Goal: Task Accomplishment & Management: Use online tool/utility

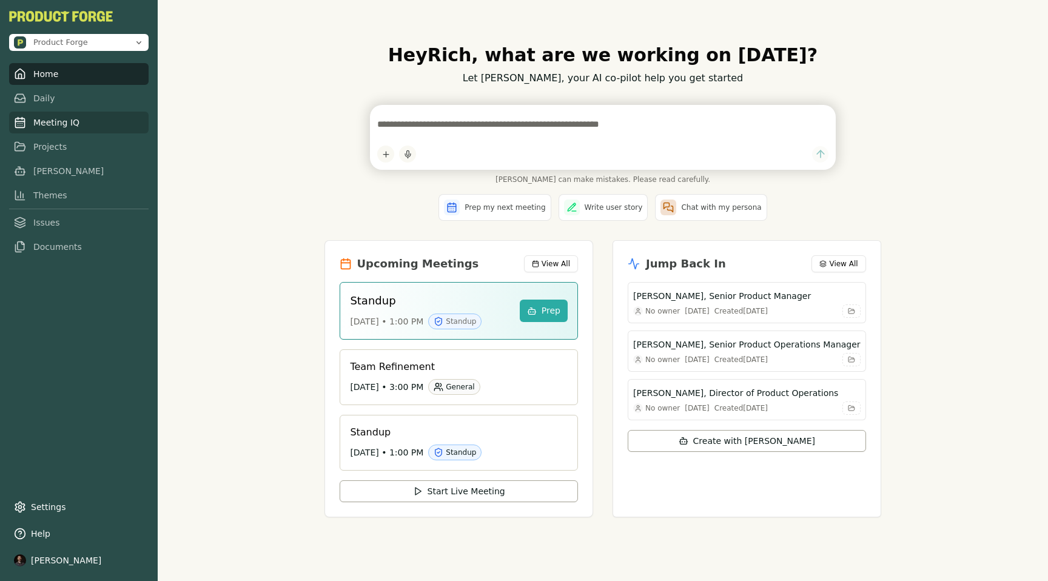
click at [55, 127] on link "Meeting IQ" at bounding box center [79, 123] width 140 height 22
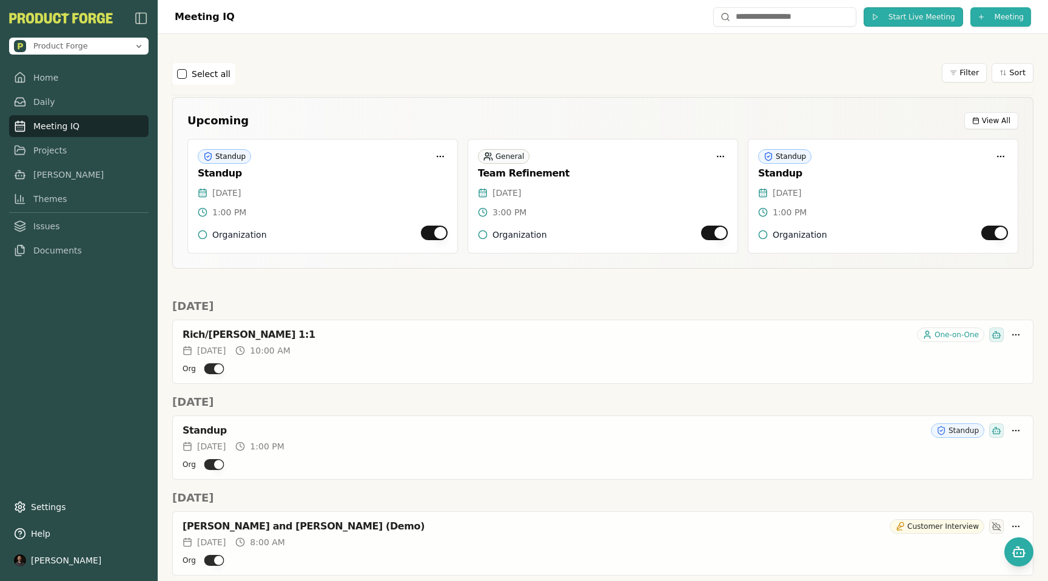
click at [927, 14] on span "Start Live Meeting" at bounding box center [922, 17] width 67 height 10
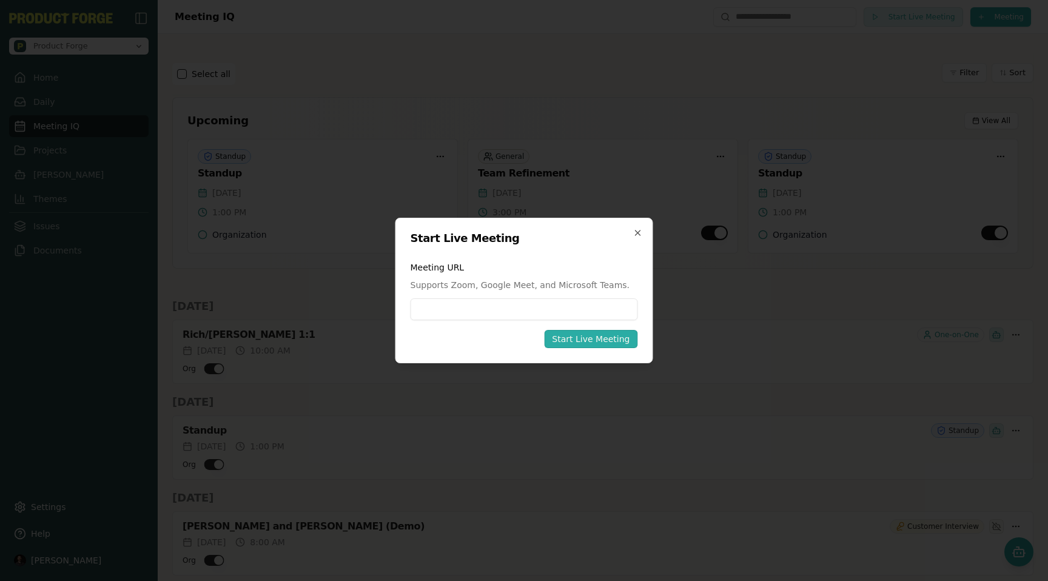
click at [436, 319] on input at bounding box center [525, 310] width 228 height 22
type input "**********"
click at [607, 339] on div "Start Live Meeting" at bounding box center [591, 339] width 78 height 12
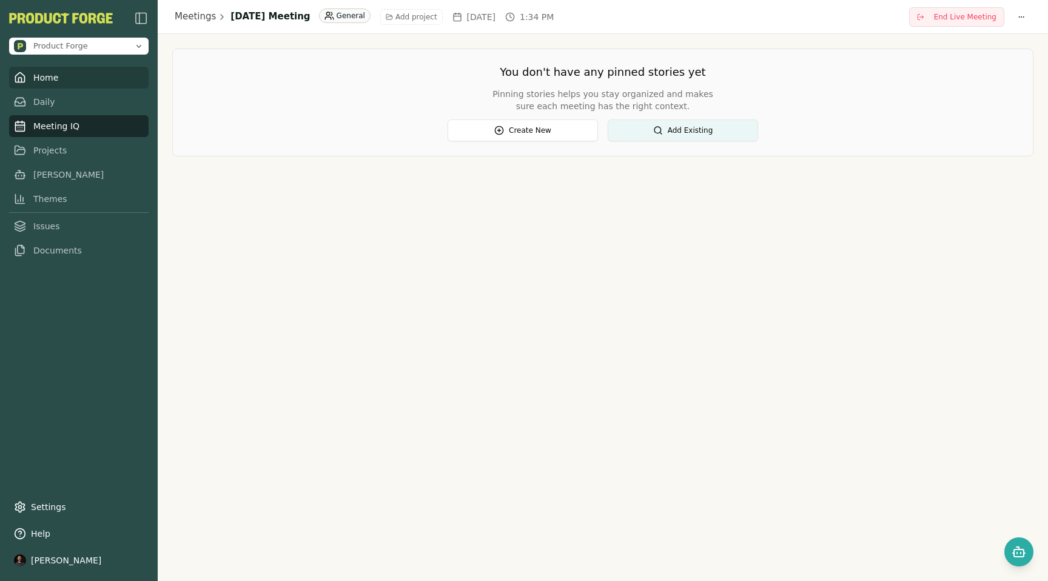
click at [49, 82] on link "Home" at bounding box center [79, 78] width 140 height 22
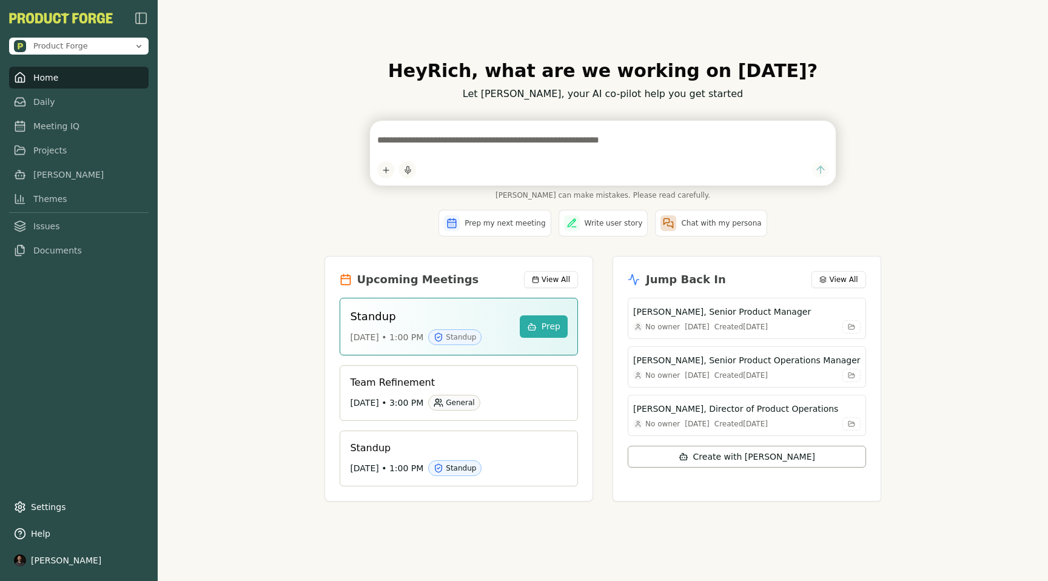
click at [180, 136] on div "Hey Rich , what are we working on today? Let Smith, your AI co-pilot help you g…" at bounding box center [603, 290] width 891 height 581
click at [241, 218] on div "Hey Rich , what are we working on today? Let Smith, your AI co-pilot help you g…" at bounding box center [603, 290] width 891 height 581
click at [64, 128] on link "Meeting IQ" at bounding box center [79, 123] width 140 height 22
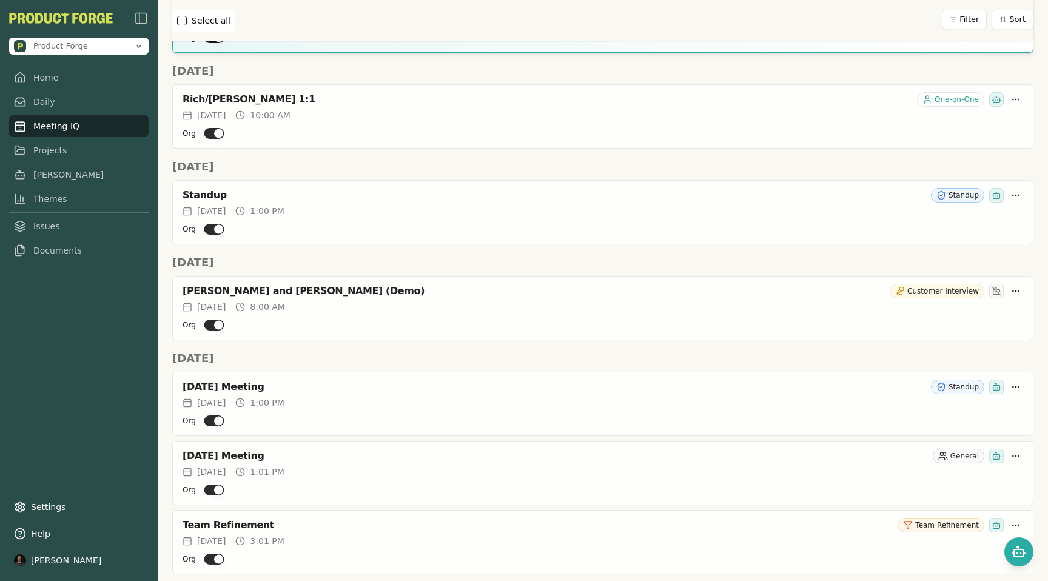
click at [434, 270] on h2 "[DATE]" at bounding box center [603, 262] width 862 height 17
click at [281, 293] on div "[PERSON_NAME] and [PERSON_NAME] (Demo)" at bounding box center [534, 291] width 703 height 12
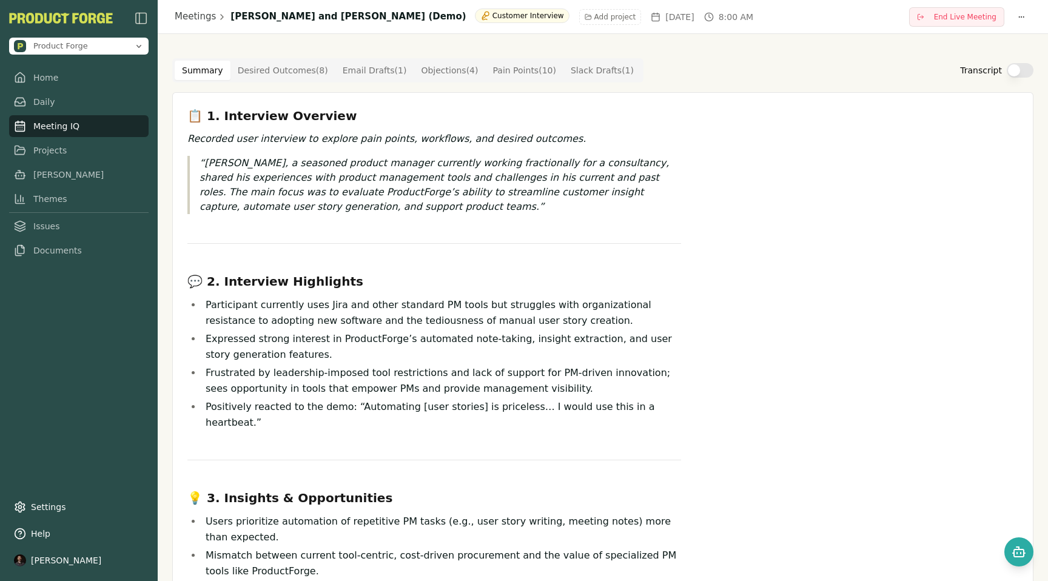
click at [368, 73] on Draft "Email Drafts ( 1 )" at bounding box center [375, 70] width 79 height 19
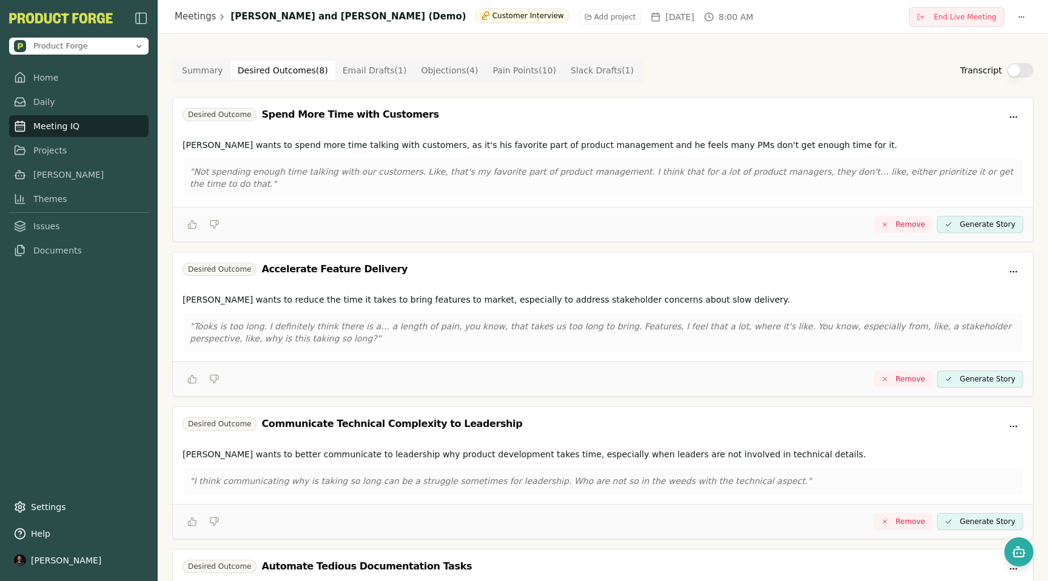
click at [263, 72] on Outcome "Desired Outcomes ( 8 )" at bounding box center [283, 70] width 105 height 19
click at [359, 73] on Draft "Email Drafts ( 1 )" at bounding box center [375, 70] width 79 height 19
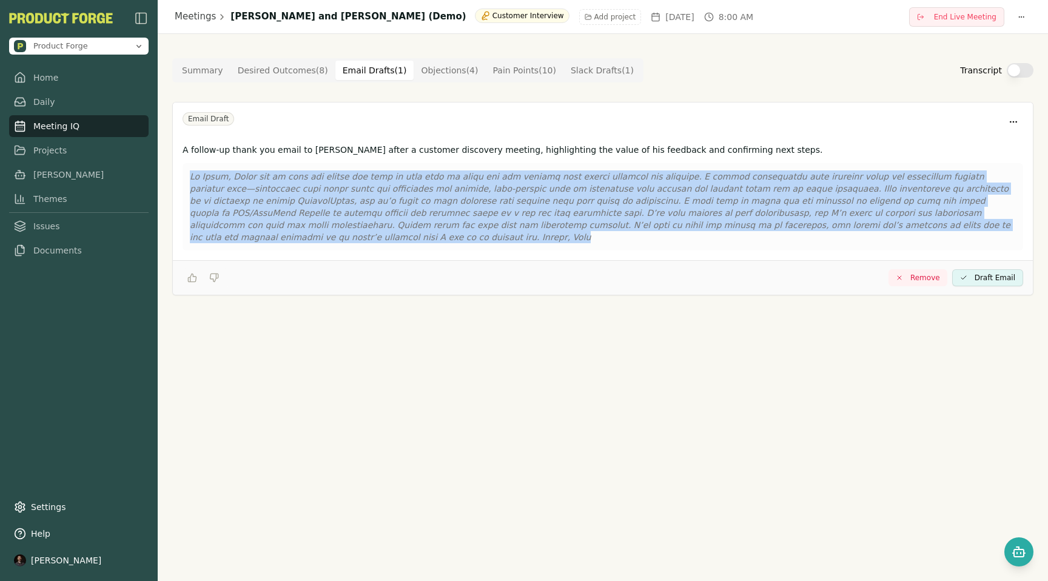
drag, startPoint x: 981, startPoint y: 226, endPoint x: 167, endPoint y: 176, distance: 815.2
click at [167, 176] on div "Summary Desired Outcomes ( 8 ) Email Drafts ( 1 ) Objections ( 4 ) Pain Points …" at bounding box center [603, 189] width 891 height 310
click at [37, 83] on link "Home" at bounding box center [79, 78] width 140 height 22
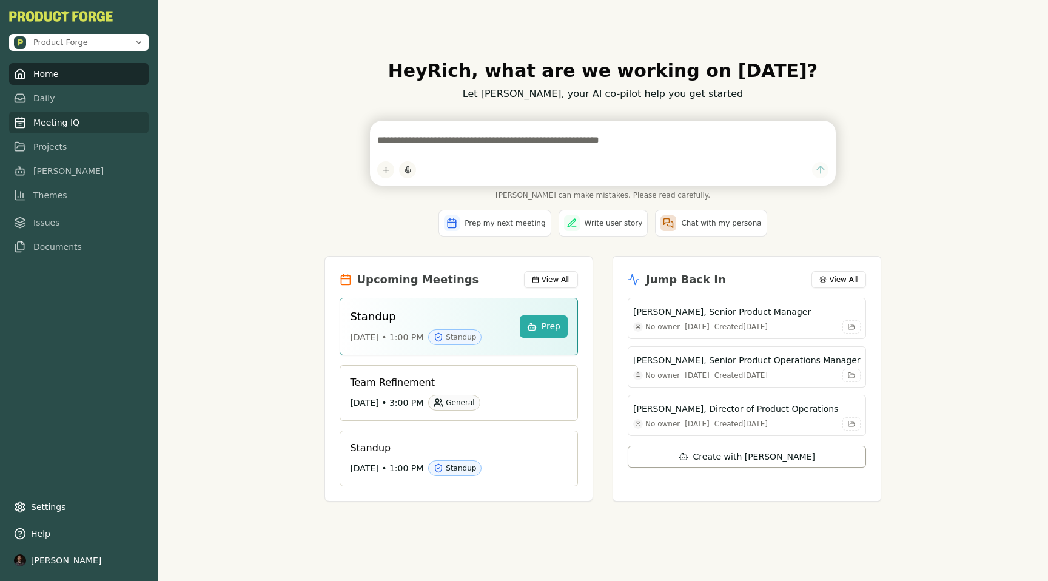
click at [50, 126] on link "Meeting IQ" at bounding box center [79, 123] width 140 height 22
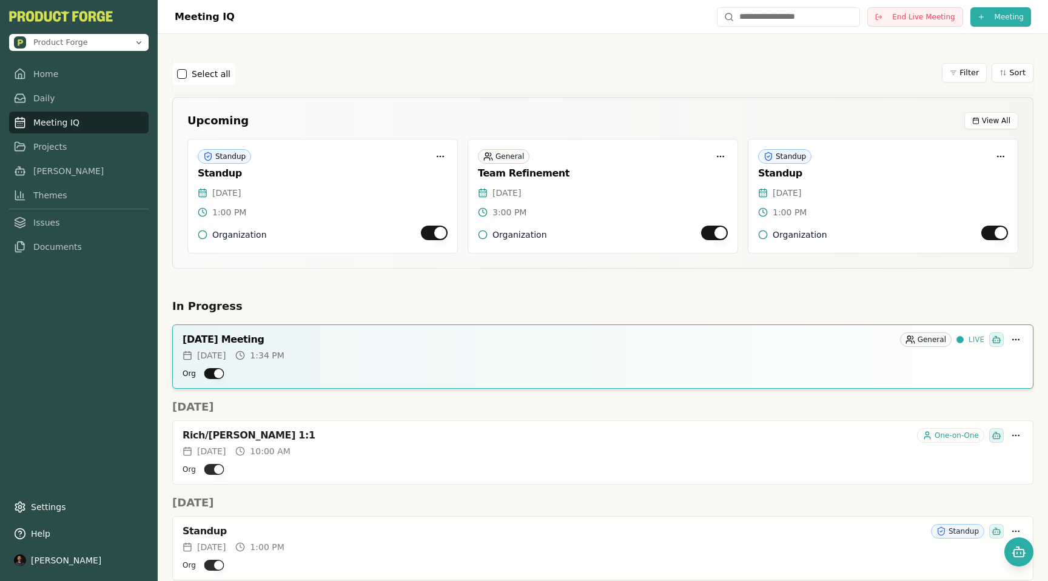
click at [47, 127] on link "Meeting IQ" at bounding box center [79, 123] width 140 height 22
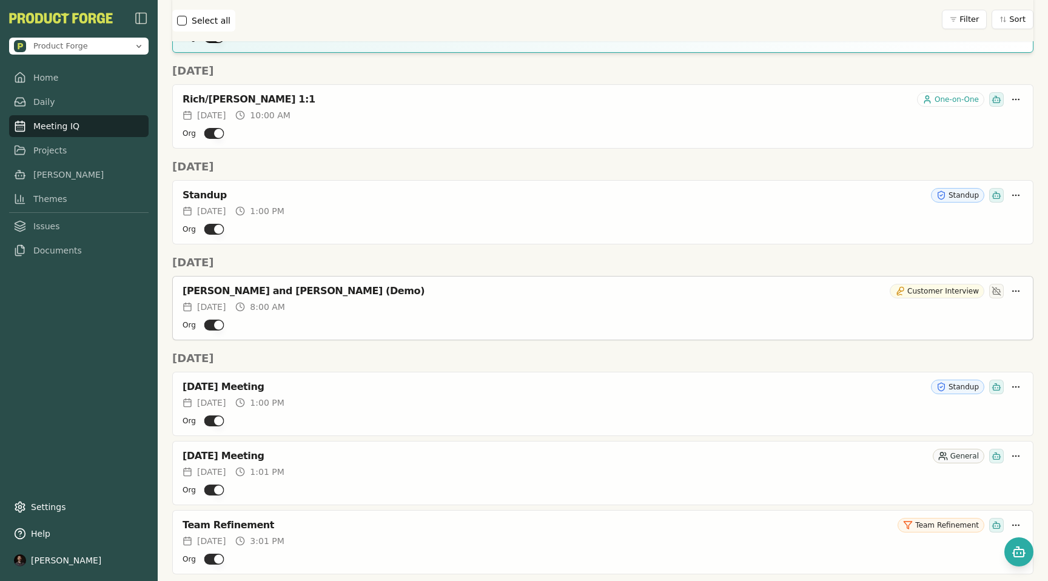
click at [270, 297] on div "Rich Theil and Jonah Reyes (Demo) Customer Interview" at bounding box center [603, 291] width 841 height 15
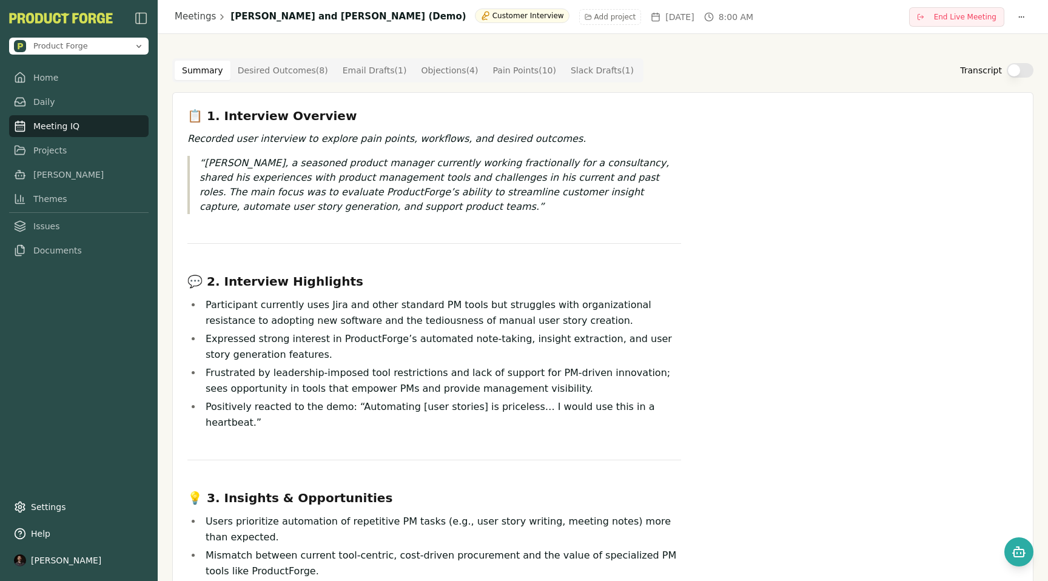
click at [325, 284] on h3 "💬 2. Interview Highlights" at bounding box center [434, 281] width 494 height 17
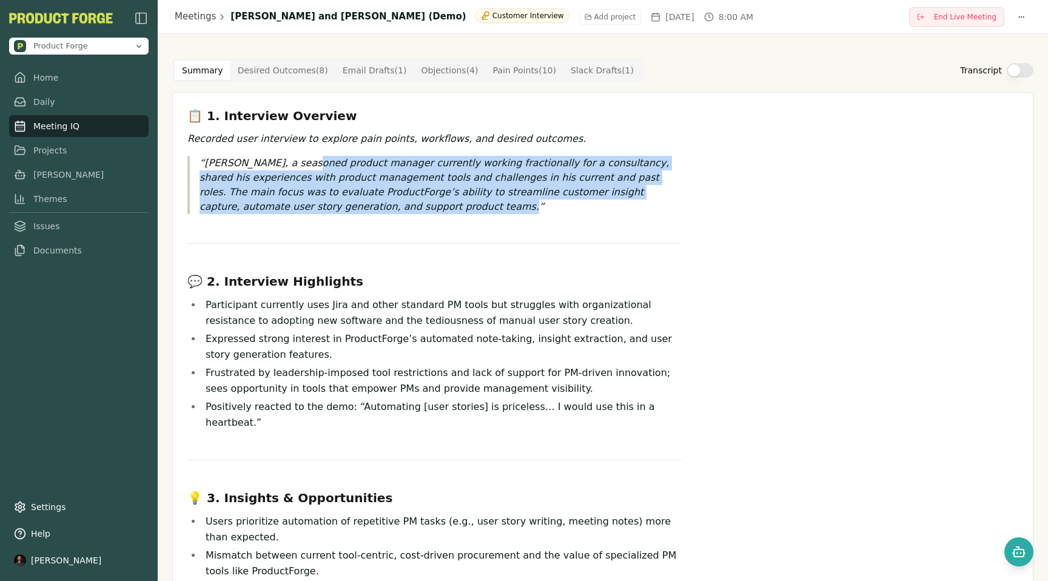
drag, startPoint x: 303, startPoint y: 163, endPoint x: 325, endPoint y: 229, distance: 70.2
click at [325, 229] on div "📋 1. Interview Overview Recorded user interview to explore pain points, workflo…" at bounding box center [434, 528] width 494 height 842
click at [297, 192] on p "Jonah Reyes, a seasoned product manager currently working fractionally for a co…" at bounding box center [441, 185] width 482 height 58
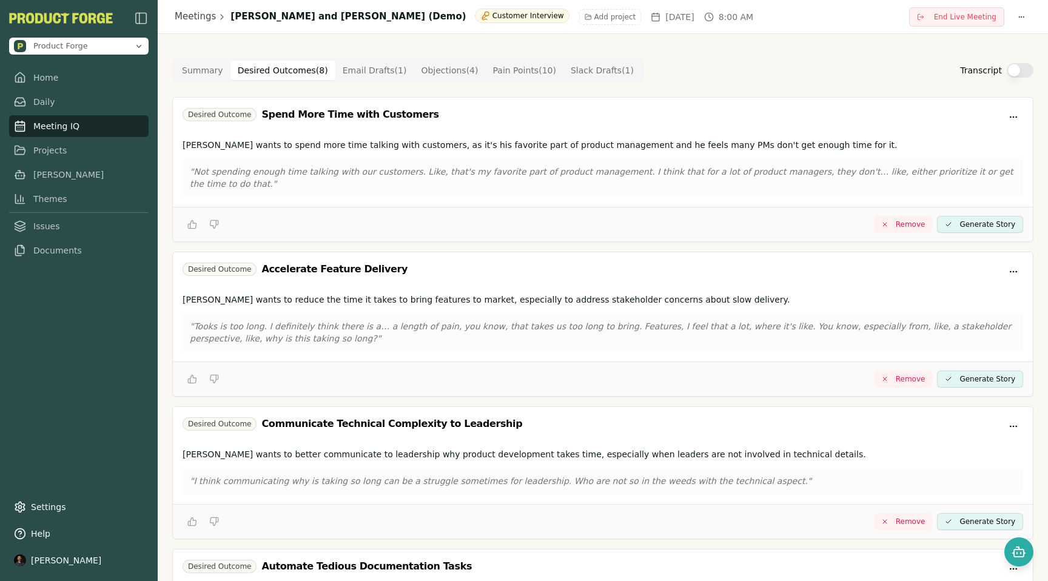
click at [248, 76] on Outcome "Desired Outcomes ( 8 )" at bounding box center [283, 70] width 105 height 19
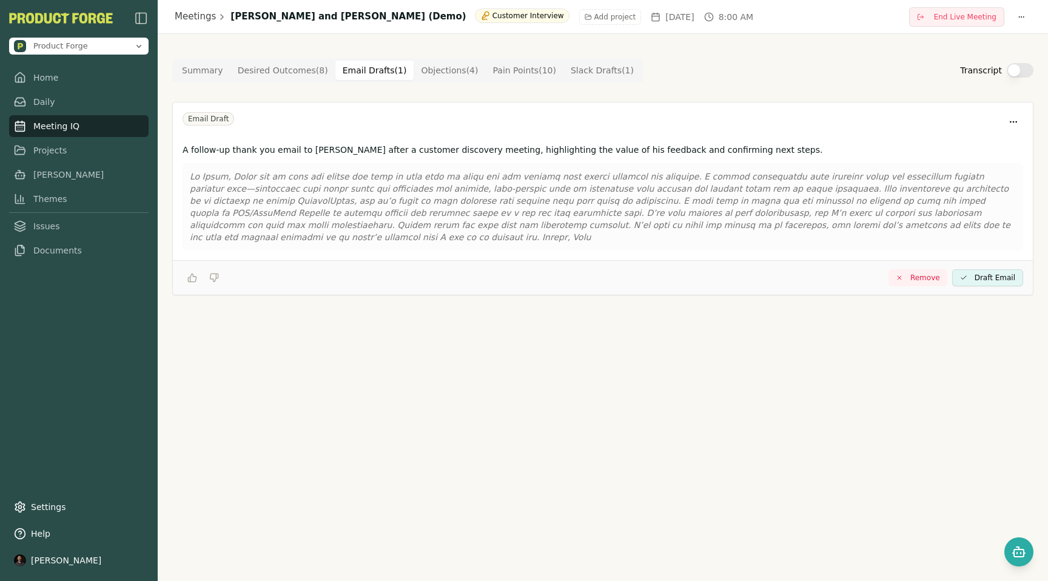
click at [359, 67] on Draft "Email Drafts ( 1 )" at bounding box center [375, 70] width 79 height 19
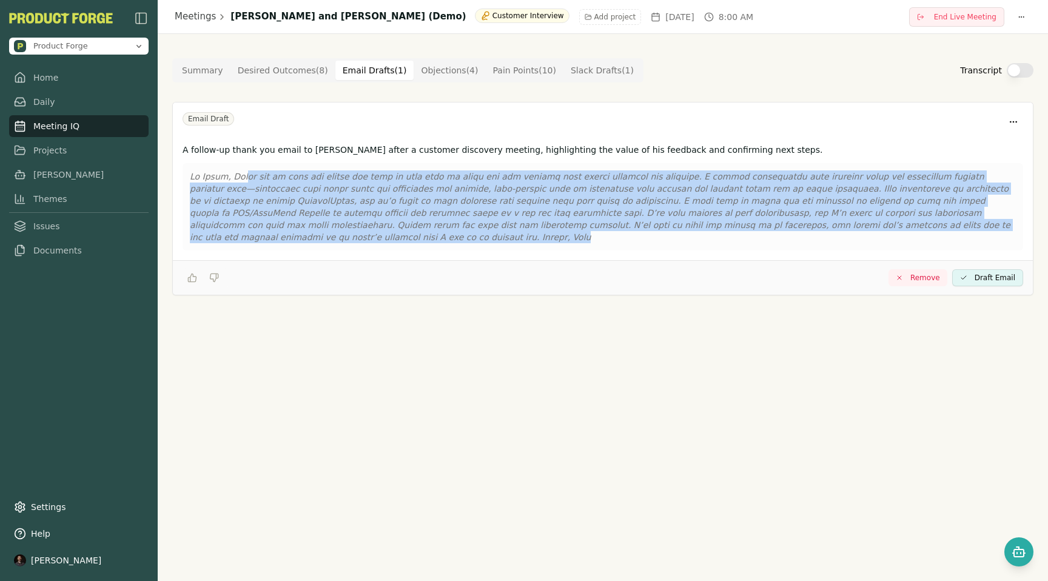
drag, startPoint x: 984, startPoint y: 223, endPoint x: 245, endPoint y: 173, distance: 740.7
click at [245, 173] on p at bounding box center [603, 206] width 826 height 73
click at [437, 67] on button "Objections ( 4 )" at bounding box center [450, 70] width 72 height 19
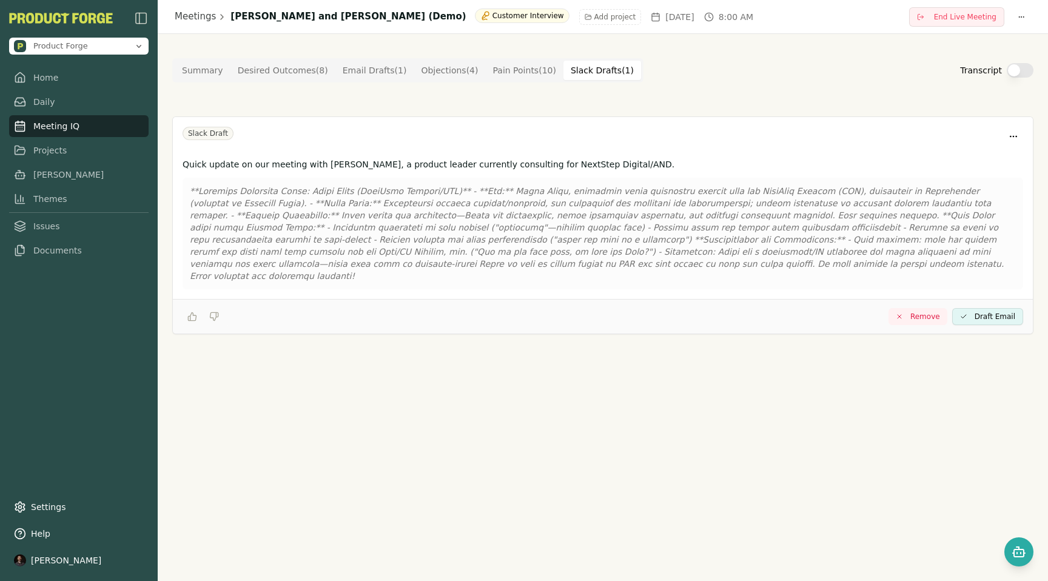
click at [599, 70] on Draft "Slack Drafts ( 1 )" at bounding box center [603, 70] width 78 height 19
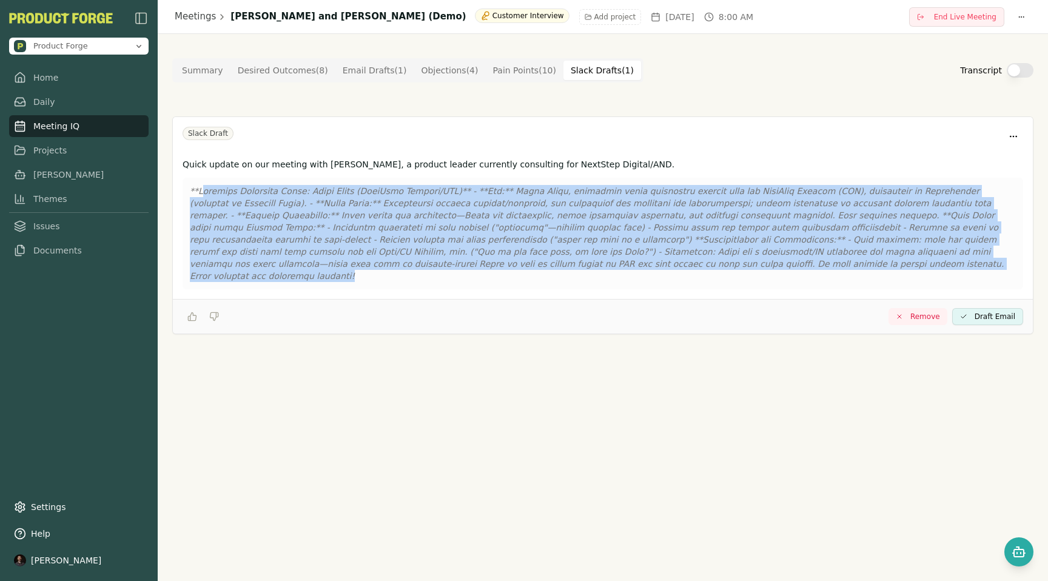
drag, startPoint x: 579, startPoint y: 264, endPoint x: 203, endPoint y: 185, distance: 384.4
click at [203, 185] on p at bounding box center [603, 233] width 826 height 97
click at [506, 69] on Point "Pain Points ( 10 )" at bounding box center [525, 70] width 78 height 19
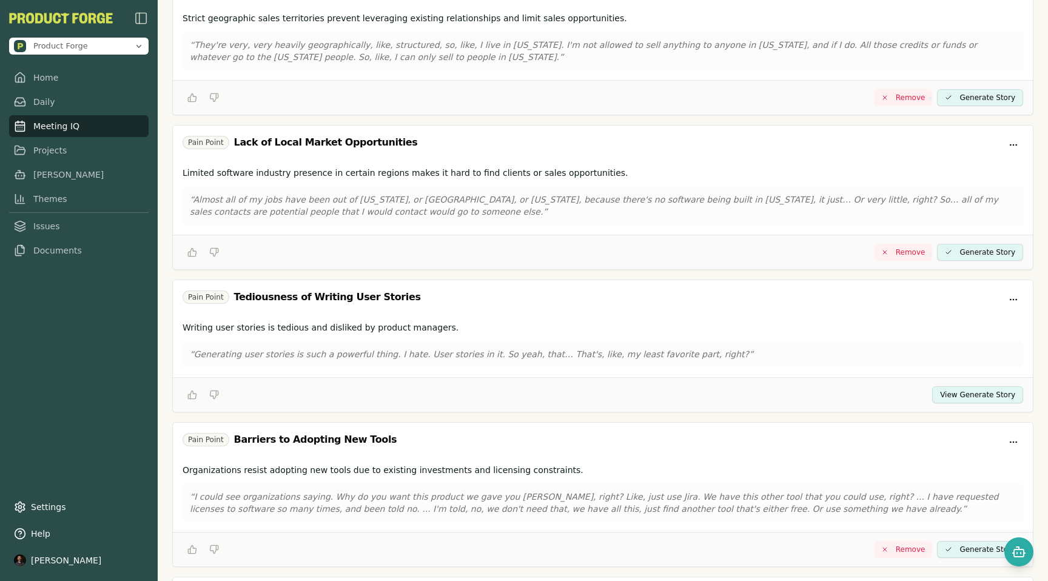
scroll to position [1082, 0]
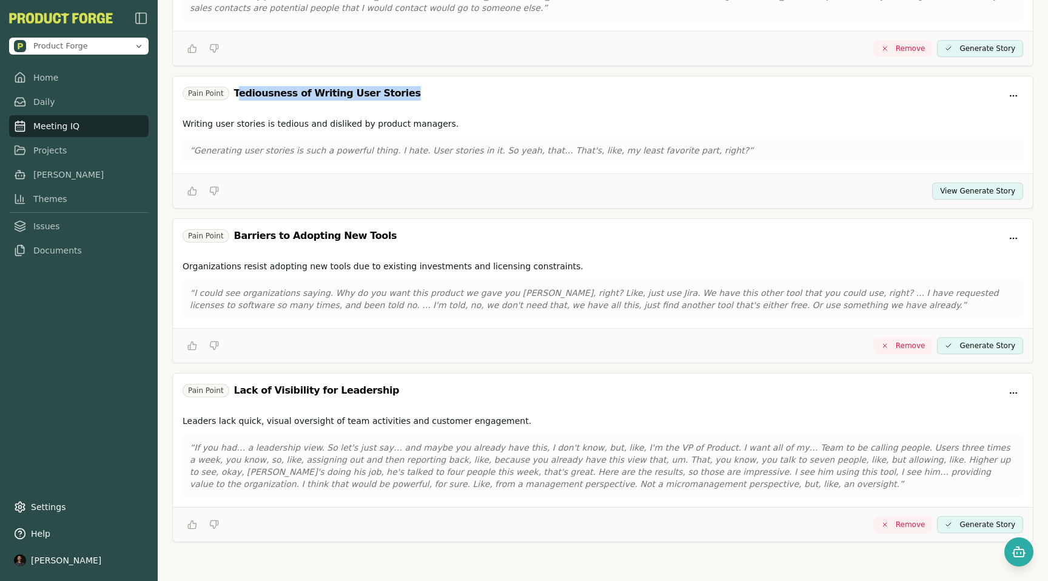
drag, startPoint x: 236, startPoint y: 91, endPoint x: 395, endPoint y: 96, distance: 159.0
click at [395, 96] on div "Pain Point Tediousness of Writing User Stories" at bounding box center [603, 95] width 841 height 19
click at [762, 128] on p "Writing user stories is tedious and disliked by product managers." at bounding box center [603, 124] width 841 height 12
click at [964, 189] on button "View Generate Story" at bounding box center [978, 191] width 91 height 17
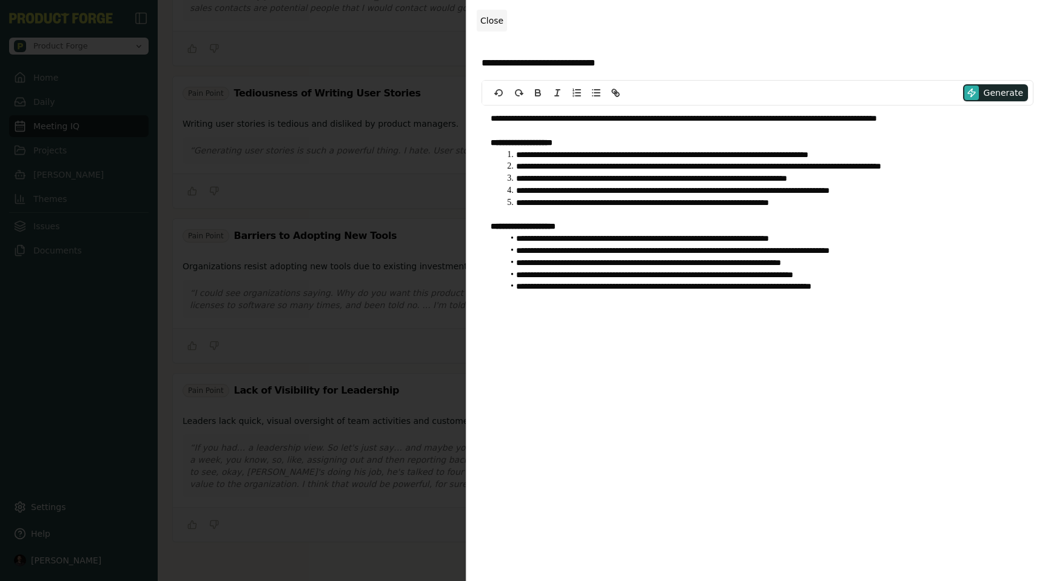
click at [492, 23] on span "Close" at bounding box center [492, 21] width 23 height 10
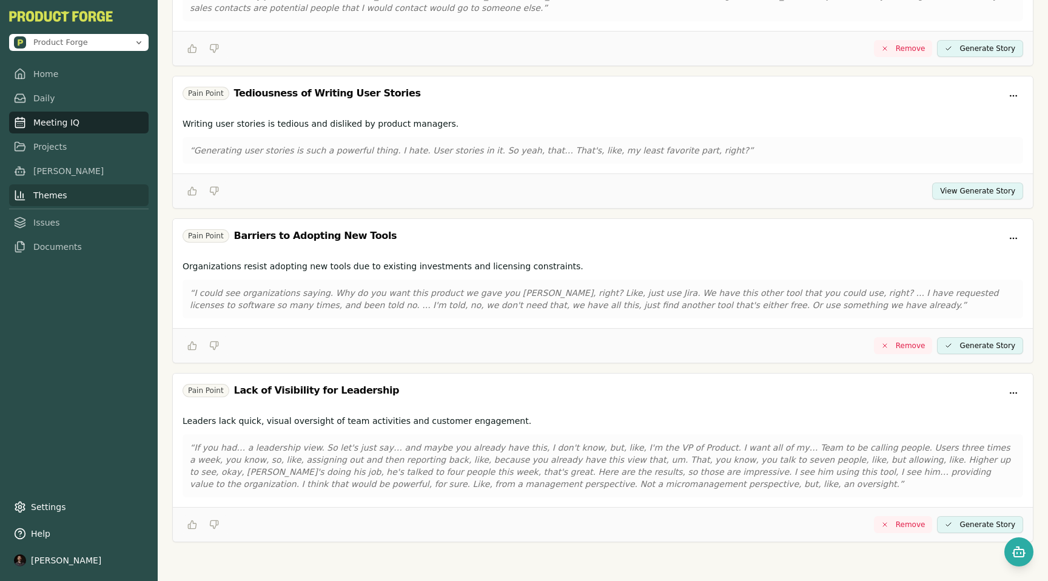
click at [67, 194] on link "Themes" at bounding box center [79, 195] width 140 height 22
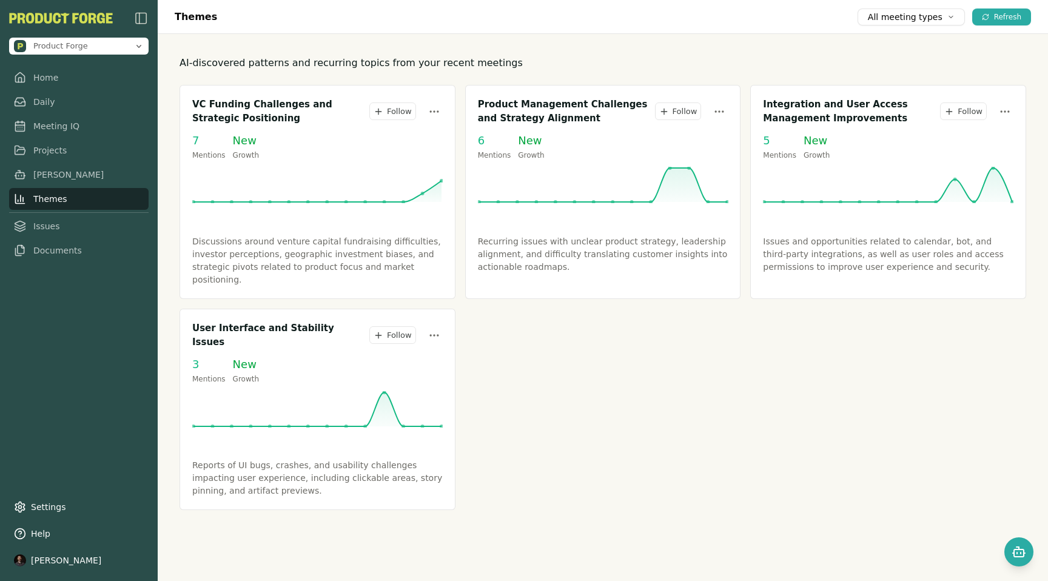
click at [615, 399] on div "VC Funding Challenges and Strategic Positioning Follow 7 Mentions New Growth Di…" at bounding box center [603, 297] width 847 height 425
click at [340, 461] on p "Reports of UI bugs, crashes, and usability challenges impacting user experience…" at bounding box center [317, 478] width 251 height 38
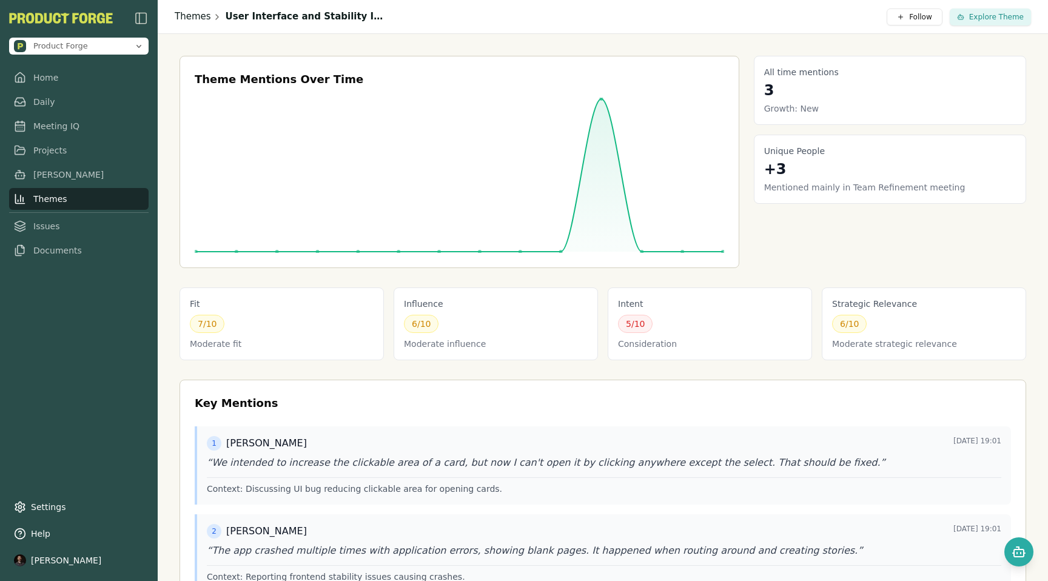
click at [186, 16] on link "Themes" at bounding box center [193, 17] width 36 height 14
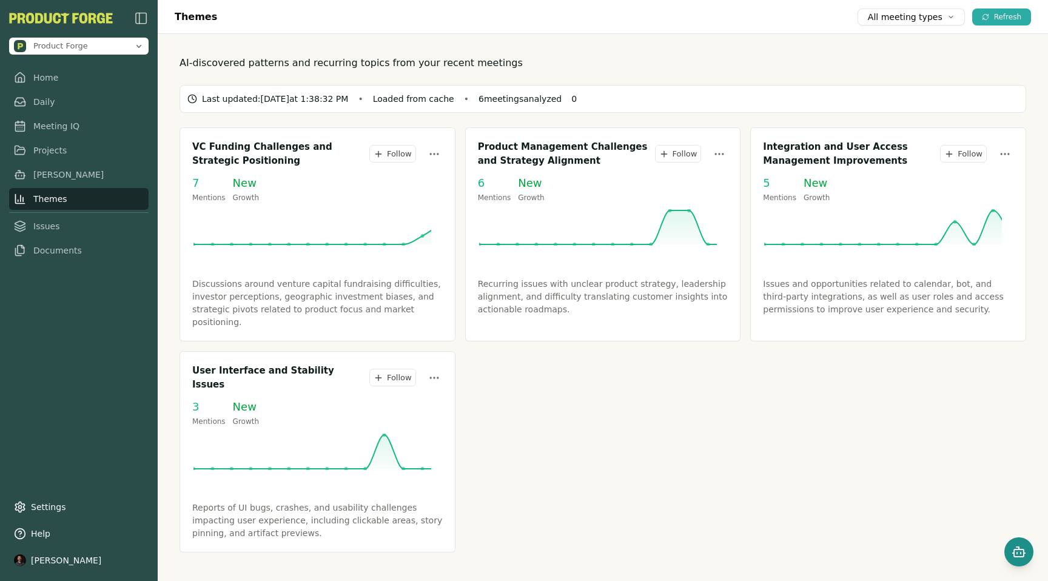
click at [1014, 552] on rect "Open chat" at bounding box center [1019, 553] width 10 height 7
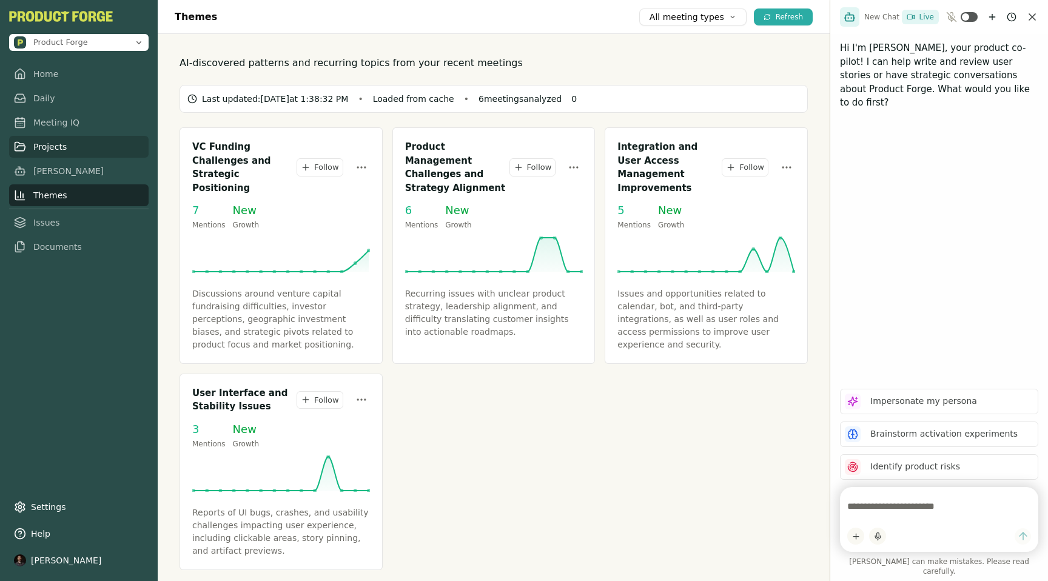
click at [46, 146] on link "Projects" at bounding box center [79, 147] width 140 height 22
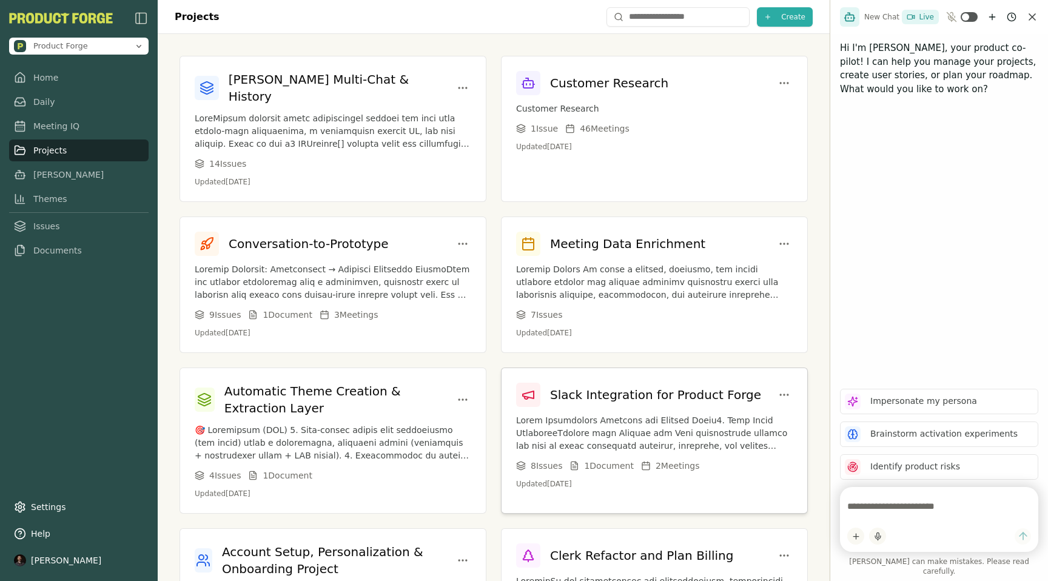
click at [649, 420] on p at bounding box center [654, 433] width 277 height 38
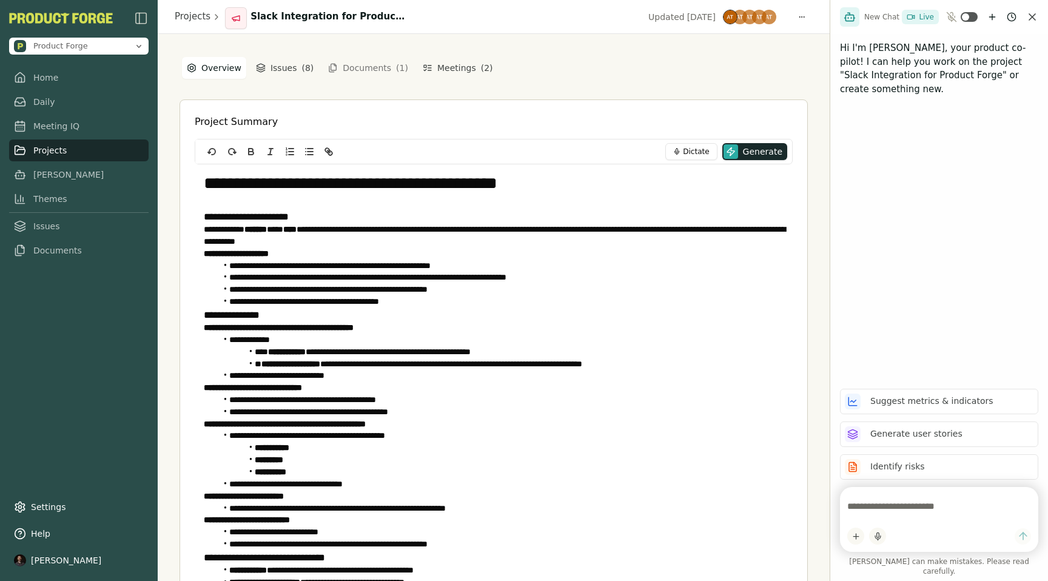
click at [311, 246] on p "**********" at bounding box center [494, 236] width 580 height 24
click at [798, 74] on div "**********" at bounding box center [494, 348] width 629 height 584
click at [758, 66] on div "**********" at bounding box center [494, 348] width 629 height 584
click at [824, 232] on div "**********" at bounding box center [494, 347] width 672 height 627
click at [140, 41] on icon "Open organization switcher" at bounding box center [139, 43] width 10 height 10
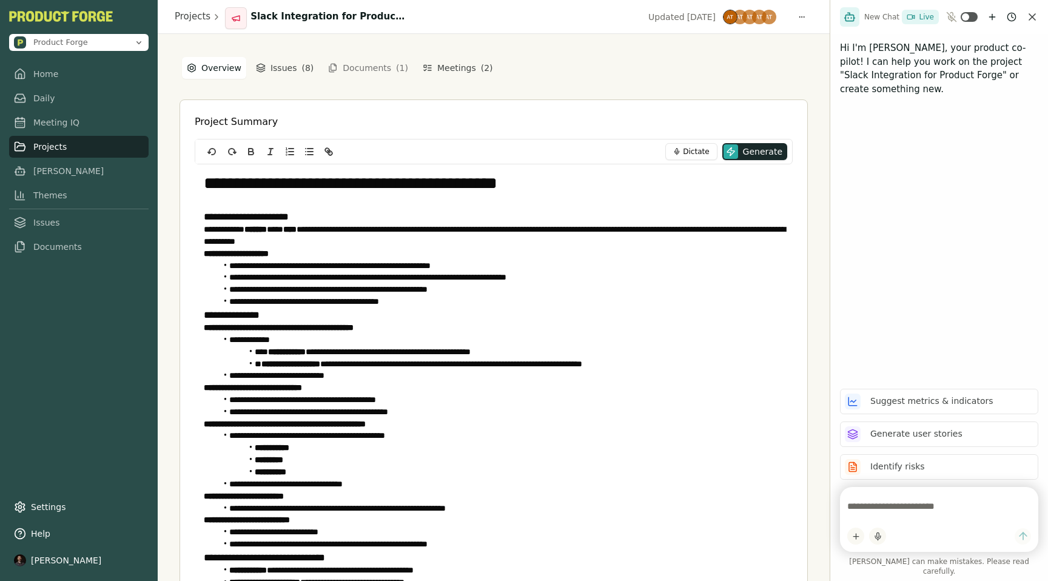
click at [75, 397] on div "Product Forge Home Daily Meeting IQ Projects Smith Themes Issues Documents Sett…" at bounding box center [79, 290] width 158 height 581
click at [26, 505] on link "Settings" at bounding box center [79, 507] width 140 height 22
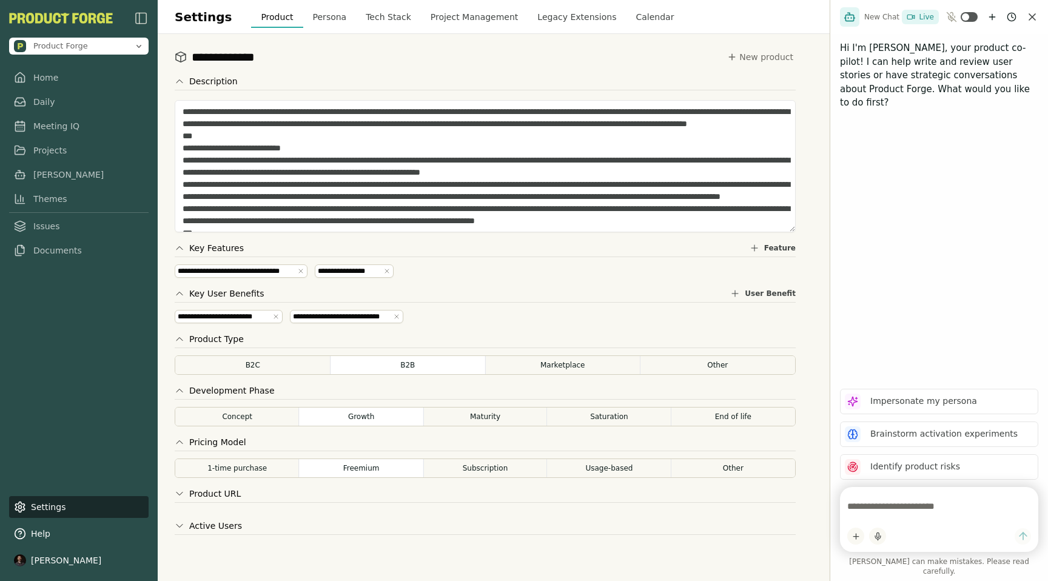
click at [460, 19] on button "Project Management" at bounding box center [474, 17] width 107 height 22
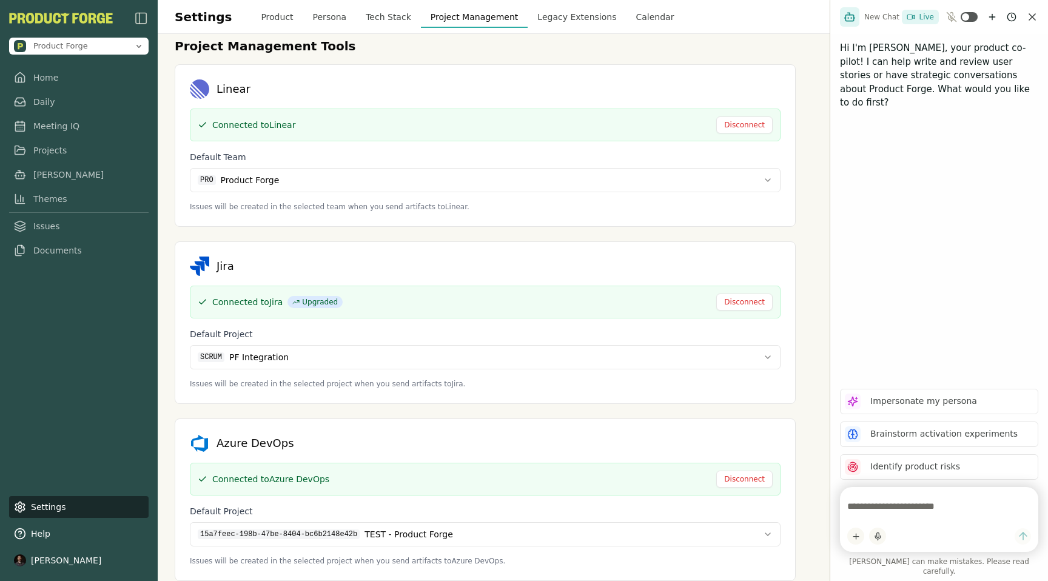
scroll to position [48, 0]
click at [141, 44] on icon "Open organization switcher" at bounding box center [139, 43] width 10 height 10
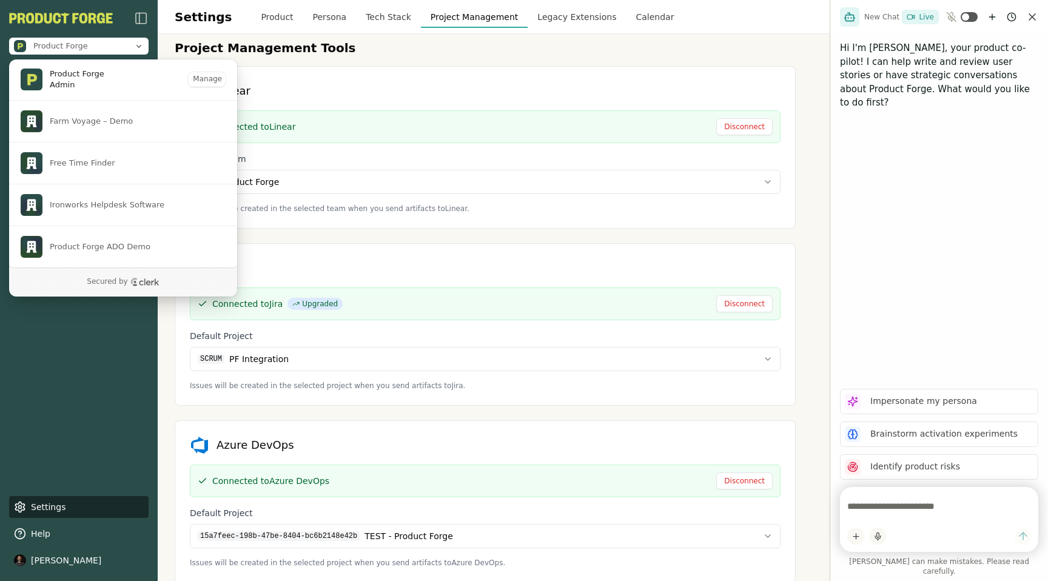
click at [496, 43] on h2 "Project Management Tools" at bounding box center [485, 47] width 621 height 17
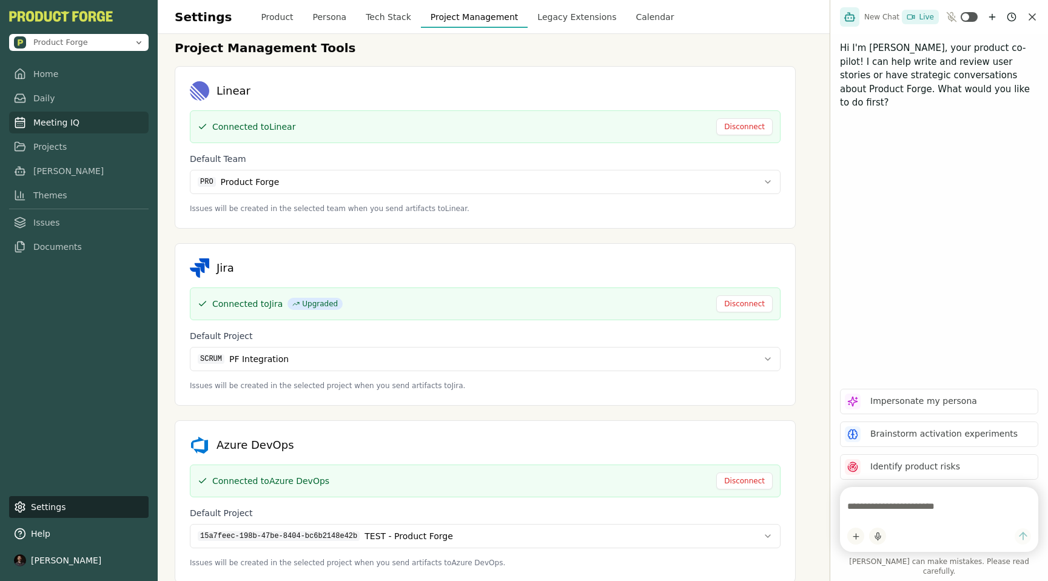
click at [43, 121] on link "Meeting IQ" at bounding box center [79, 123] width 140 height 22
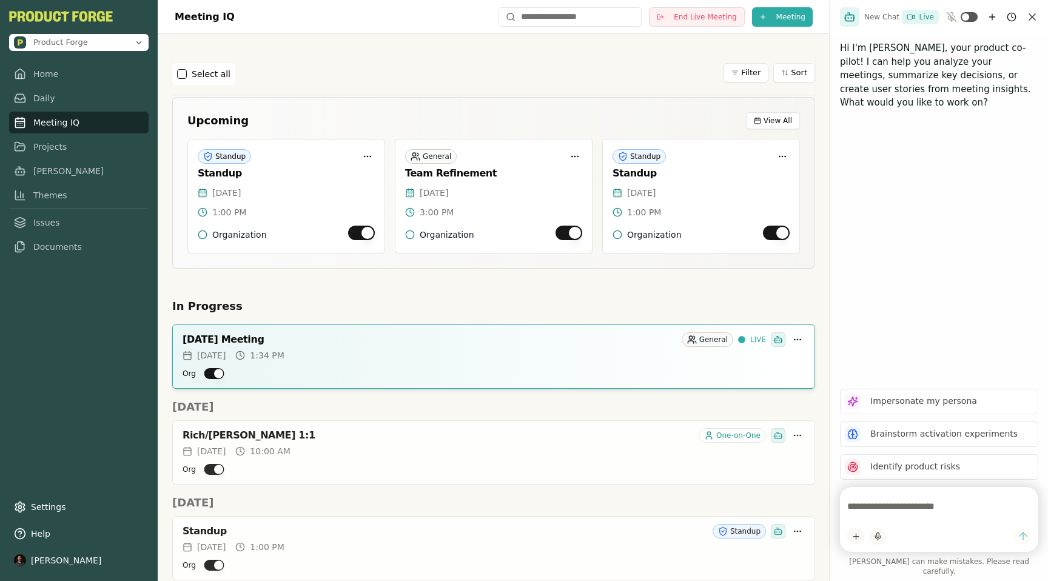
click at [56, 124] on link "Meeting IQ" at bounding box center [79, 123] width 140 height 22
click at [876, 511] on textarea at bounding box center [940, 506] width 184 height 24
click at [872, 514] on textarea at bounding box center [940, 506] width 184 height 24
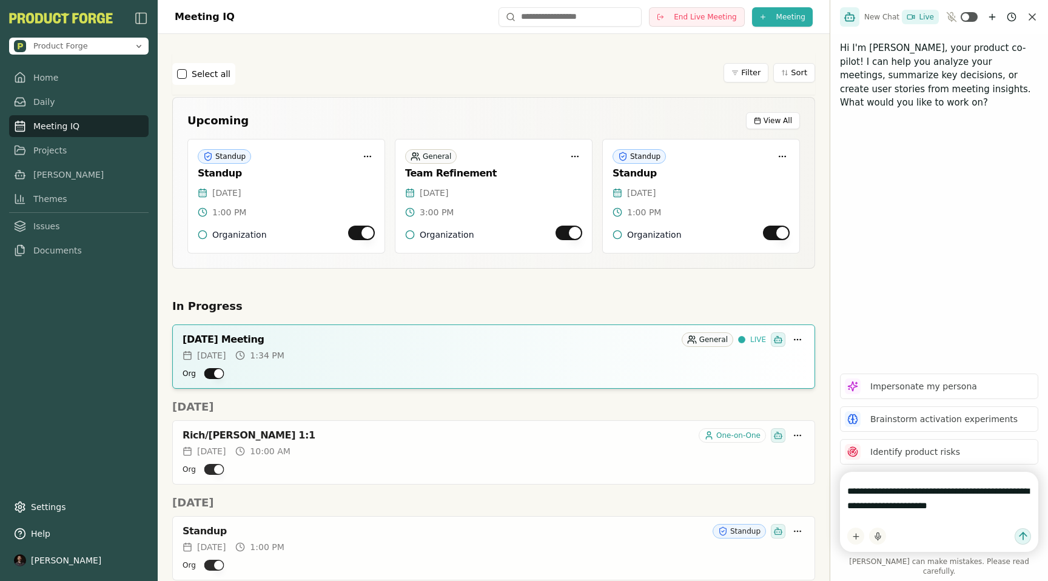
type textarea "**********"
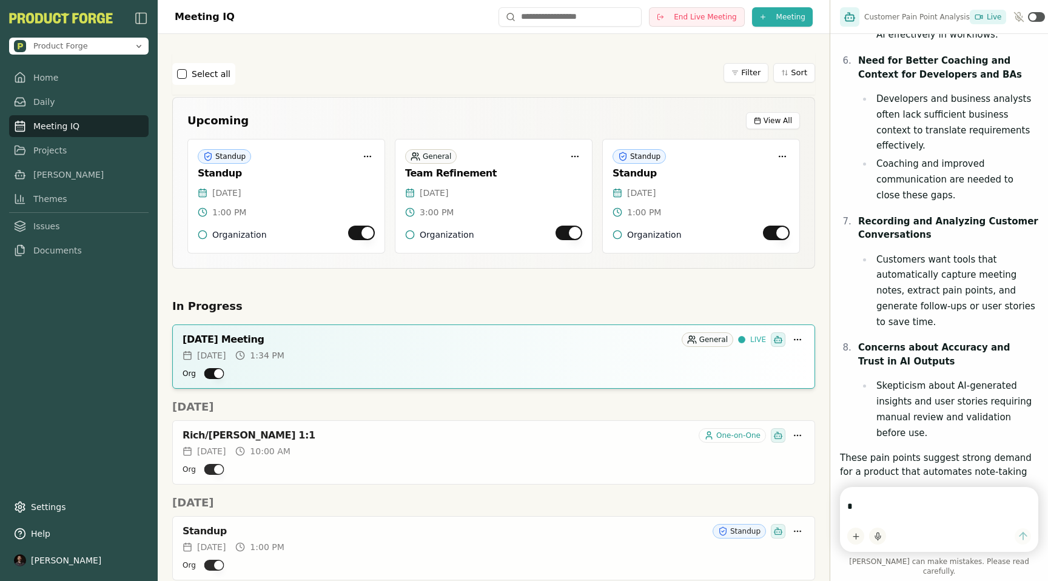
scroll to position [1128, 0]
type textarea "**********"
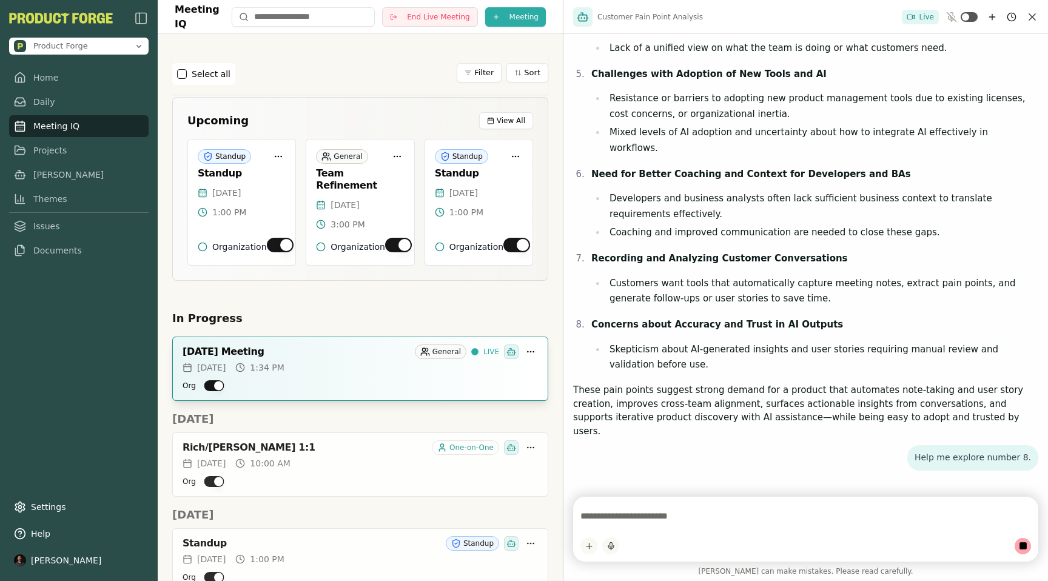
drag, startPoint x: 831, startPoint y: 242, endPoint x: 412, endPoint y: 359, distance: 434.6
click at [412, 357] on div "Product Forge Home Daily Meeting IQ Projects Smith Themes Issues Documents Sett…" at bounding box center [524, 290] width 1048 height 581
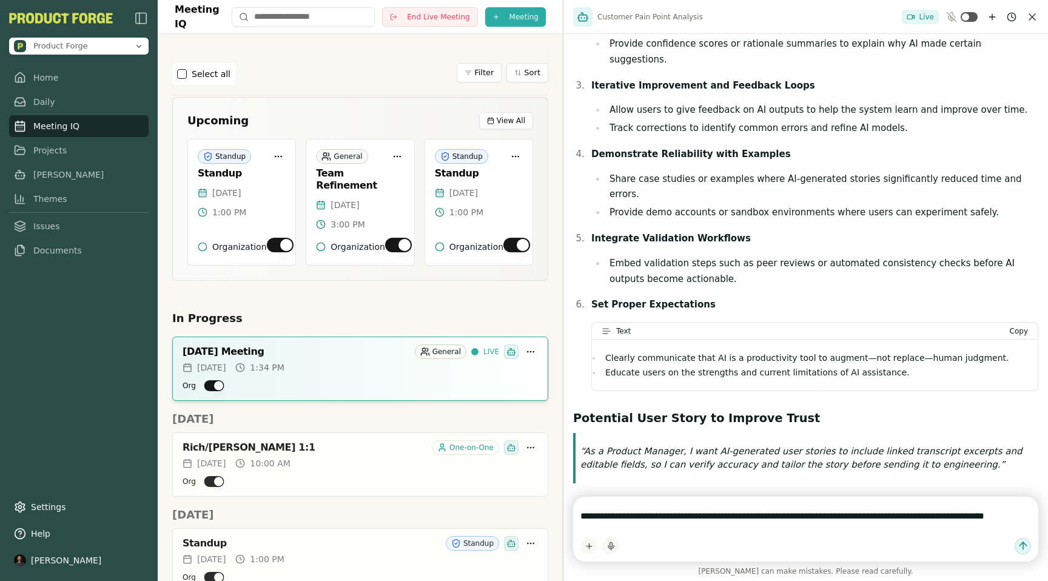
scroll to position [1568, 0]
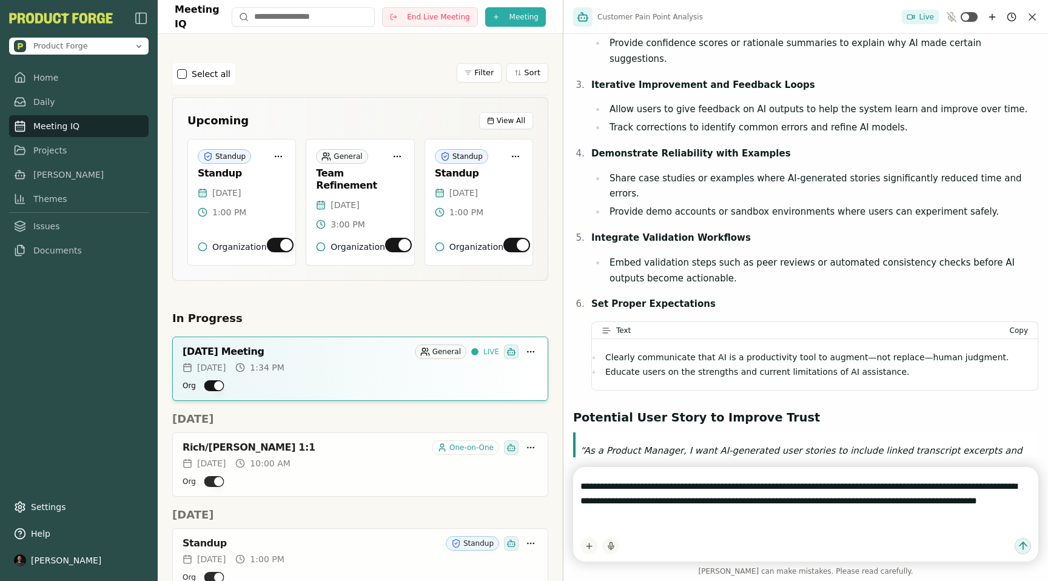
type textarea "**********"
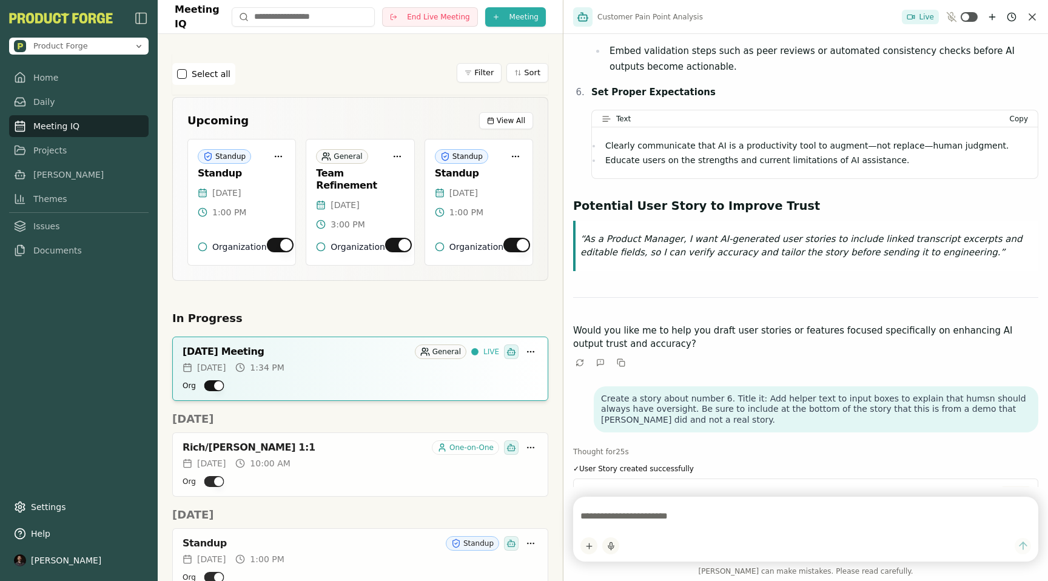
scroll to position [1822, 0]
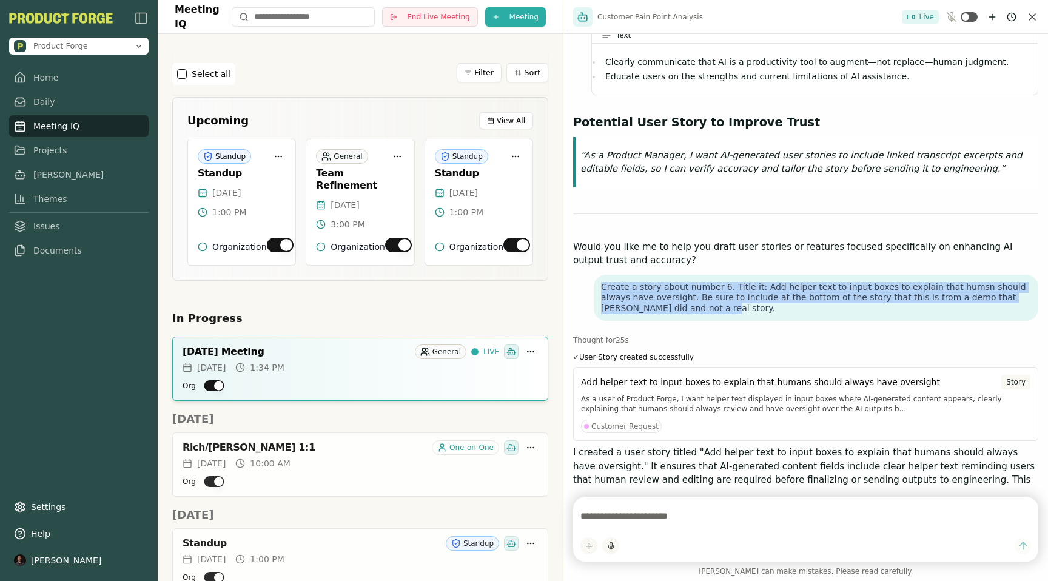
drag, startPoint x: 606, startPoint y: 187, endPoint x: 672, endPoint y: 217, distance: 72.2
click at [672, 275] on div "Create a story about number 6. Title it: Add helper text to input boxes to expl…" at bounding box center [816, 298] width 445 height 47
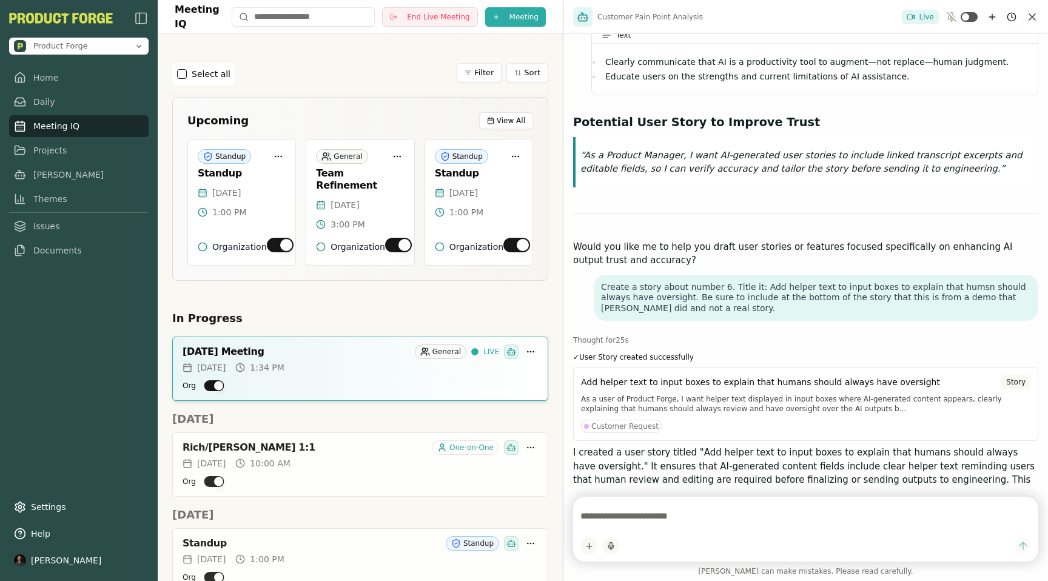
drag, startPoint x: 606, startPoint y: 189, endPoint x: 614, endPoint y: 191, distance: 8.3
click at [630, 282] on p "Create a story about number 6. Title it: Add helper text to input boxes to expl…" at bounding box center [816, 298] width 430 height 32
click at [604, 275] on div "Create a story about number 6. Title it: Add helper text to input boxes to expl…" at bounding box center [816, 298] width 445 height 47
drag, startPoint x: 607, startPoint y: 187, endPoint x: 667, endPoint y: 187, distance: 60.1
click at [667, 282] on p "Create a story about number 6. Title it: Add helper text to input boxes to expl…" at bounding box center [816, 298] width 430 height 32
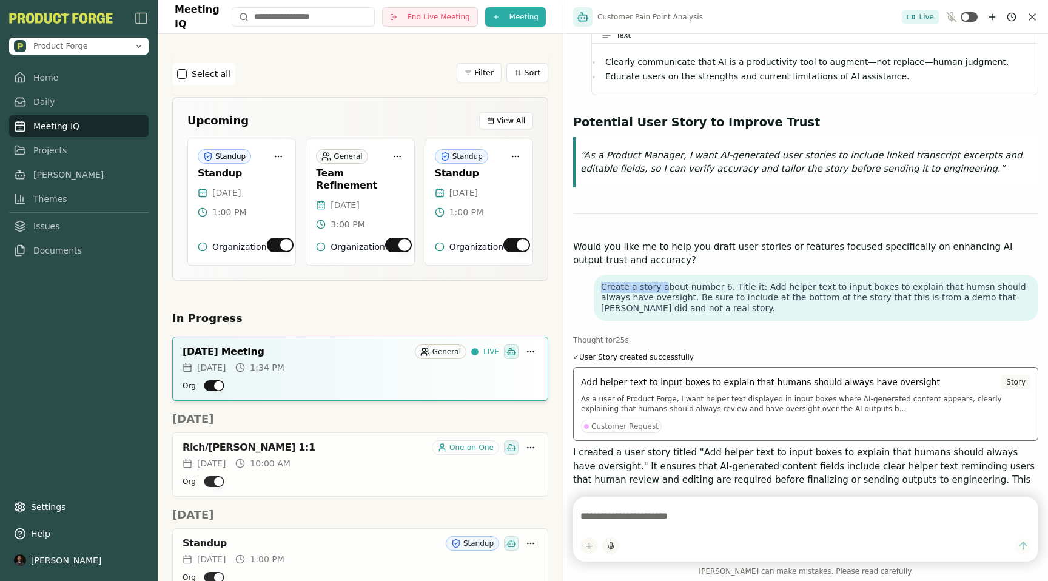
click at [678, 394] on p "As a user of Product Forge, I want helper text displayed in input boxes where A…" at bounding box center [806, 403] width 450 height 19
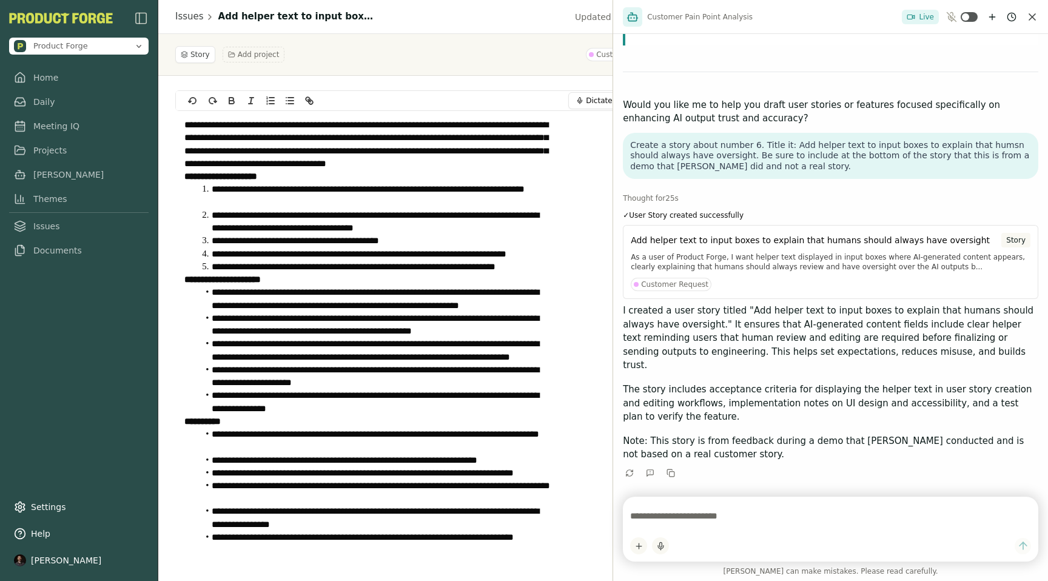
drag, startPoint x: 564, startPoint y: 282, endPoint x: 714, endPoint y: 343, distance: 161.9
click at [714, 343] on div "Customer Pain Point Analysis Live Based on the last 5 Customer Interviews, what…" at bounding box center [831, 290] width 436 height 581
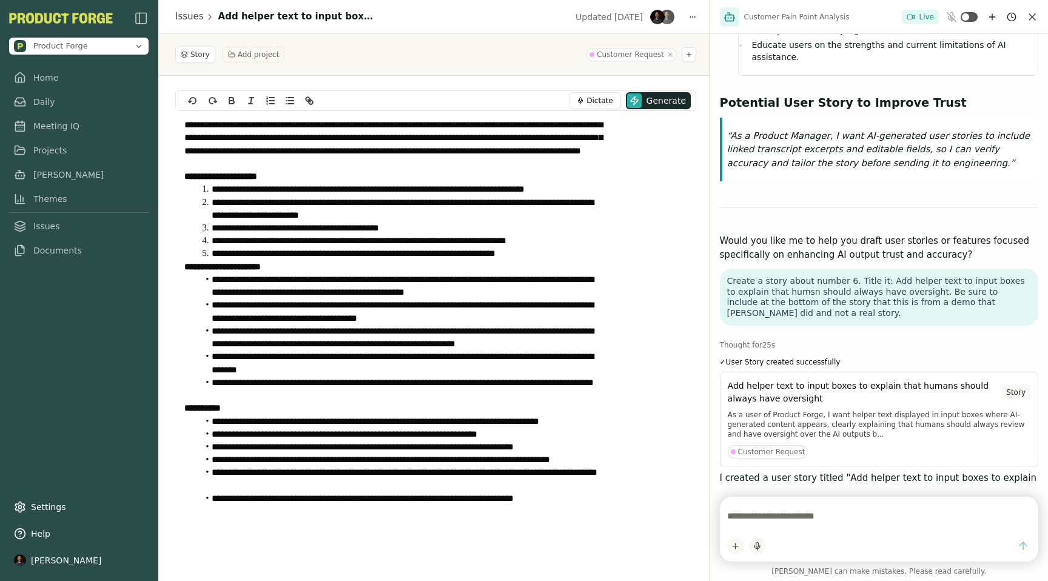
scroll to position [2210, 0]
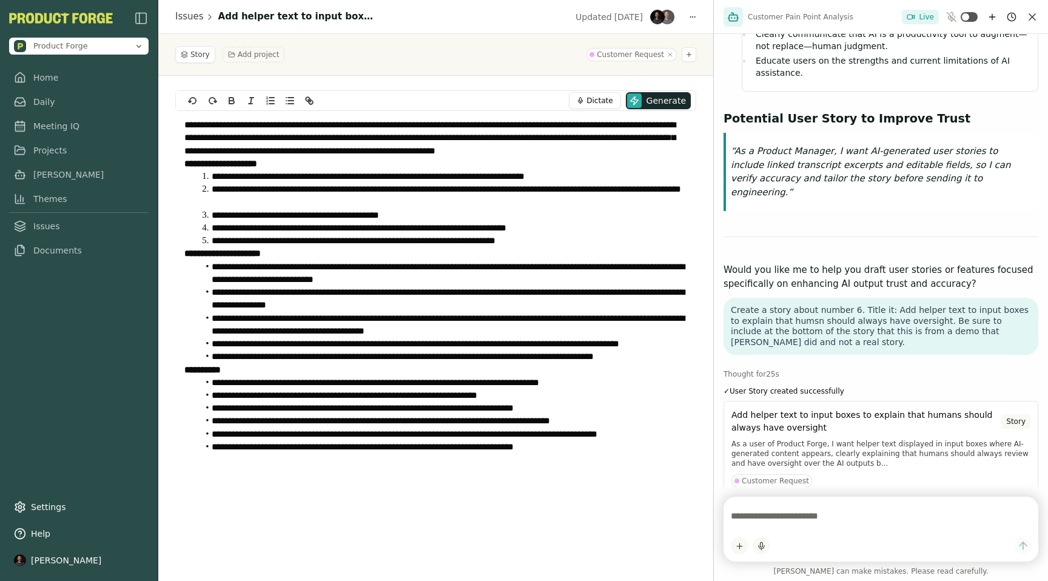
click at [237, 175] on li "**********" at bounding box center [443, 176] width 490 height 13
click at [197, 126] on p "**********" at bounding box center [435, 137] width 503 height 39
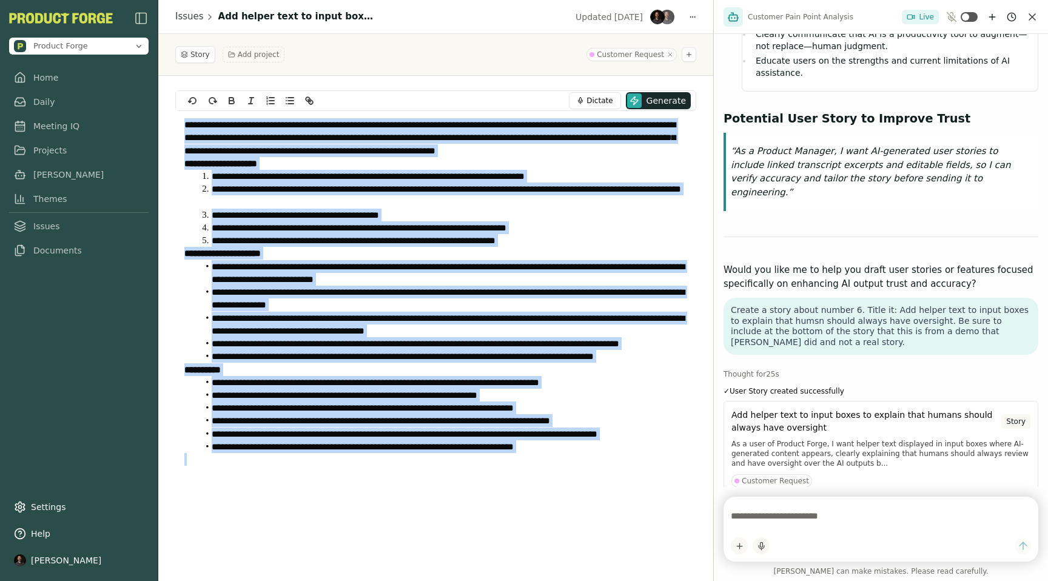
click at [487, 275] on li "**********" at bounding box center [443, 273] width 490 height 26
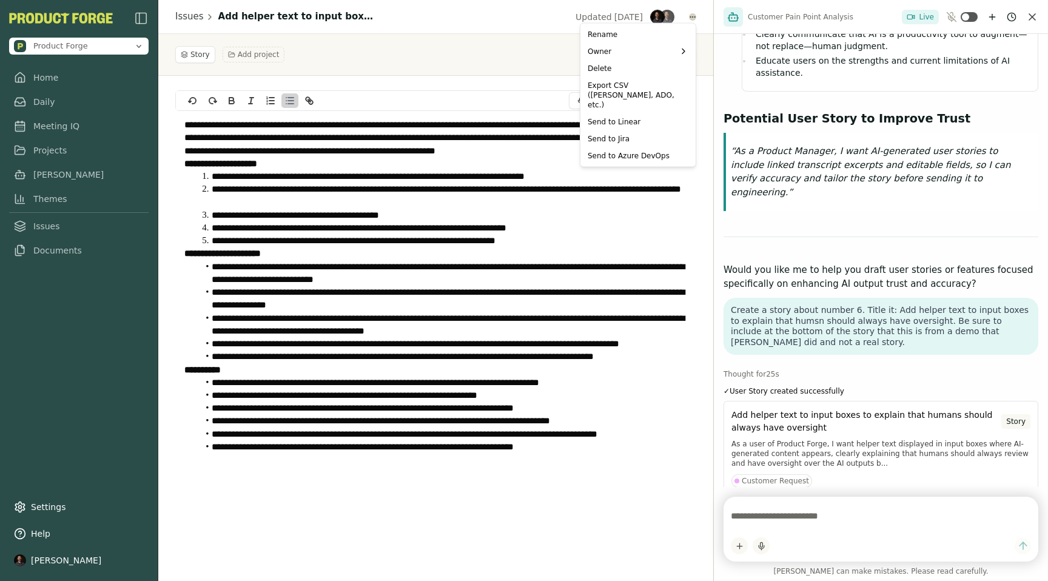
click at [694, 16] on html "**********" at bounding box center [524, 290] width 1048 height 581
click at [599, 72] on div "Delete" at bounding box center [638, 68] width 110 height 17
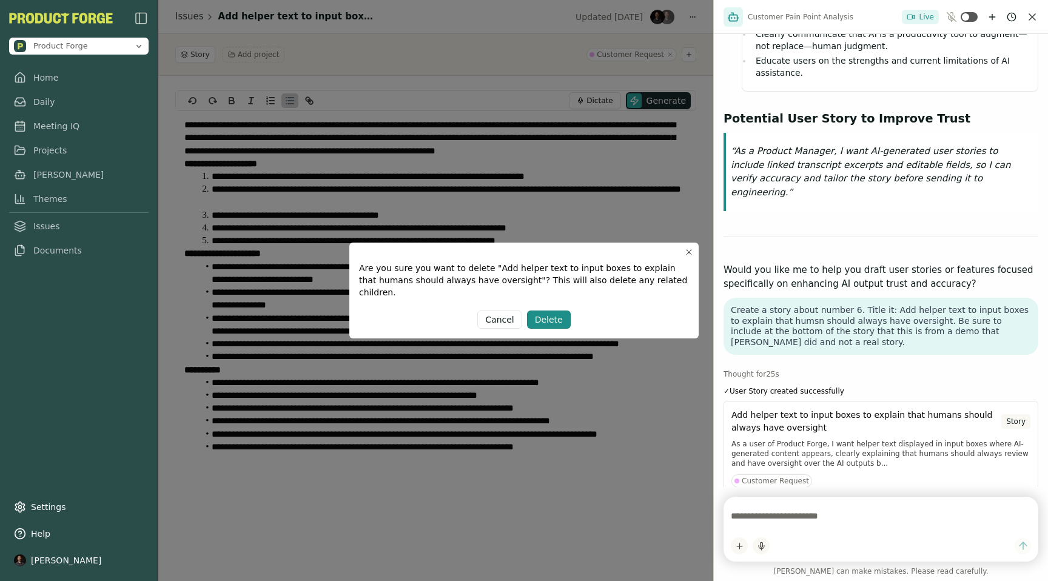
click at [541, 315] on div "Delete" at bounding box center [549, 320] width 28 height 12
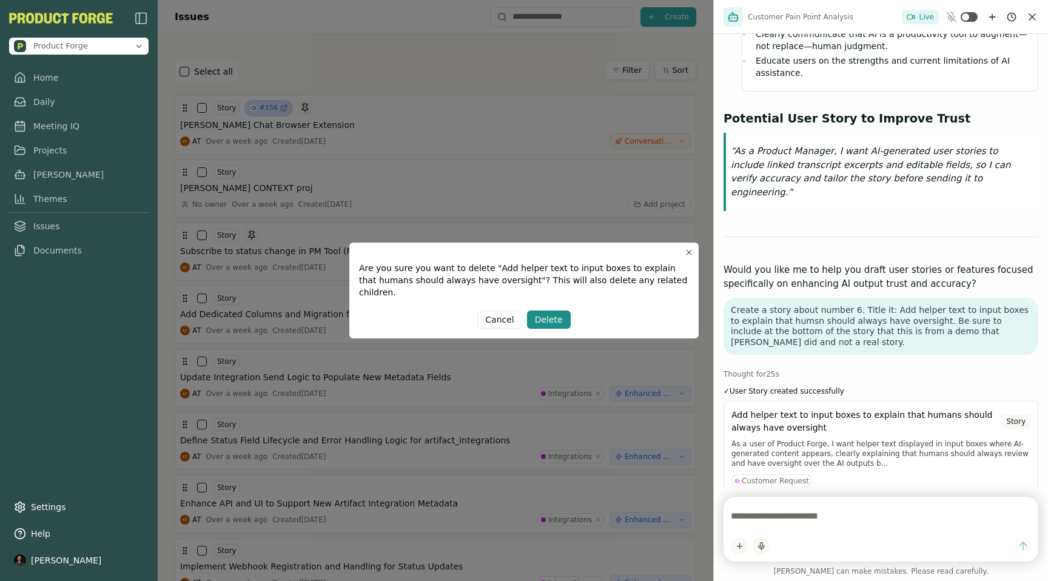
click at [553, 319] on div "Delete" at bounding box center [549, 320] width 28 height 12
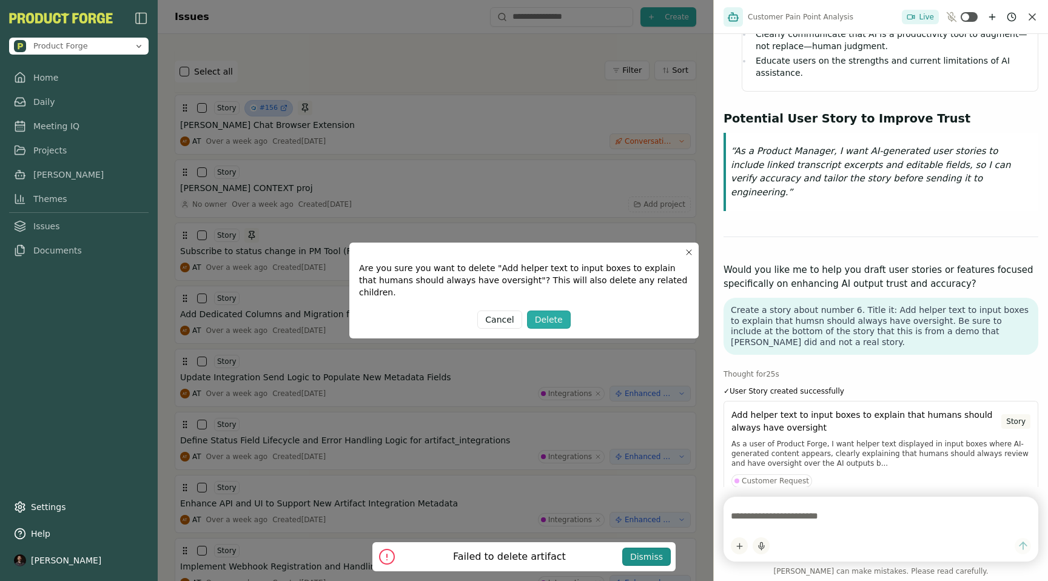
click at [647, 562] on div "Dismiss" at bounding box center [646, 557] width 33 height 12
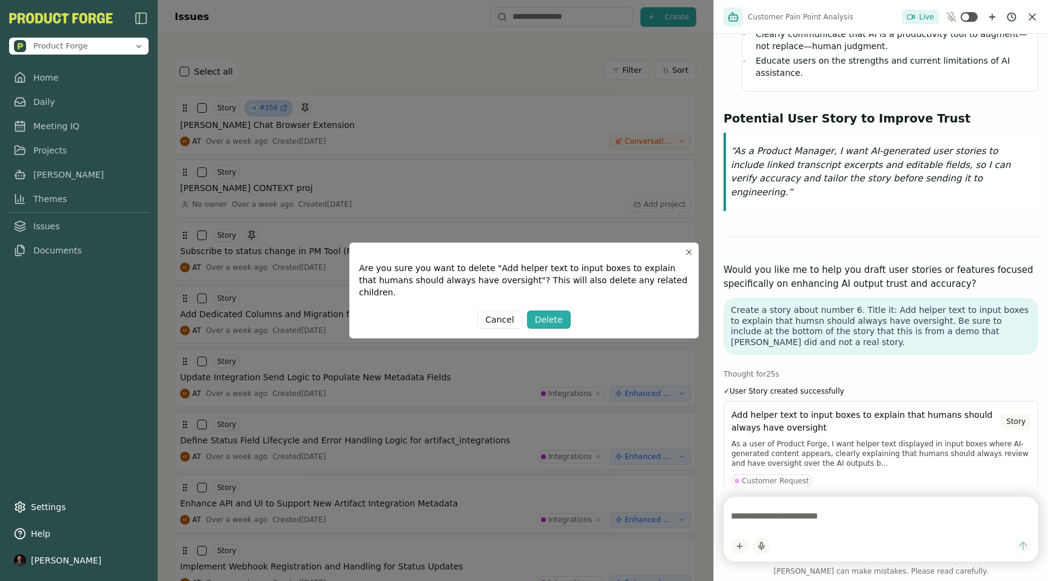
click at [689, 257] on icon "button" at bounding box center [689, 253] width 10 height 10
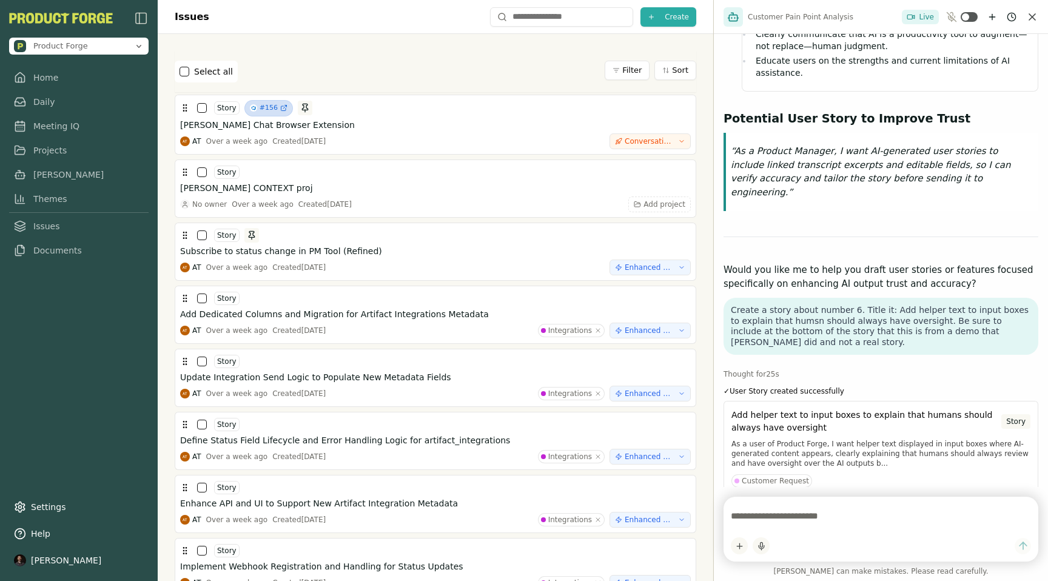
click at [280, 61] on div "Select all Filter Sort" at bounding box center [436, 72] width 522 height 22
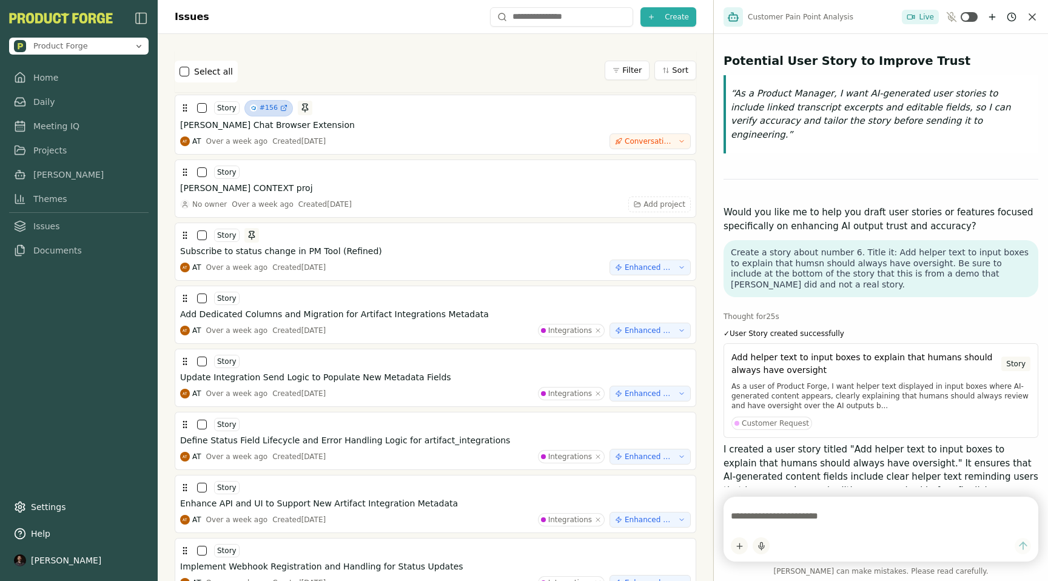
drag, startPoint x: 885, startPoint y: 462, endPoint x: 724, endPoint y: 445, distance: 161.7
click at [724, 445] on div "Thought for 25 s ✓ User Story created successfully Add helper text to input box…" at bounding box center [881, 479] width 315 height 348
click at [48, 124] on link "Meeting IQ" at bounding box center [79, 123] width 140 height 22
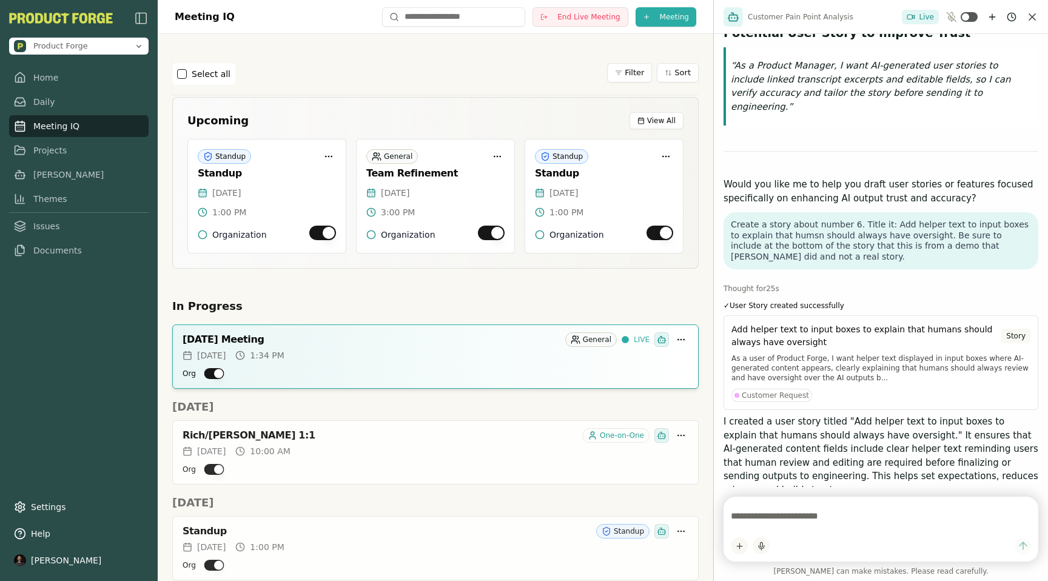
scroll to position [2267, 0]
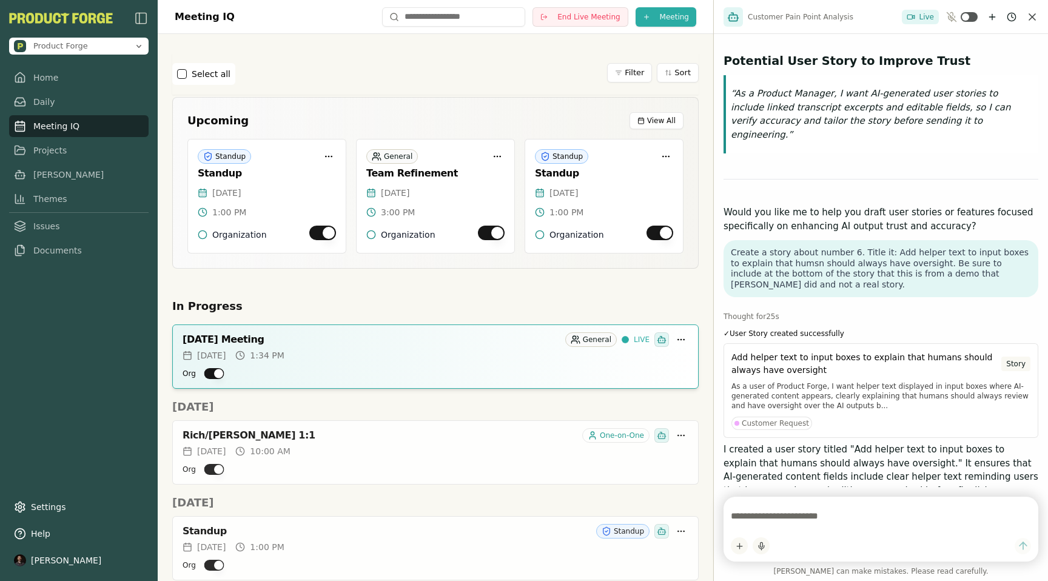
click at [805, 305] on div "Thought for 25 s ✓ User Story created successfully Add helper text to input box…" at bounding box center [881, 479] width 315 height 348
click at [770, 513] on textarea at bounding box center [881, 516] width 300 height 24
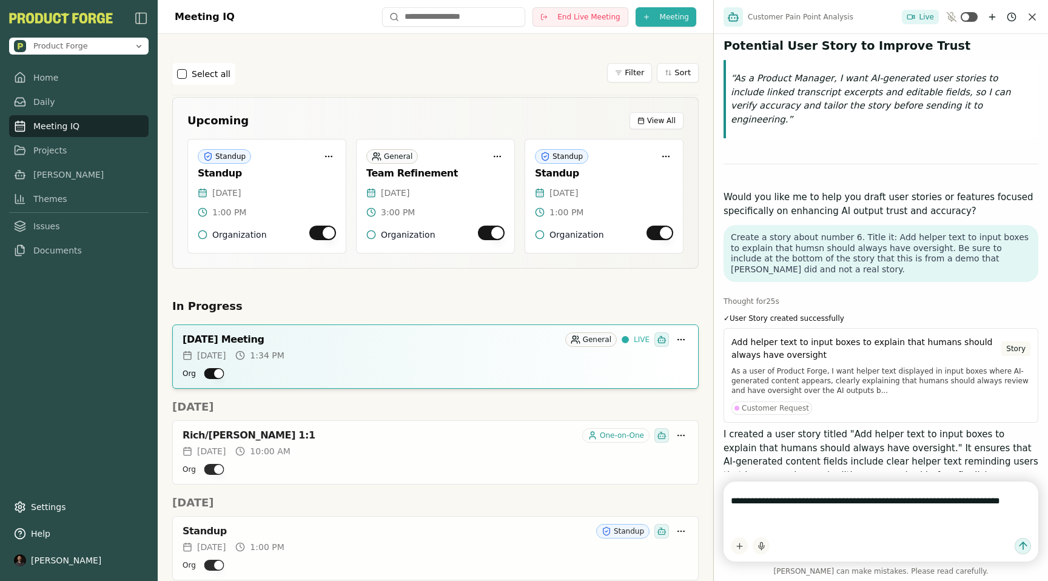
type textarea "**********"
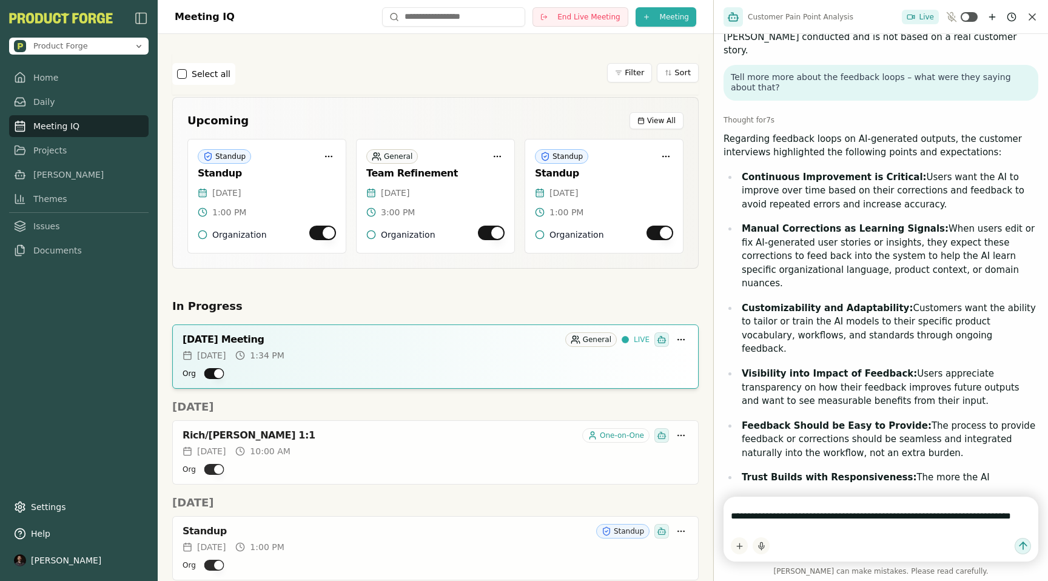
scroll to position [2838, 0]
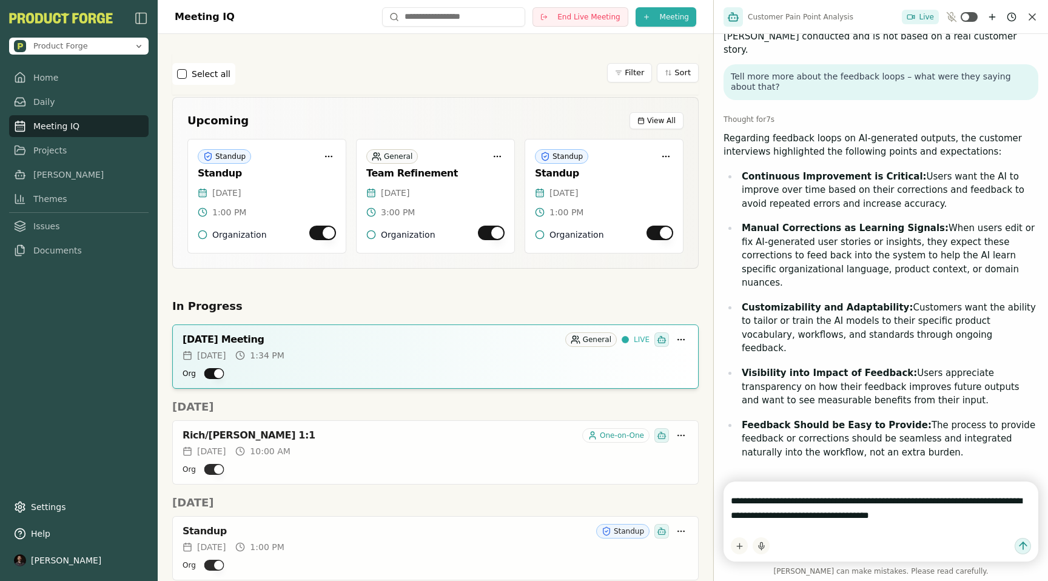
type textarea "**********"
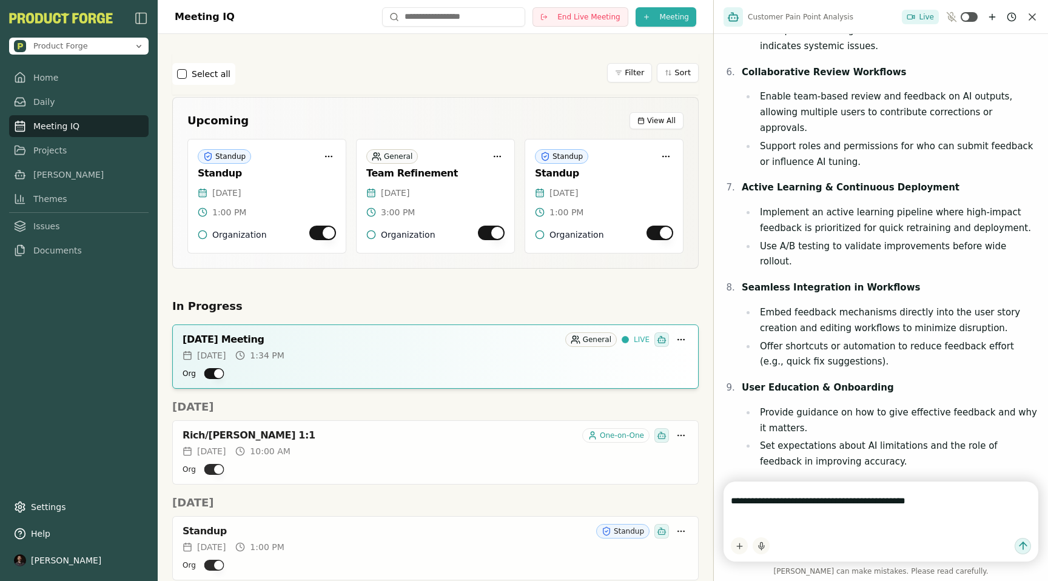
scroll to position [4136, 0]
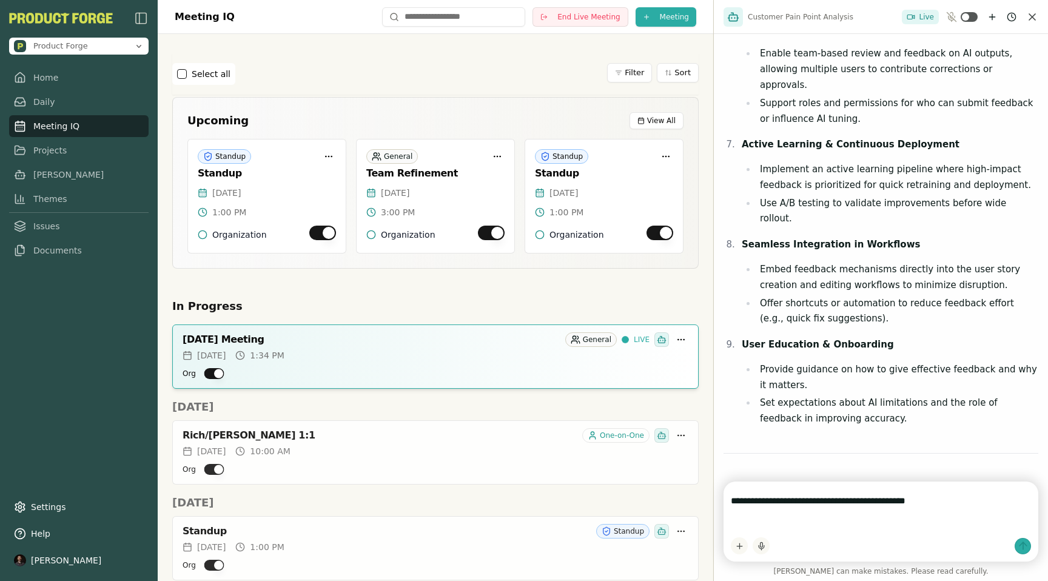
type textarea "**********"
click at [1030, 545] on button "submit" at bounding box center [1023, 546] width 16 height 16
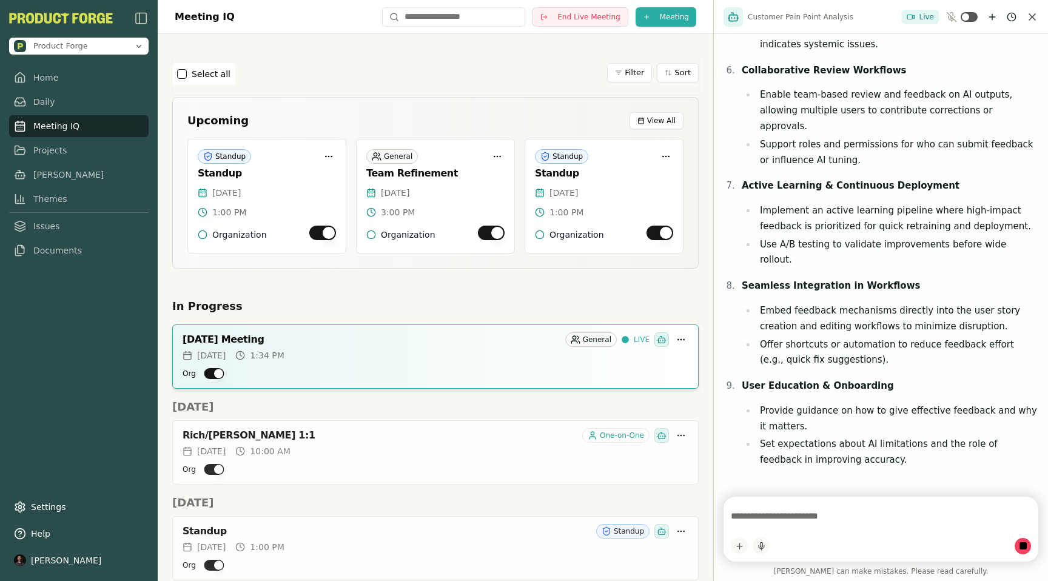
scroll to position [4114, 0]
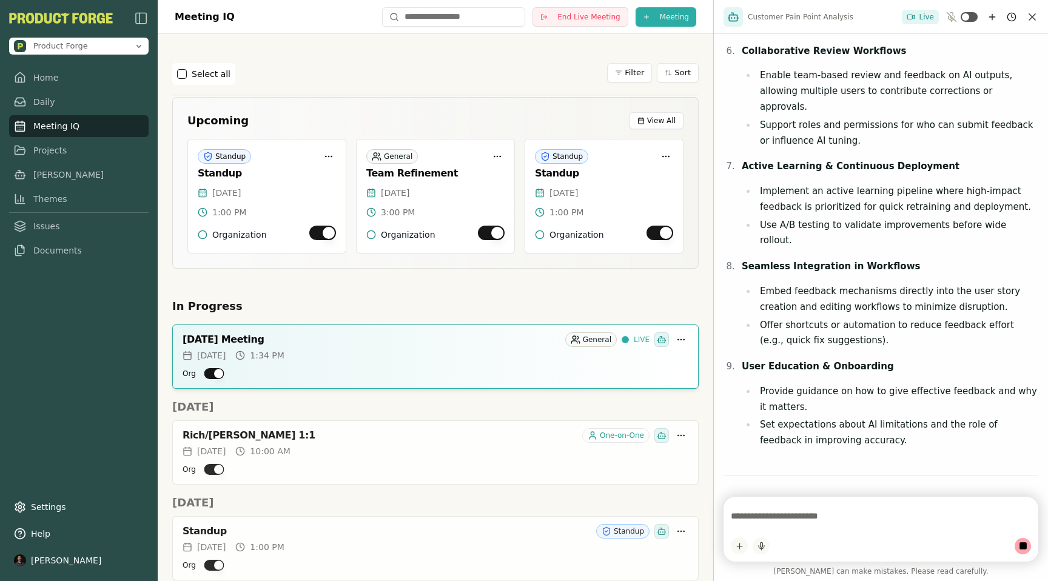
click at [788, 515] on textarea at bounding box center [881, 516] width 300 height 24
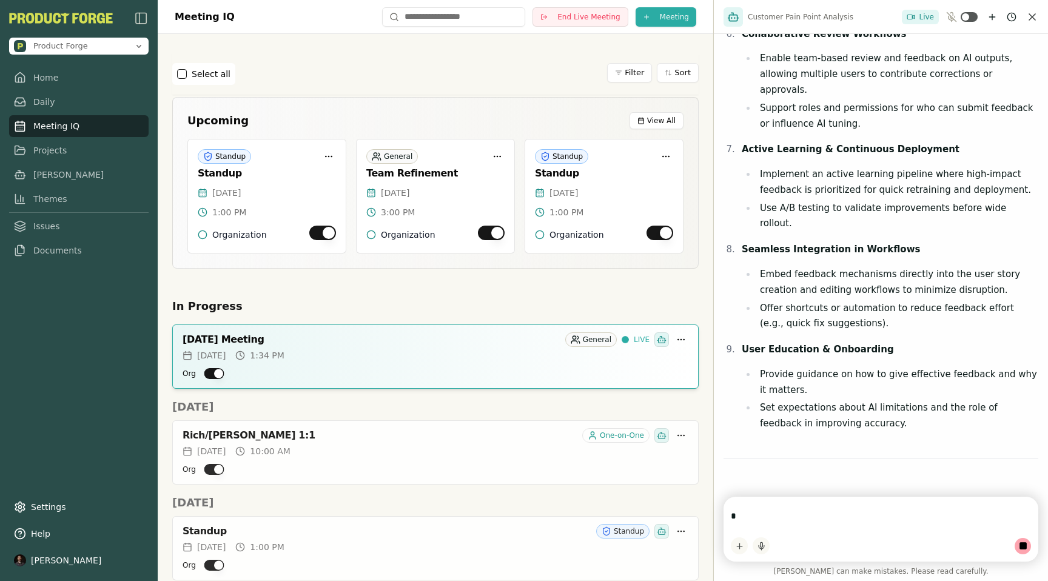
scroll to position [4131, 0]
type textarea "*"
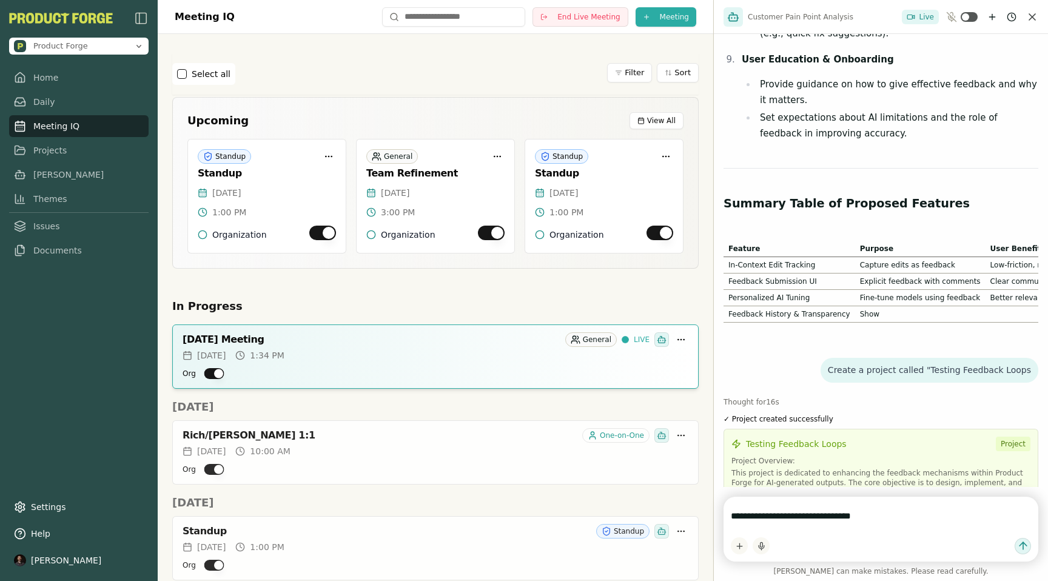
scroll to position [4549, 0]
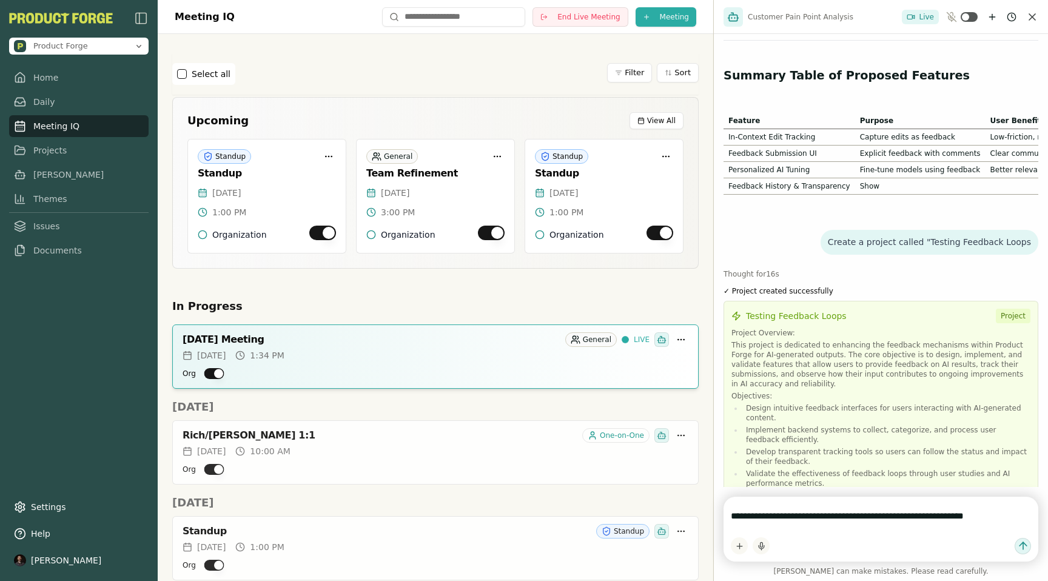
type textarea "**********"
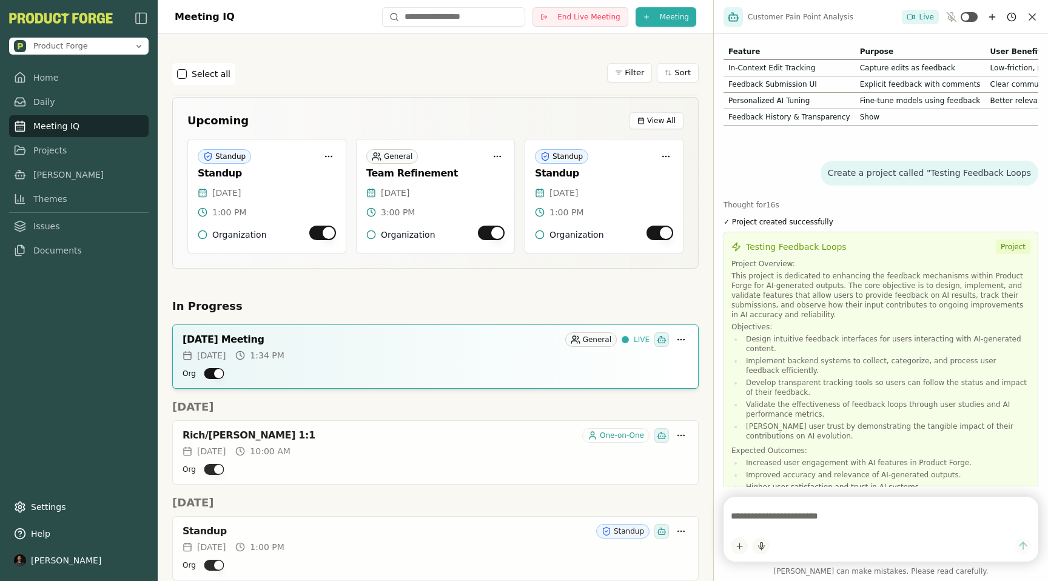
scroll to position [4691, 0]
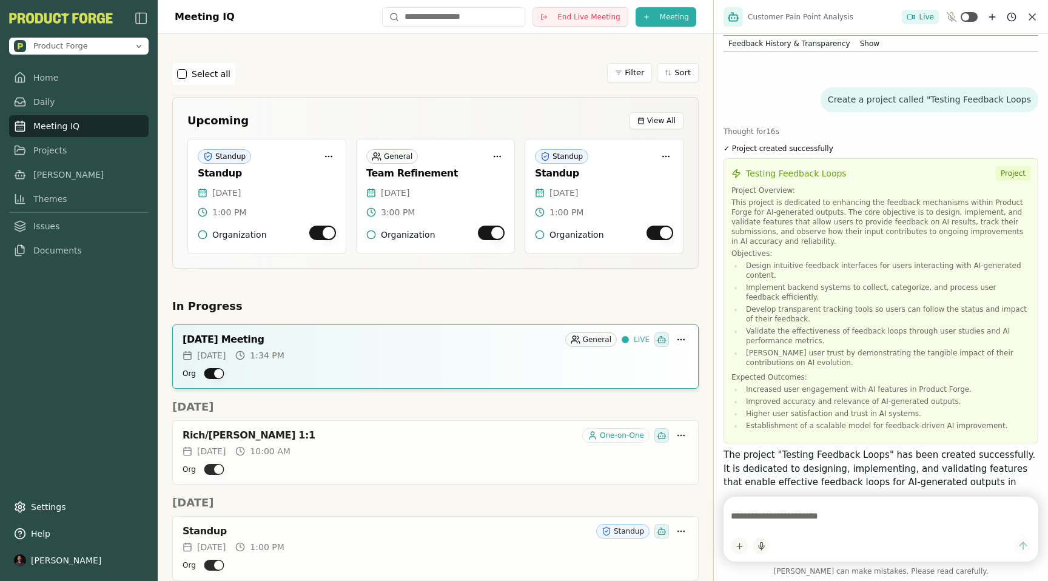
drag, startPoint x: 817, startPoint y: 336, endPoint x: 929, endPoint y: 349, distance: 112.4
click at [64, 149] on link "Projects" at bounding box center [79, 147] width 140 height 22
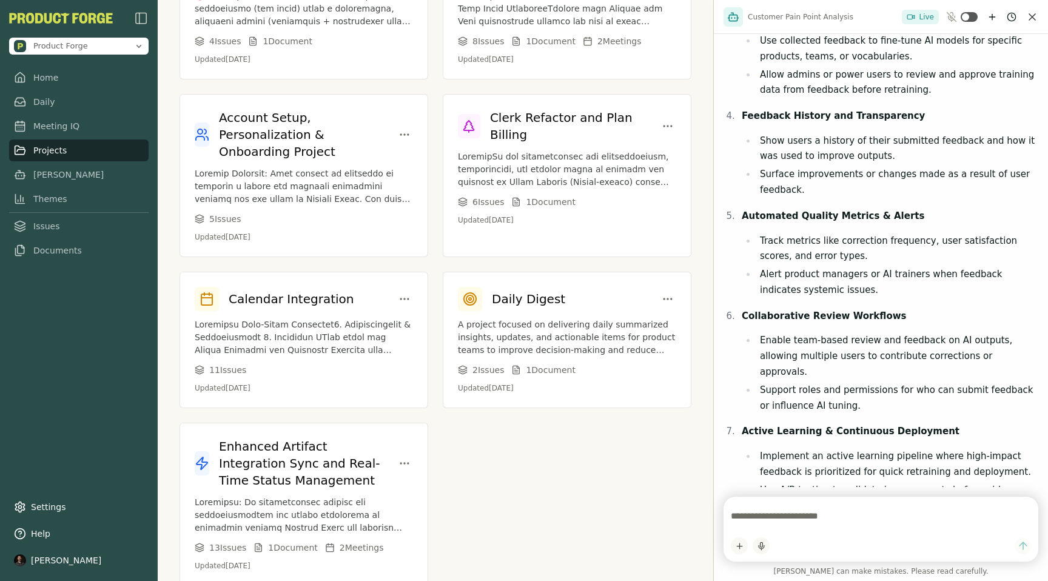
scroll to position [4691, 0]
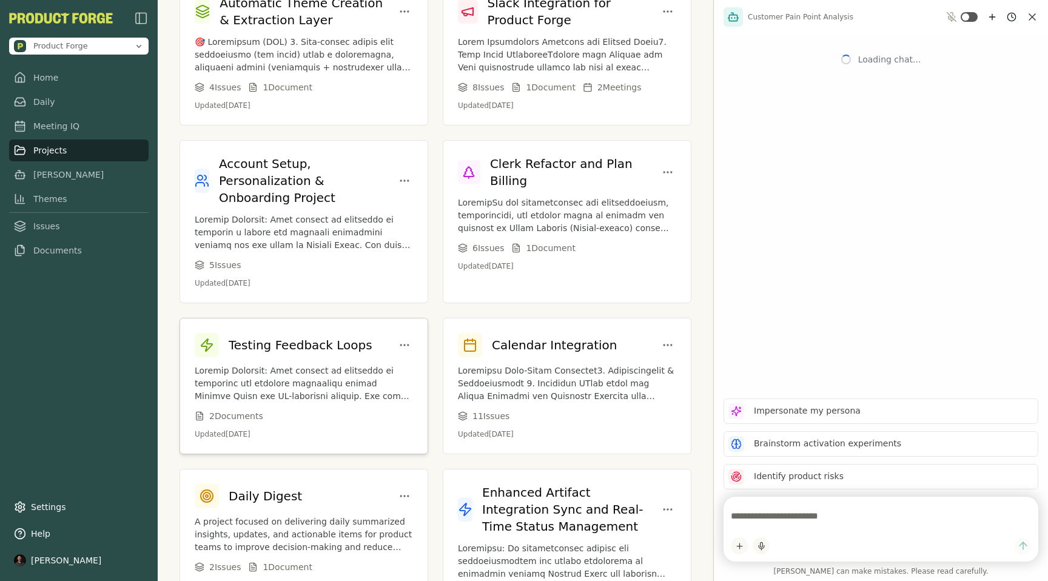
scroll to position [4569, 0]
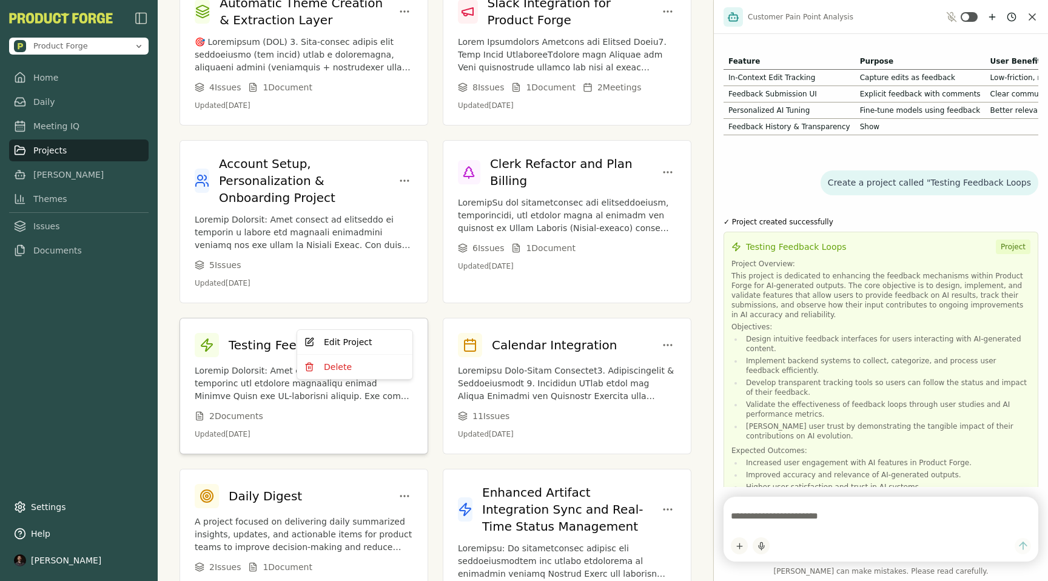
click at [407, 319] on html "Product Forge Home Daily Meeting IQ Projects Smith Themes Issues Documents Sett…" at bounding box center [524, 290] width 1048 height 581
click at [220, 349] on html "Product Forge Home Daily Meeting IQ Projects Smith Themes Issues Documents Sett…" at bounding box center [524, 290] width 1048 height 581
click at [250, 365] on p at bounding box center [304, 384] width 218 height 38
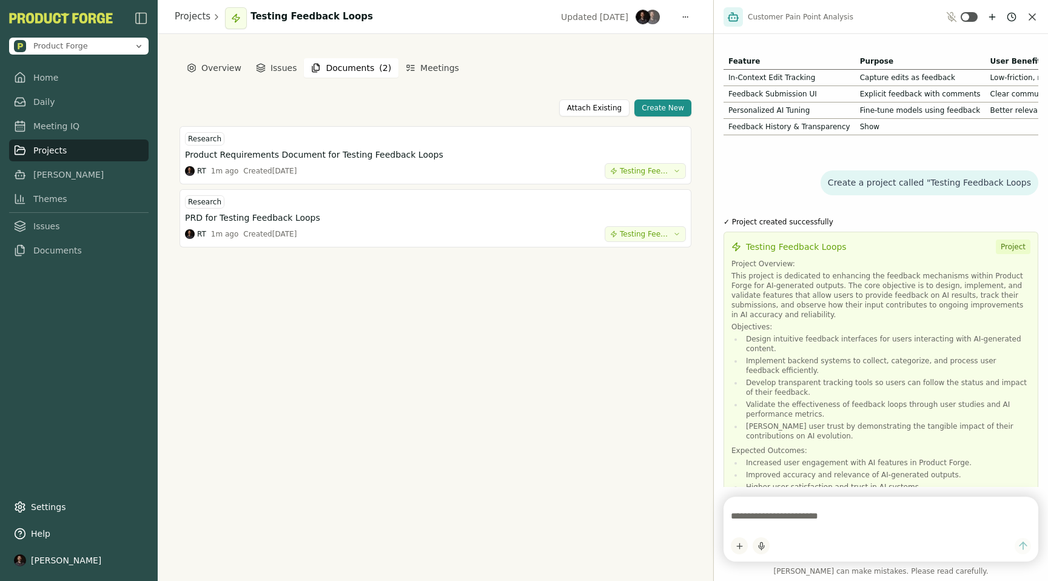
click at [352, 70] on button "Documents ( 2 )" at bounding box center [351, 67] width 95 height 19
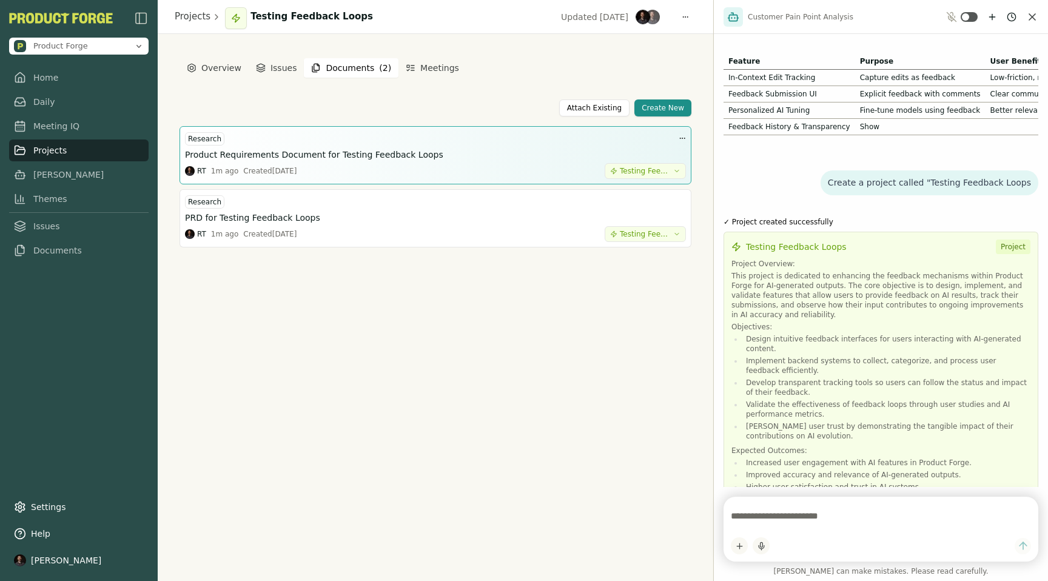
click at [299, 152] on h3 "Product Requirements Document for Testing Feedback Loops" at bounding box center [314, 155] width 258 height 12
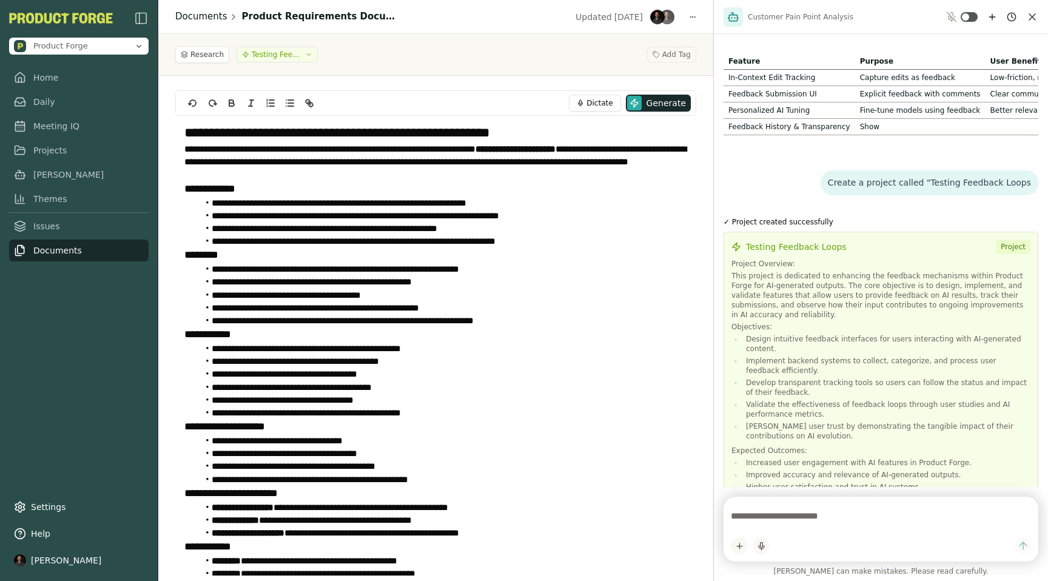
click at [204, 17] on link "Documents" at bounding box center [201, 17] width 52 height 14
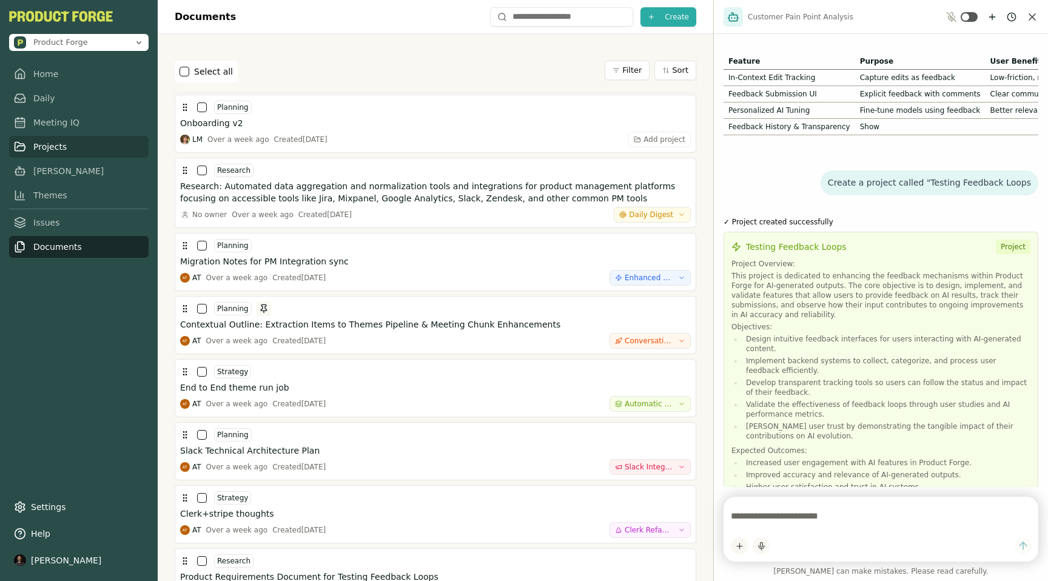
click at [38, 144] on link "Projects" at bounding box center [79, 147] width 140 height 22
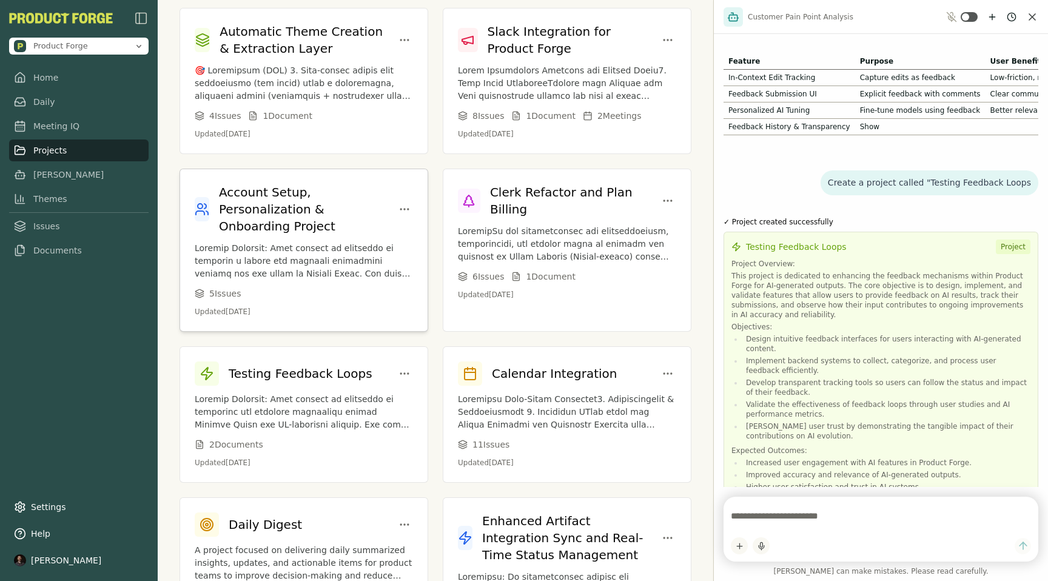
scroll to position [434, 0]
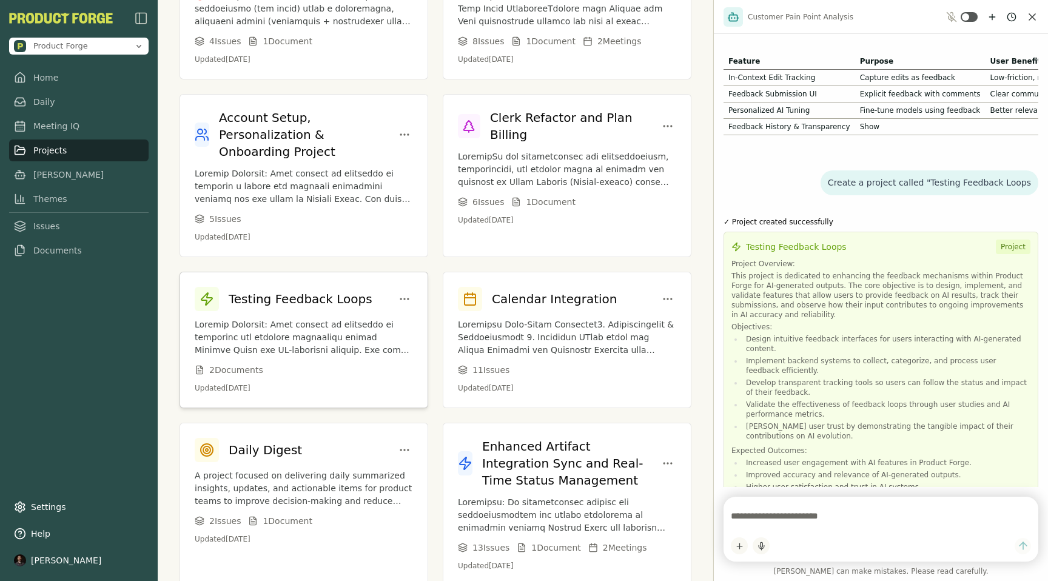
click at [310, 325] on p at bounding box center [304, 338] width 218 height 38
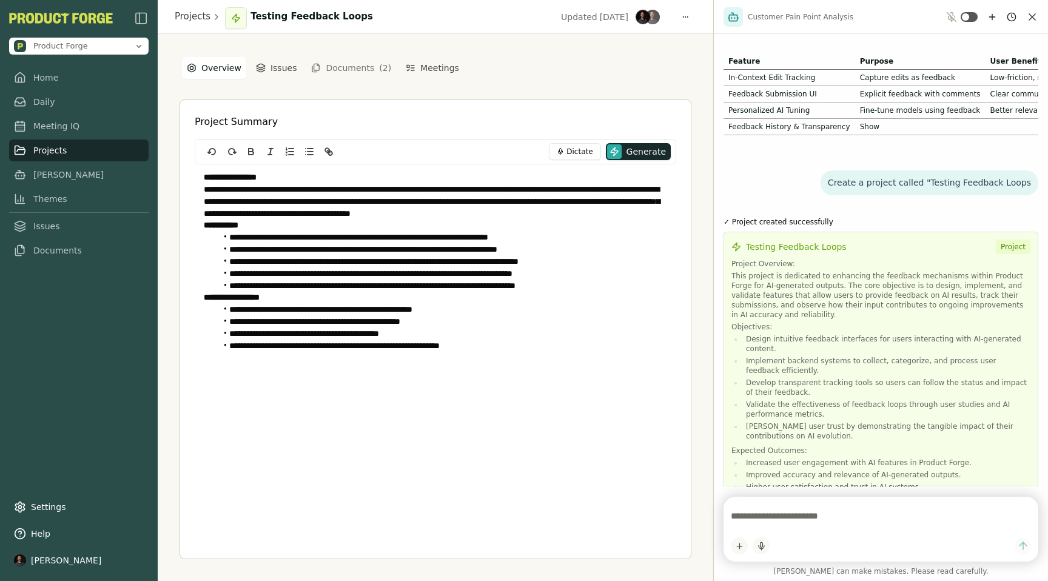
click at [324, 63] on button "Documents ( 2 )" at bounding box center [351, 67] width 95 height 19
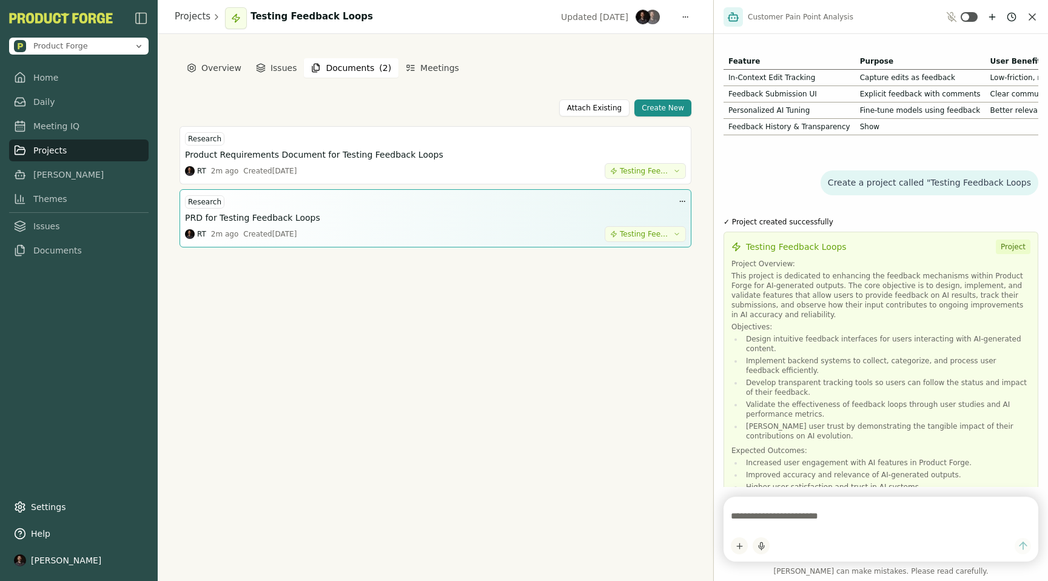
click at [261, 218] on h3 "PRD for Testing Feedback Loops" at bounding box center [252, 218] width 135 height 12
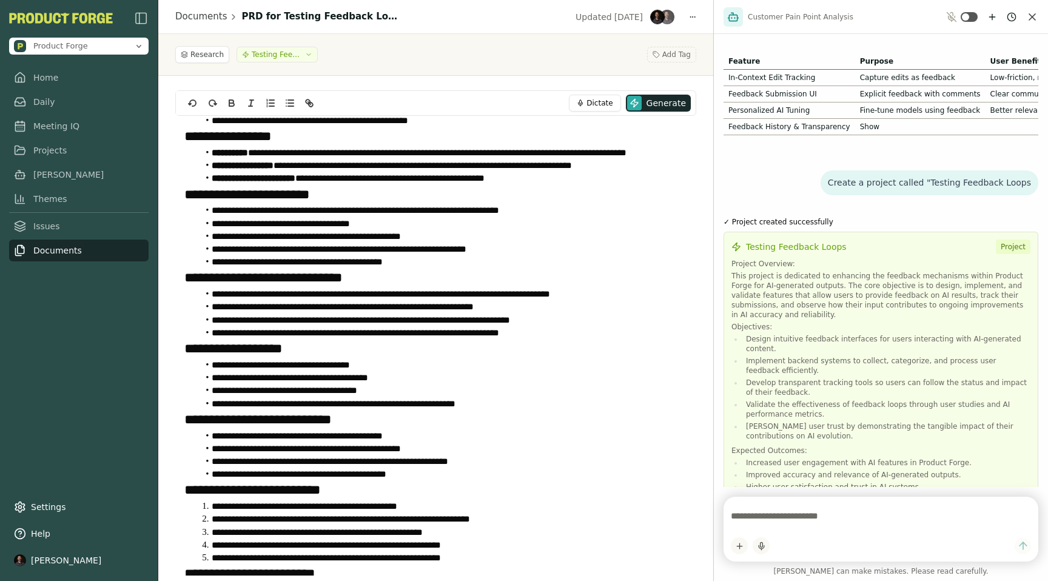
scroll to position [278, 0]
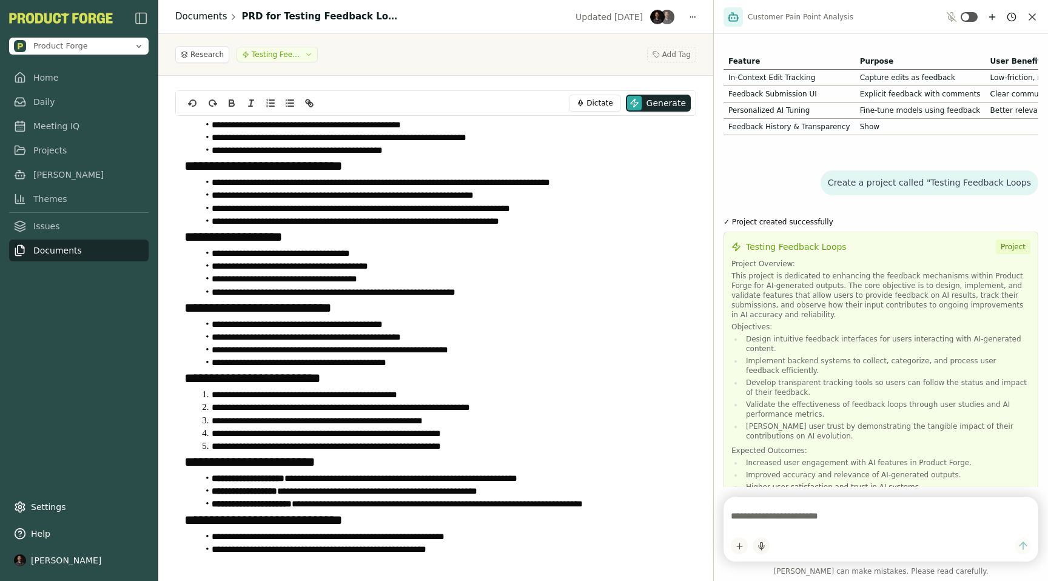
click at [198, 18] on link "Documents" at bounding box center [201, 17] width 52 height 14
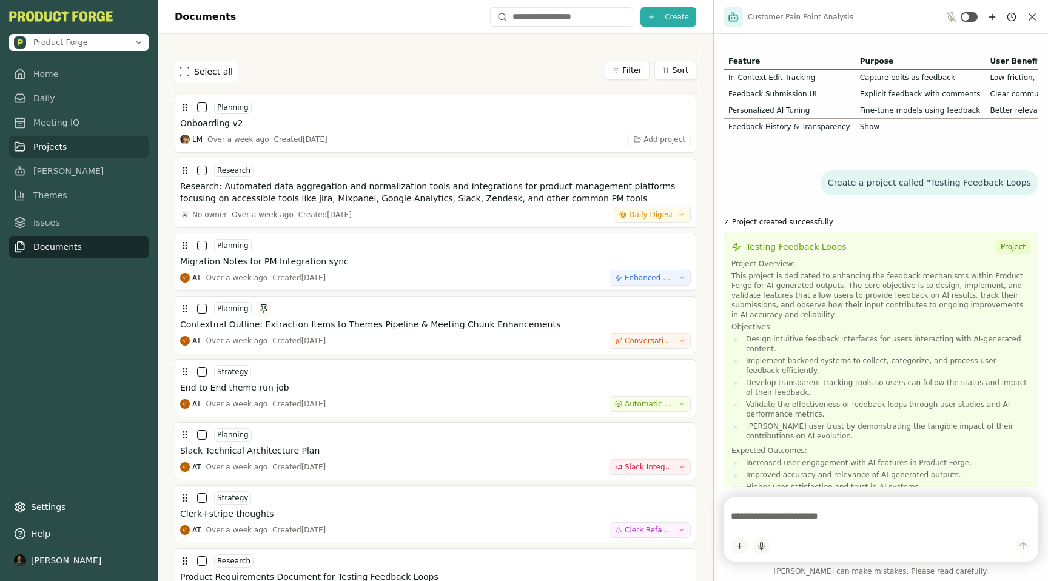
click at [63, 141] on link "Projects" at bounding box center [79, 147] width 140 height 22
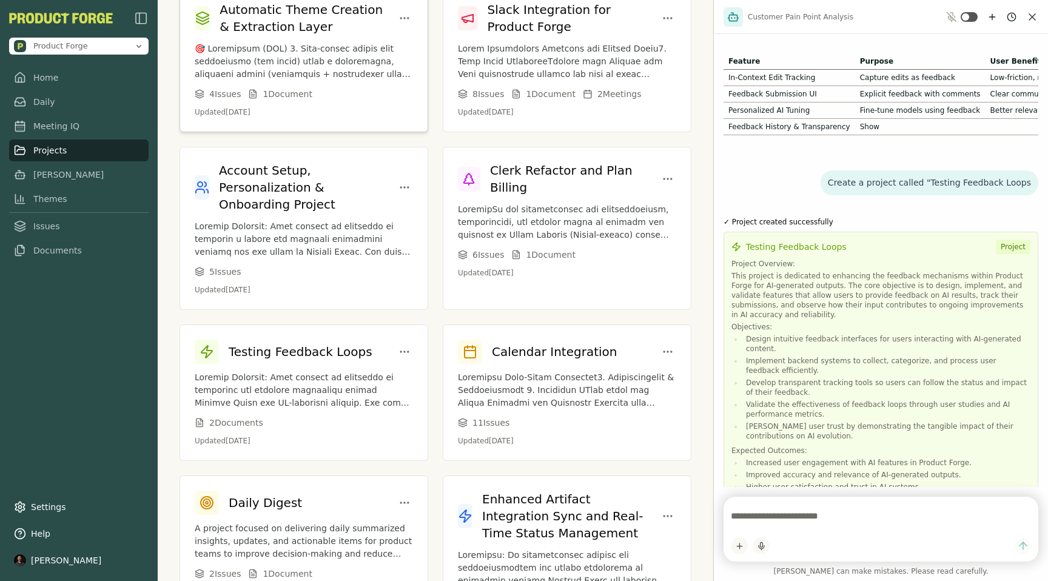
scroll to position [396, 0]
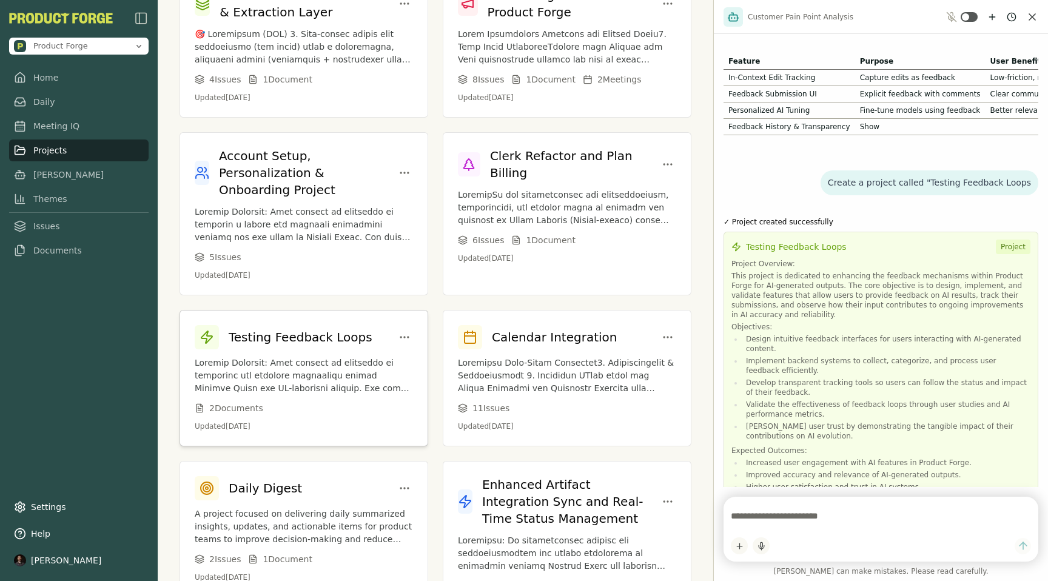
click at [285, 360] on p at bounding box center [304, 376] width 218 height 38
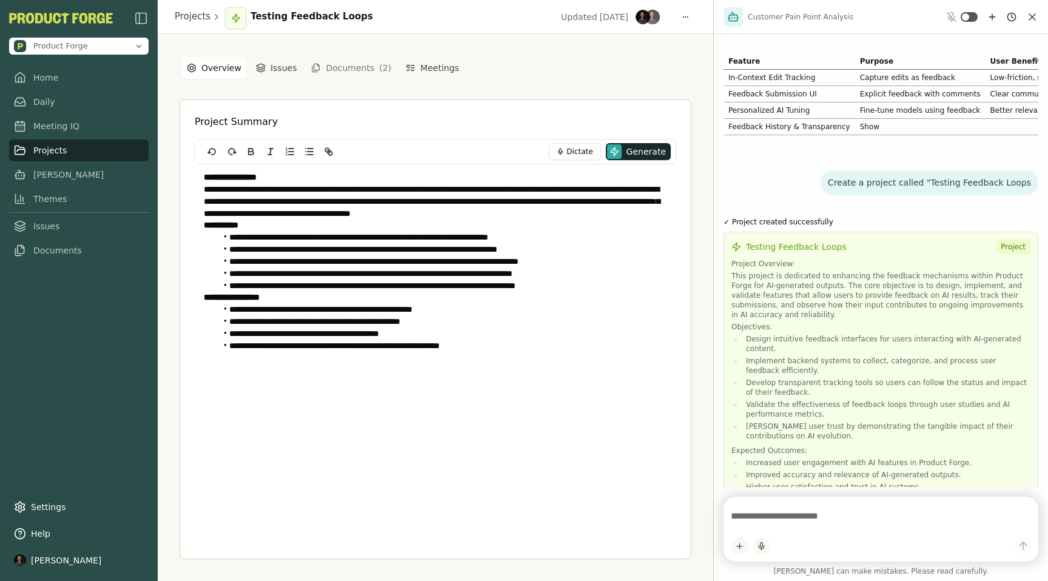
click at [744, 519] on textarea at bounding box center [881, 516] width 300 height 24
type textarea "*"
type textarea "**********"
click at [991, 15] on icon "New chat" at bounding box center [993, 17] width 10 height 10
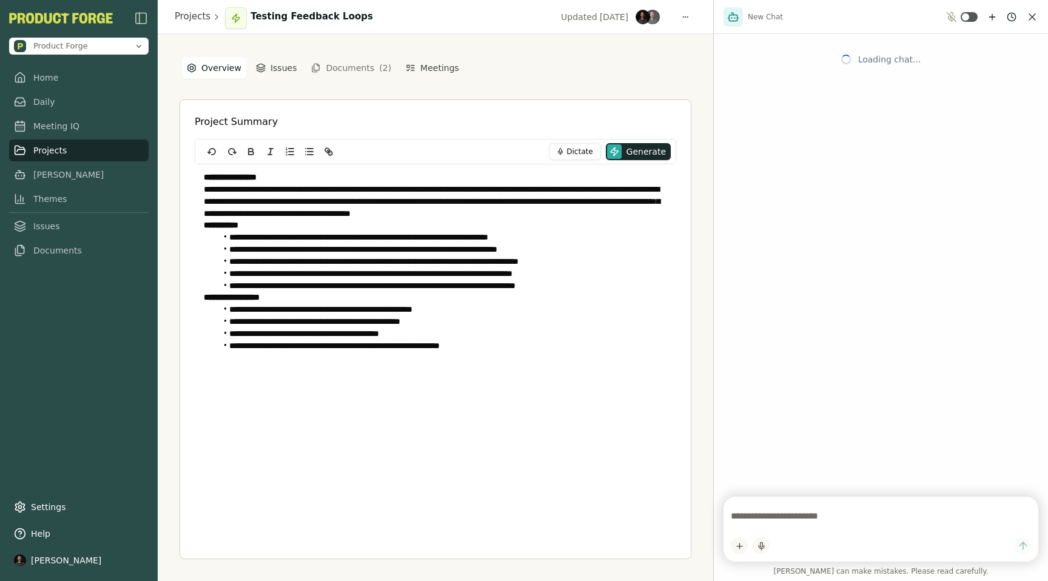
scroll to position [0, 0]
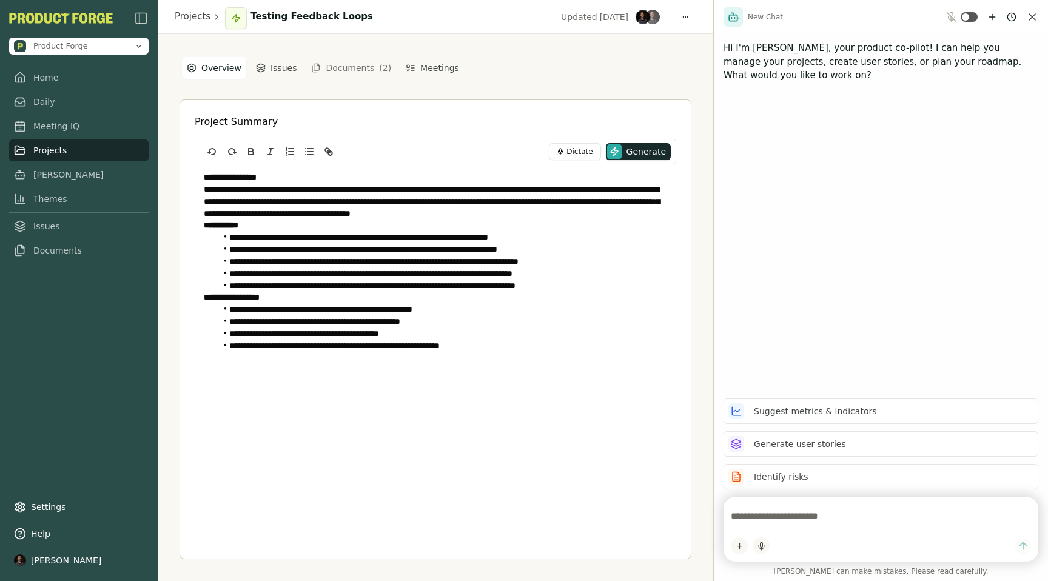
click at [768, 515] on textarea at bounding box center [881, 516] width 300 height 24
type textarea "**********"
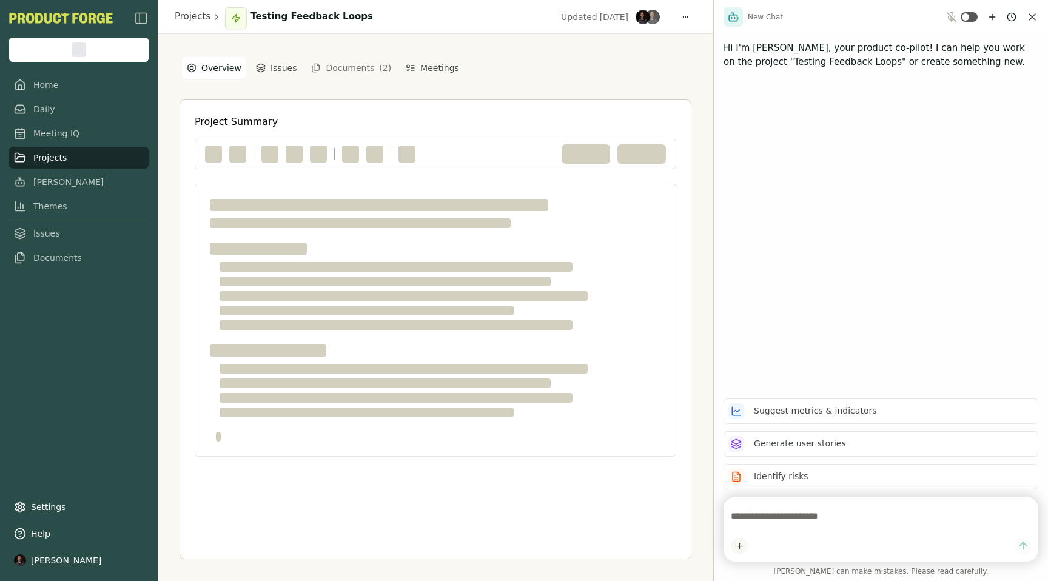
click at [774, 516] on textarea at bounding box center [881, 516] width 300 height 24
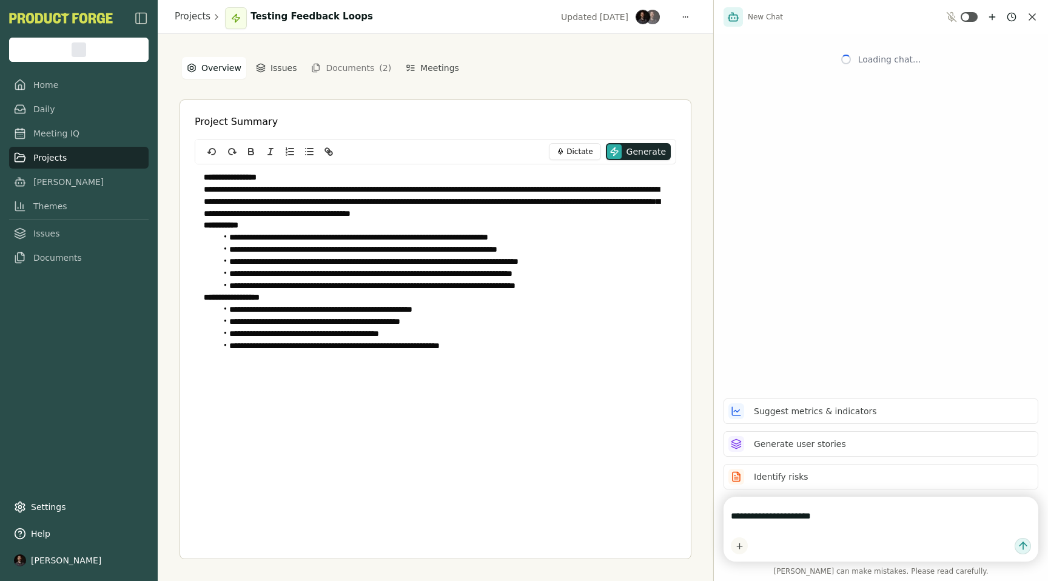
type textarea "**********"
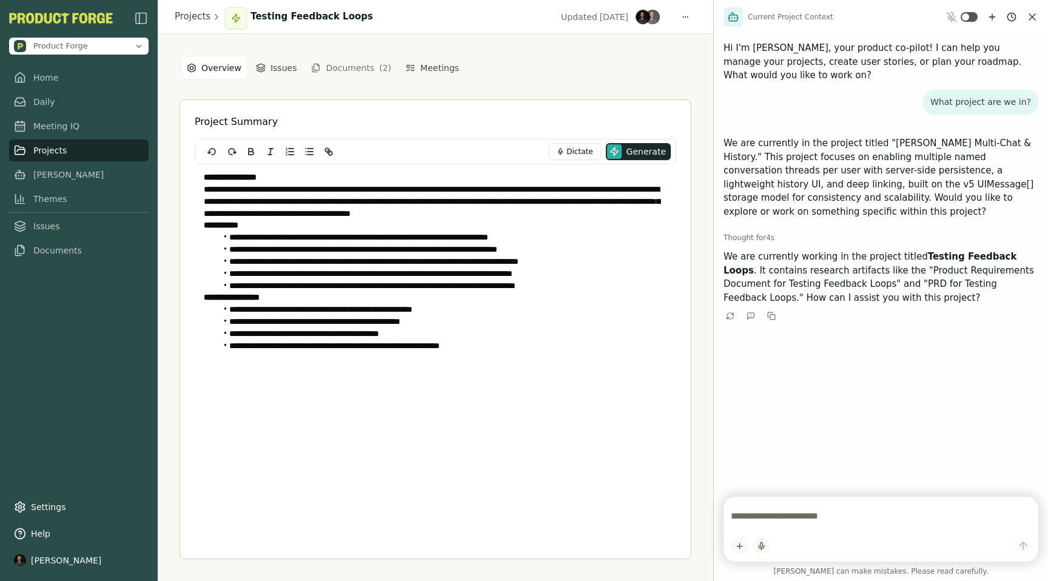
click at [553, 52] on div "**********" at bounding box center [436, 307] width 556 height 547
click at [559, 76] on div "**********" at bounding box center [436, 308] width 512 height 504
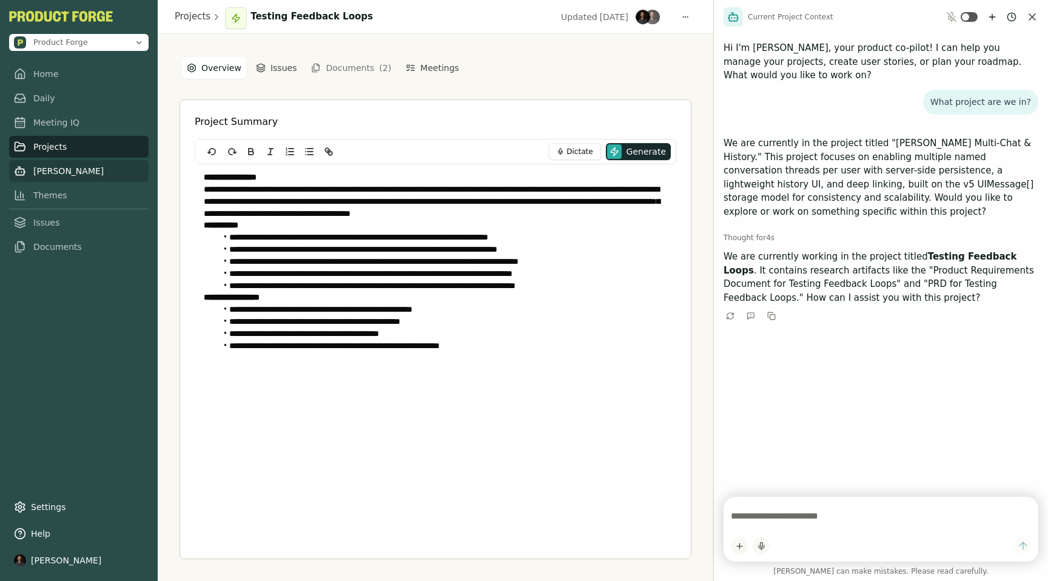
click at [46, 175] on link "[PERSON_NAME]" at bounding box center [79, 171] width 140 height 22
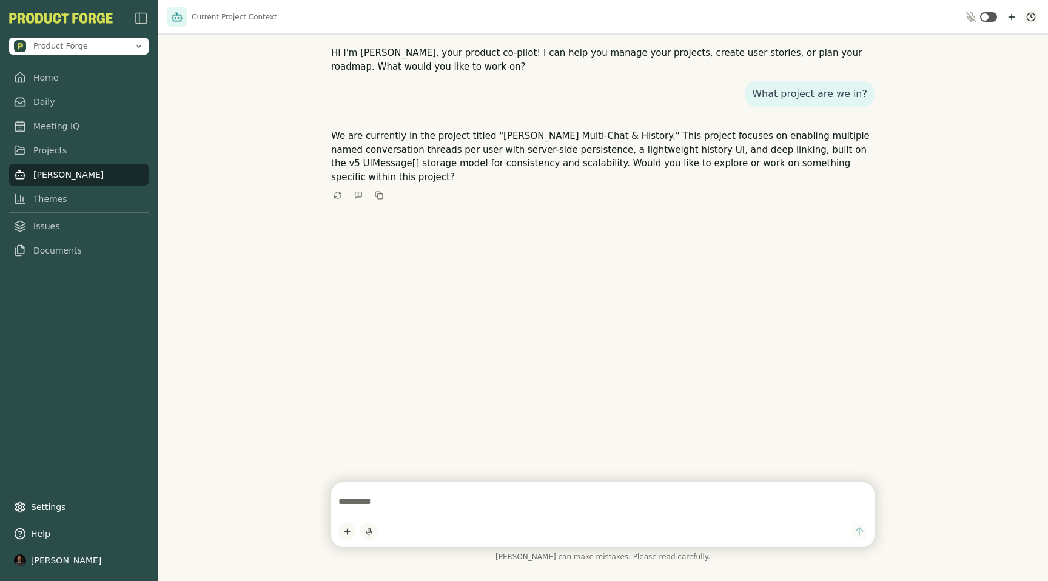
click at [1028, 20] on html "Product Forge Home Daily Meeting IQ Projects [PERSON_NAME] Themes Issues Docume…" at bounding box center [524, 290] width 1048 height 581
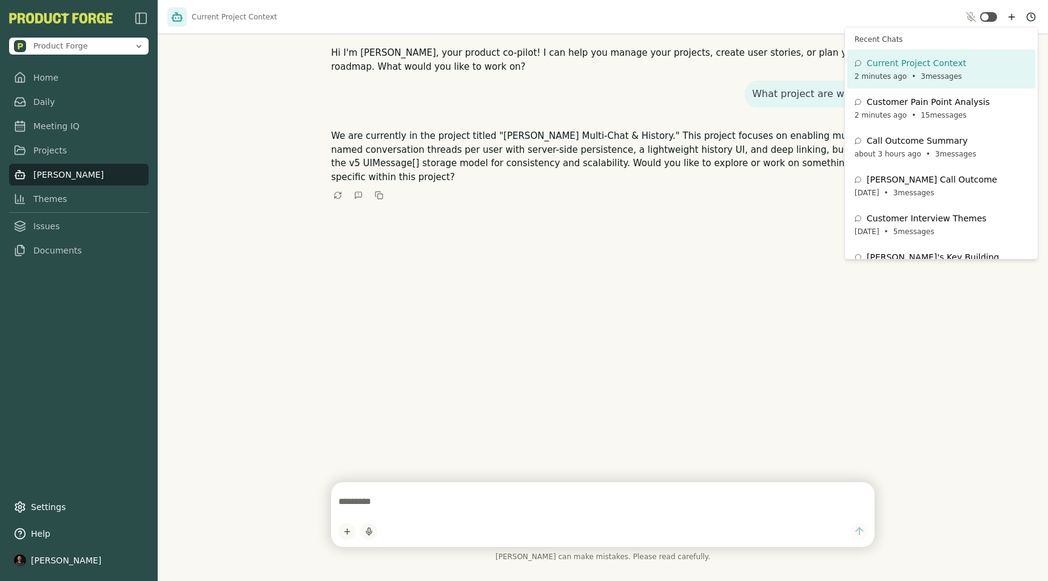
click at [897, 19] on html "Product Forge Home Daily Meeting IQ Projects [PERSON_NAME] Themes Issues Docume…" at bounding box center [524, 290] width 1048 height 581
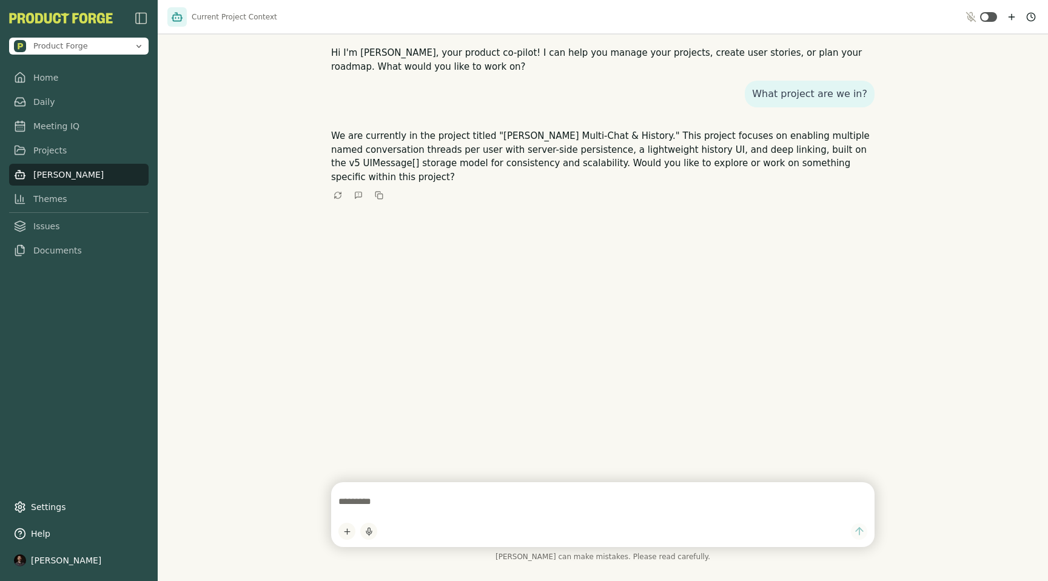
click at [992, 15] on button at bounding box center [988, 17] width 17 height 10
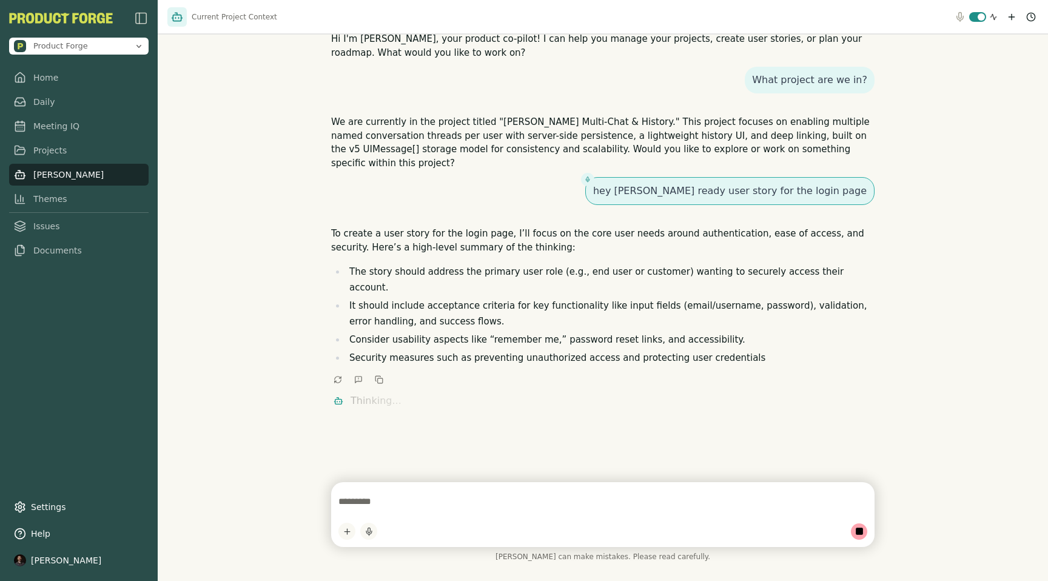
click at [974, 13] on button at bounding box center [978, 17] width 17 height 10
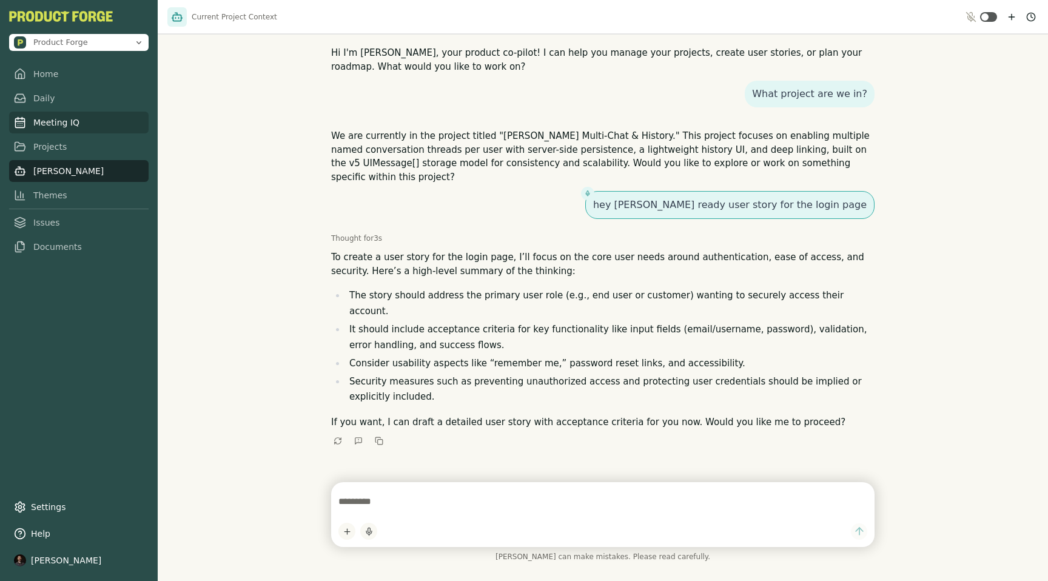
click at [56, 122] on link "Meeting IQ" at bounding box center [79, 123] width 140 height 22
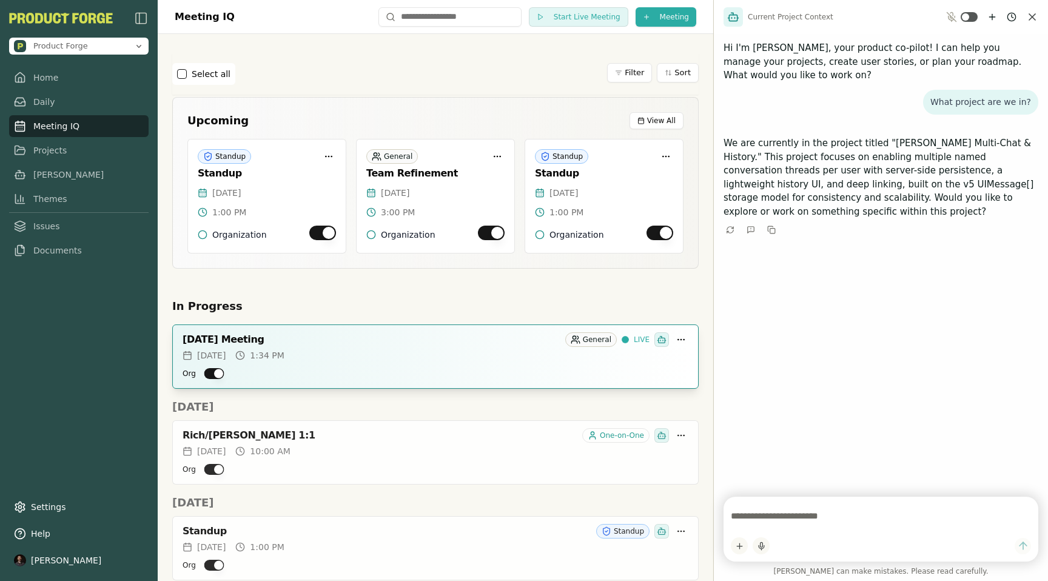
click at [323, 344] on div "[DATE] Meeting" at bounding box center [372, 340] width 378 height 12
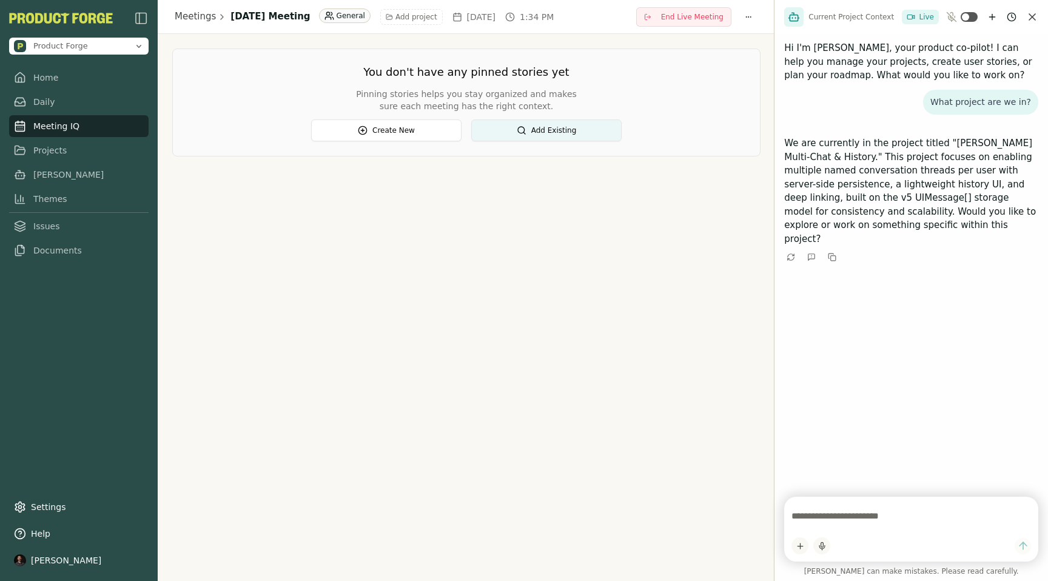
drag, startPoint x: 714, startPoint y: 76, endPoint x: 925, endPoint y: 154, distance: 225.0
click at [925, 154] on div "Current Project Context Live Hi I'm [PERSON_NAME], your product co-pilot! I can…" at bounding box center [911, 290] width 274 height 581
click at [508, 134] on button "Add Existing" at bounding box center [546, 131] width 150 height 22
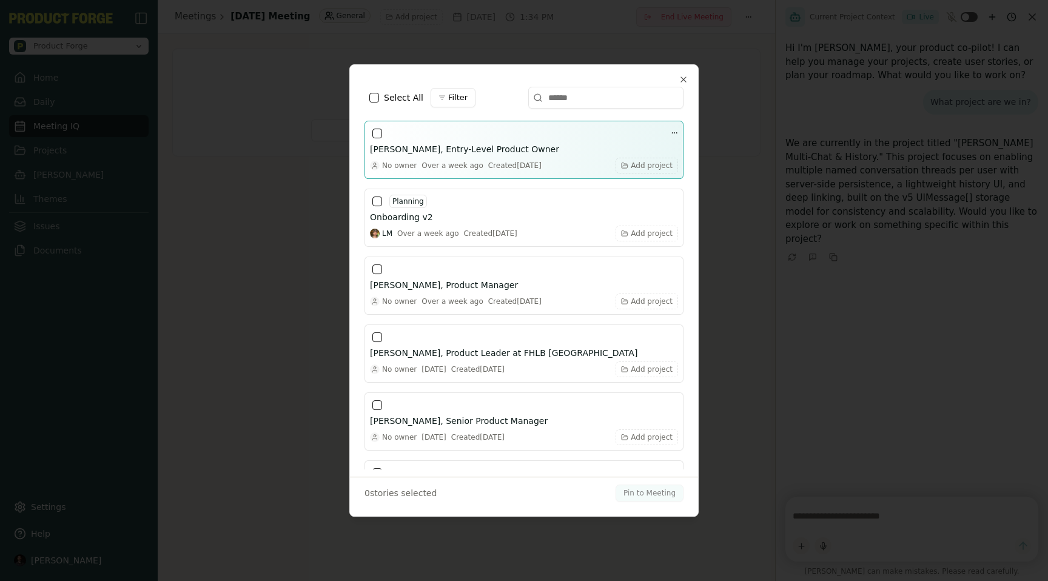
click at [374, 140] on div at bounding box center [377, 133] width 15 height 15
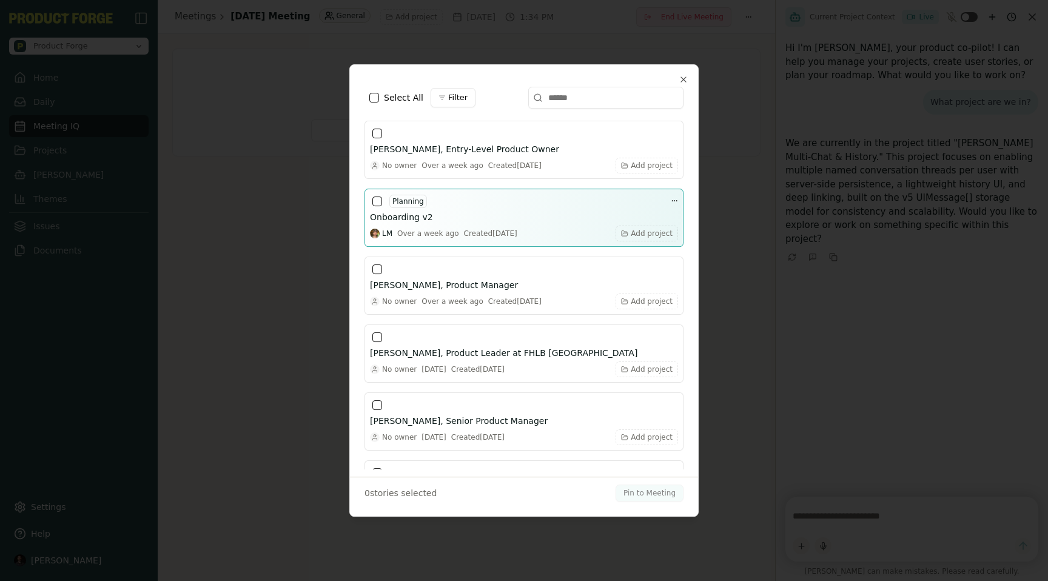
click at [373, 203] on button "button" at bounding box center [378, 202] width 10 height 10
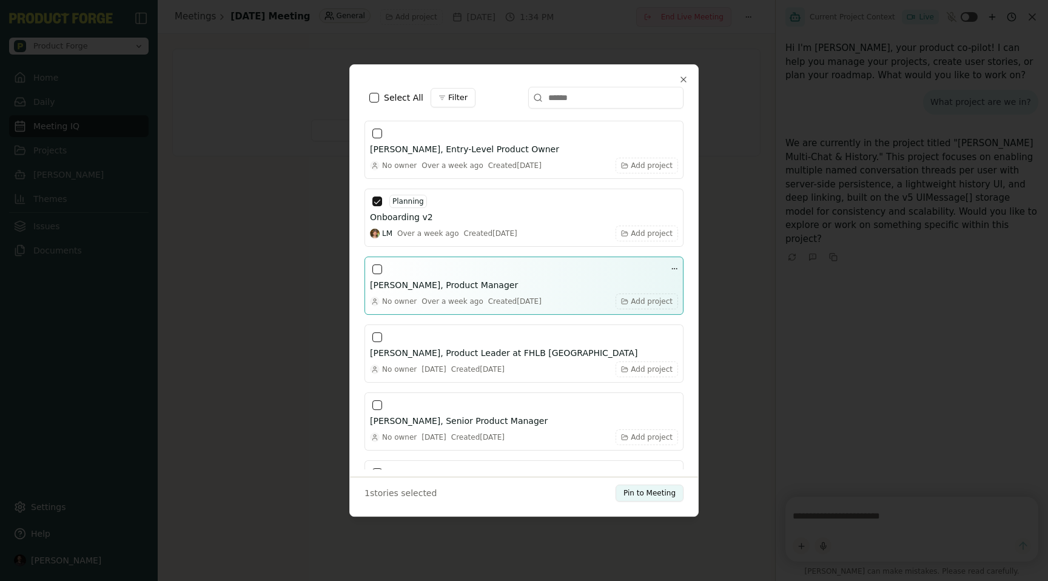
click at [375, 266] on button "button" at bounding box center [378, 270] width 10 height 10
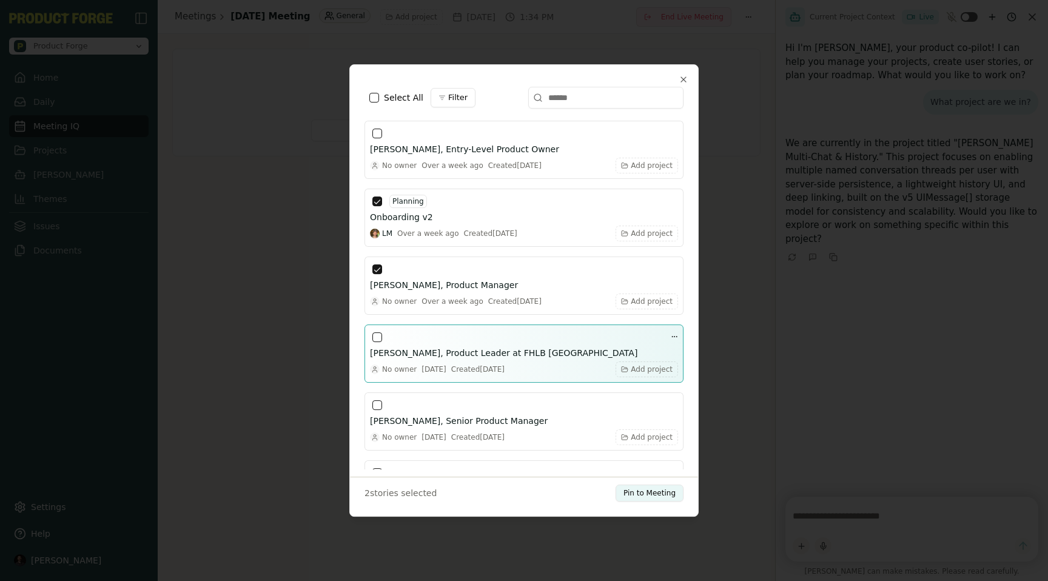
click at [374, 337] on button "button" at bounding box center [378, 337] width 10 height 10
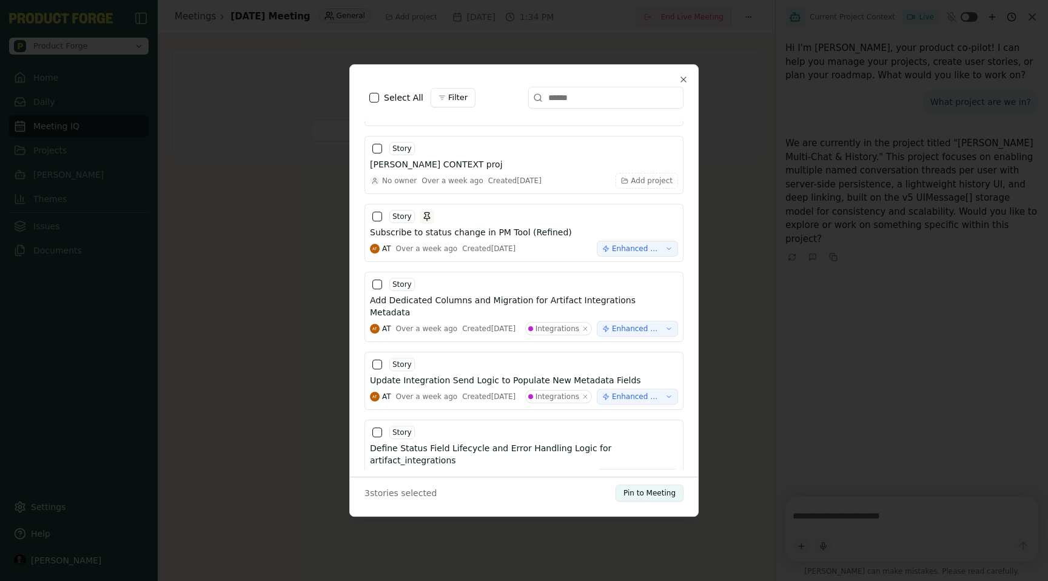
scroll to position [993, 0]
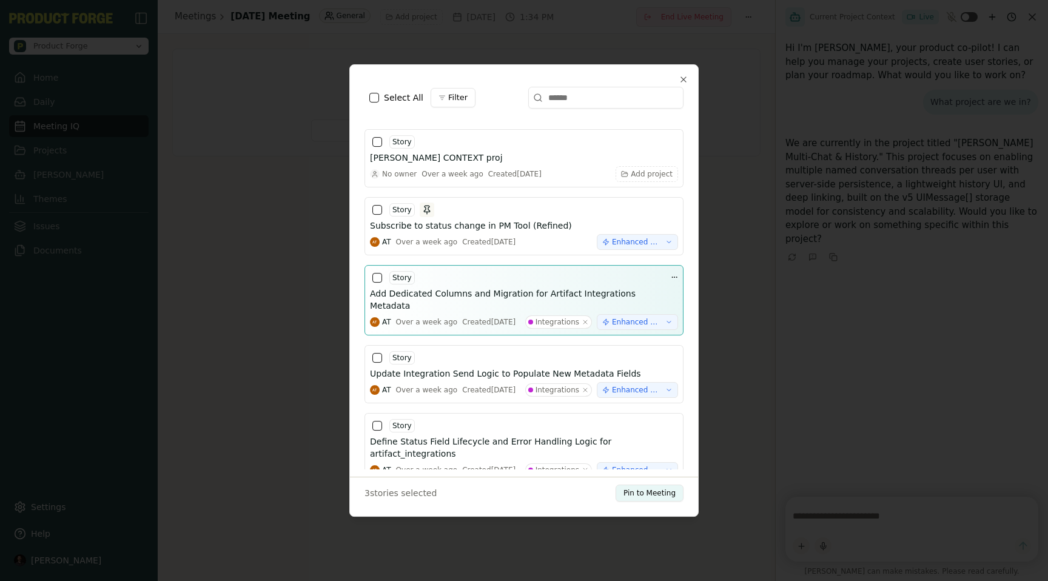
click at [376, 271] on div at bounding box center [377, 278] width 15 height 15
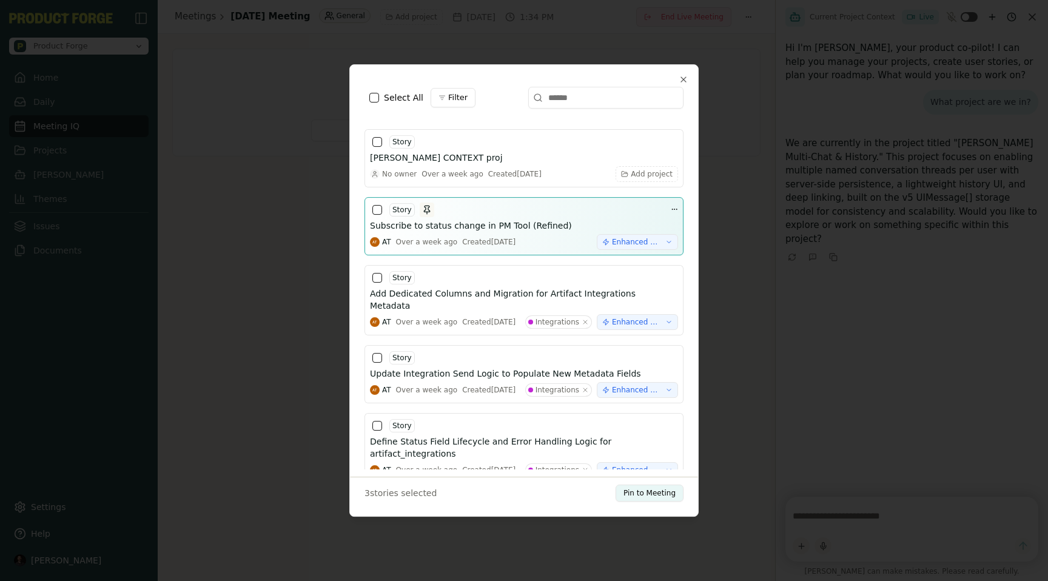
click at [378, 215] on div at bounding box center [377, 210] width 15 height 15
click at [378, 212] on button "button" at bounding box center [378, 210] width 10 height 10
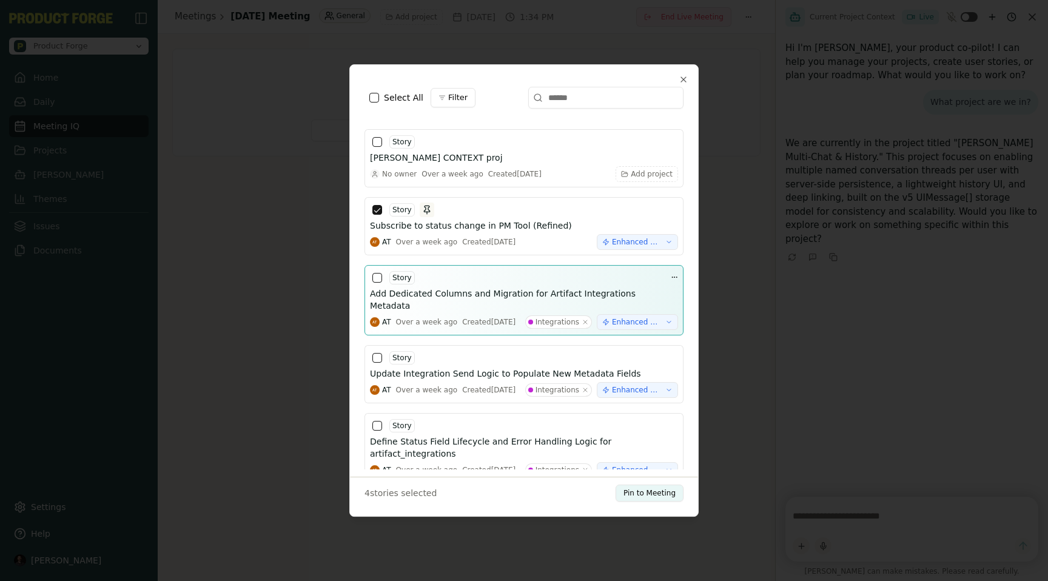
click at [378, 277] on button "button" at bounding box center [378, 278] width 10 height 10
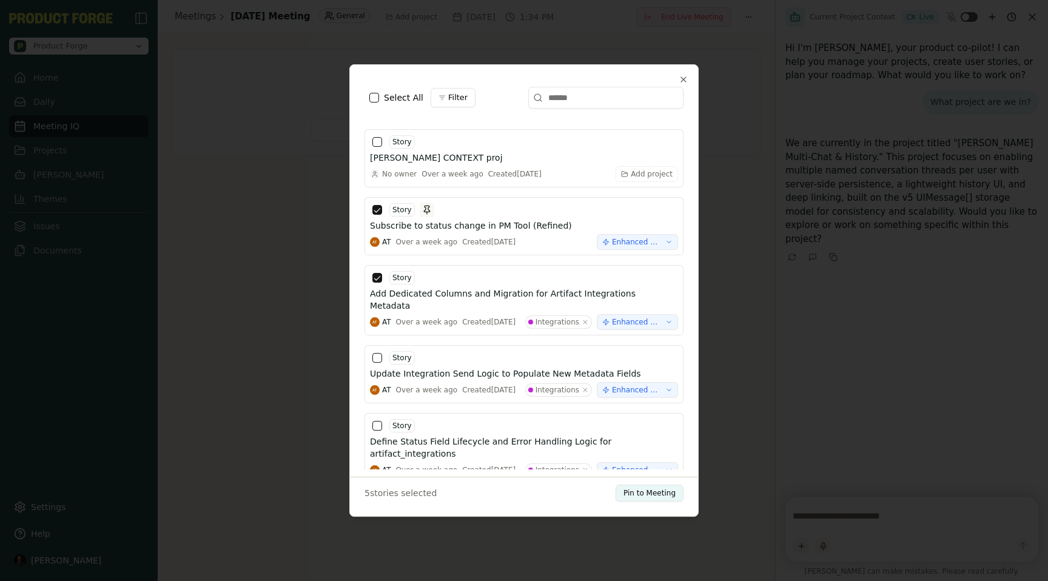
click at [686, 74] on div "Select Stories Select All Filter [PERSON_NAME], Entry-Level Product Owner No ow…" at bounding box center [523, 290] width 349 height 453
click at [683, 79] on icon "button" at bounding box center [684, 80] width 10 height 10
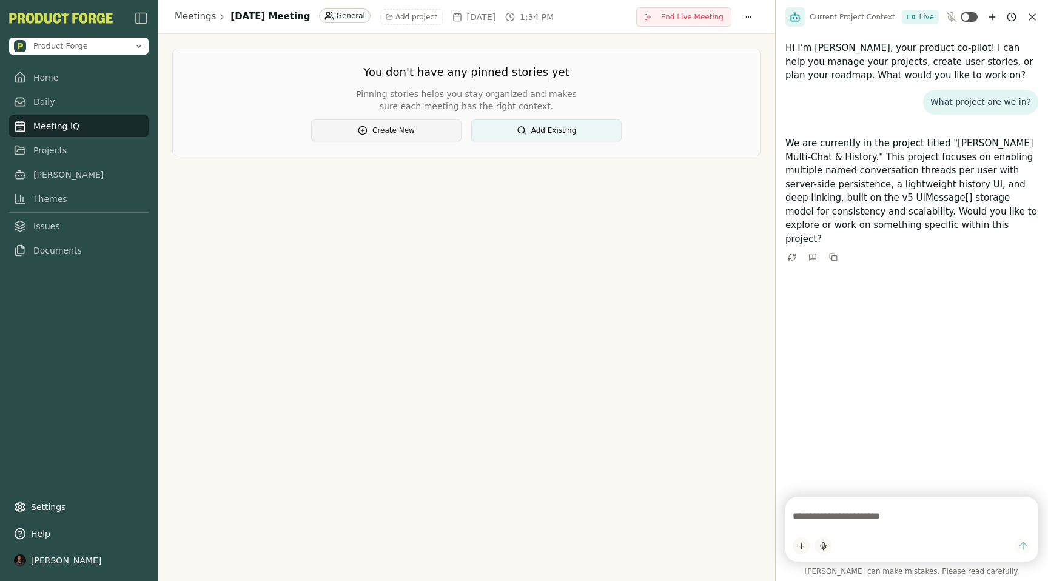
click at [396, 132] on button "Create New" at bounding box center [386, 131] width 150 height 22
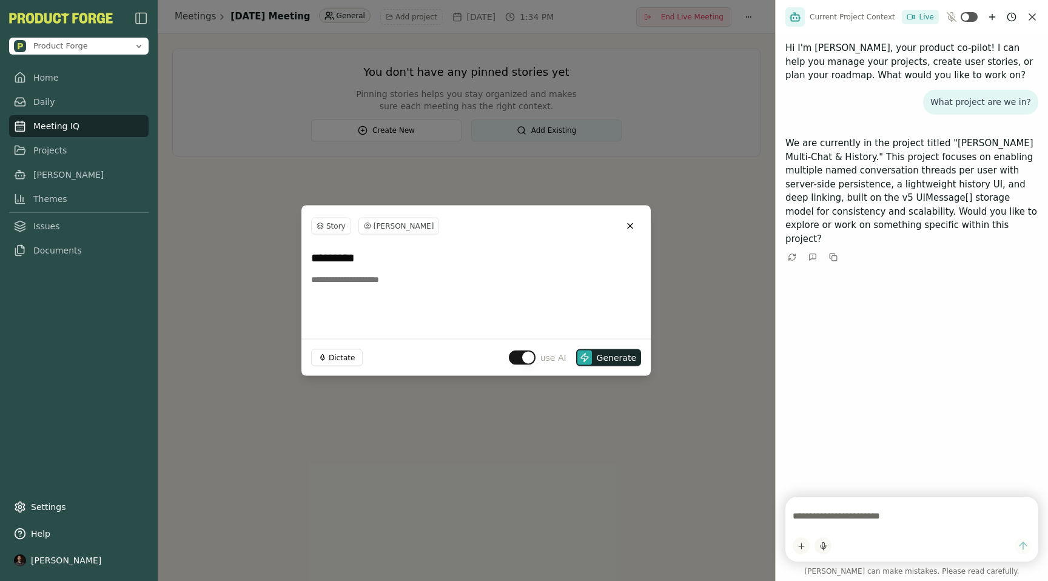
type input "*********"
click at [357, 339] on div "Dictate use AI Generate" at bounding box center [476, 357] width 349 height 37
click at [351, 302] on textarea at bounding box center [476, 299] width 330 height 61
type textarea "*********"
click at [521, 356] on button "button" at bounding box center [522, 358] width 27 height 15
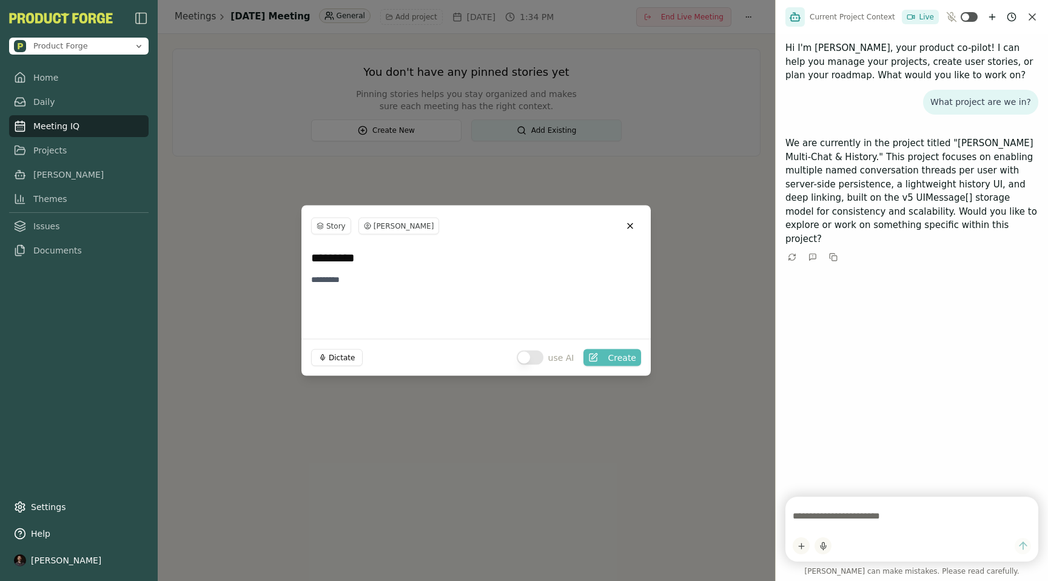
click at [613, 355] on span "Create" at bounding box center [622, 358] width 29 height 12
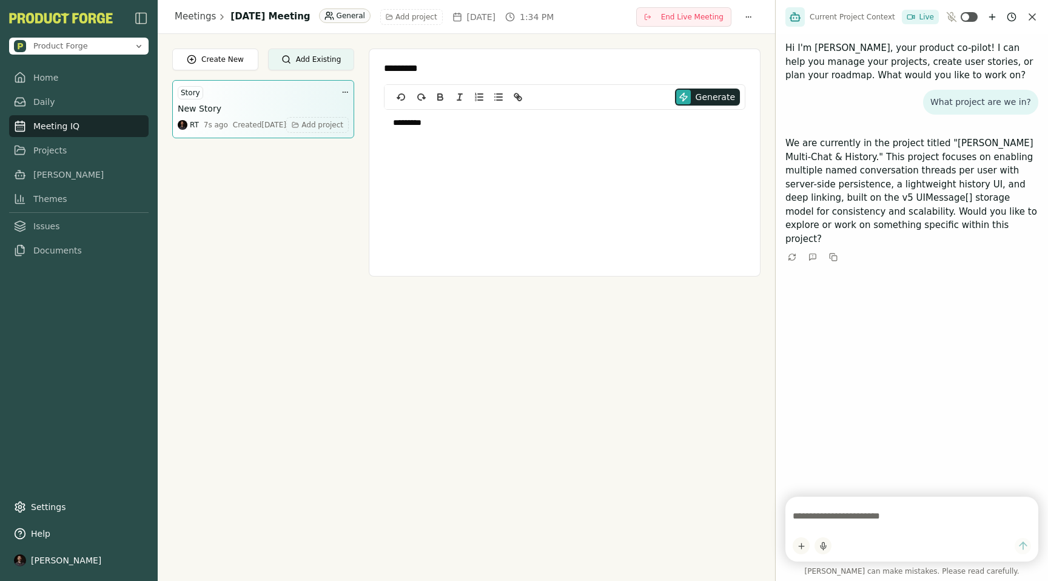
click at [261, 86] on div "Story" at bounding box center [263, 93] width 171 height 15
